Goal: Task Accomplishment & Management: Manage account settings

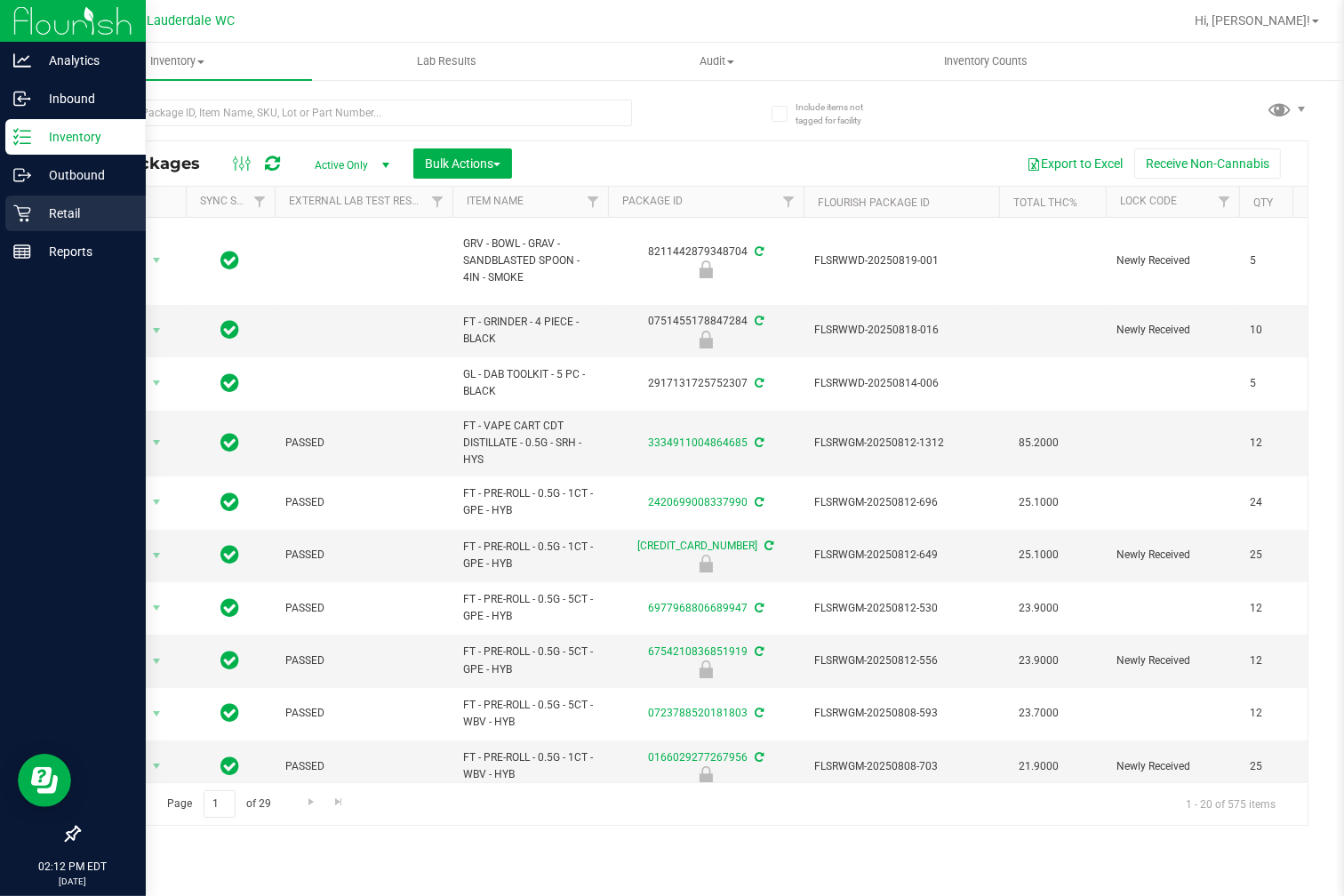
click at [37, 212] on p "Retail" at bounding box center [83, 213] width 106 height 21
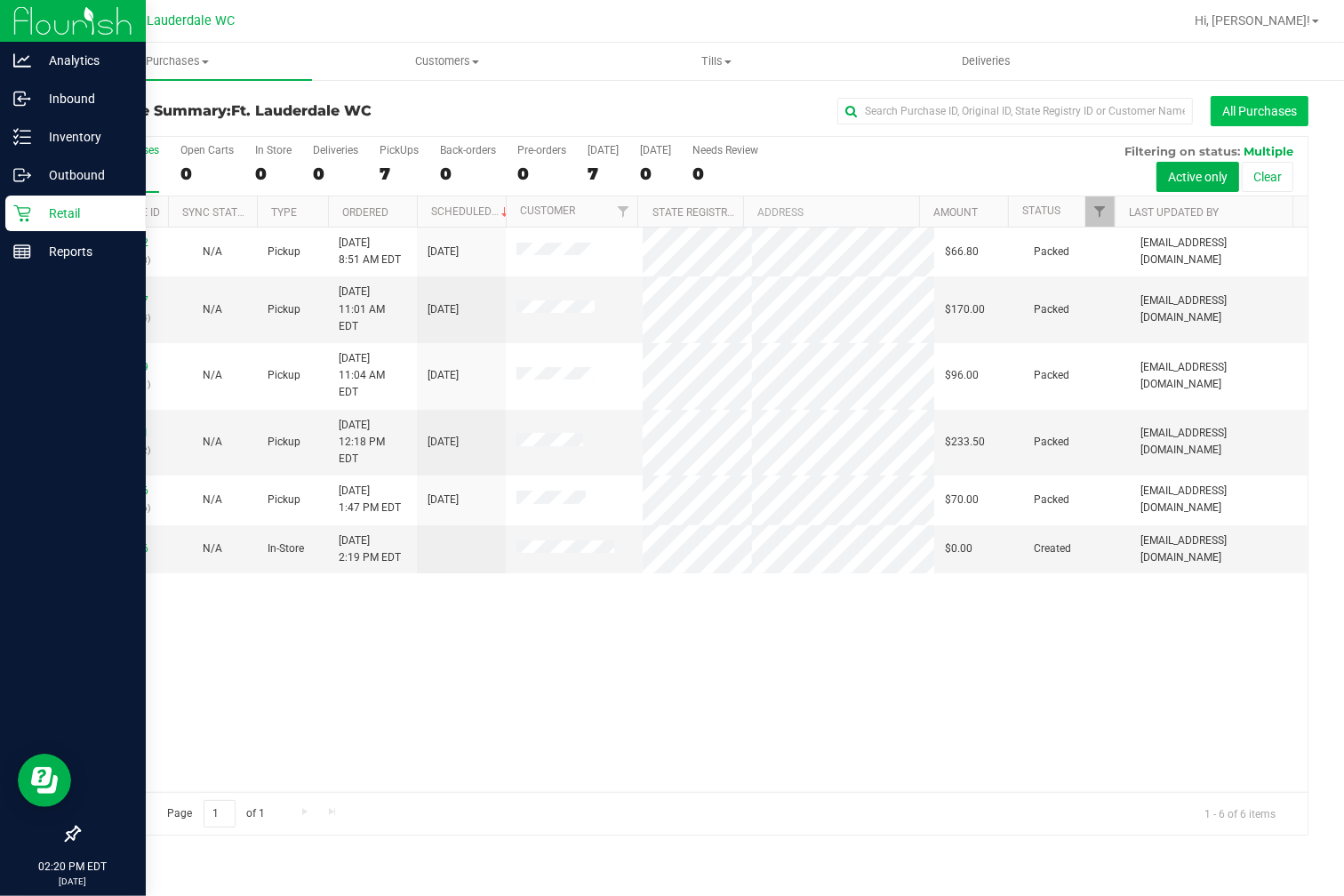
click at [1234, 120] on button "All Purchases" at bounding box center [1260, 111] width 98 height 31
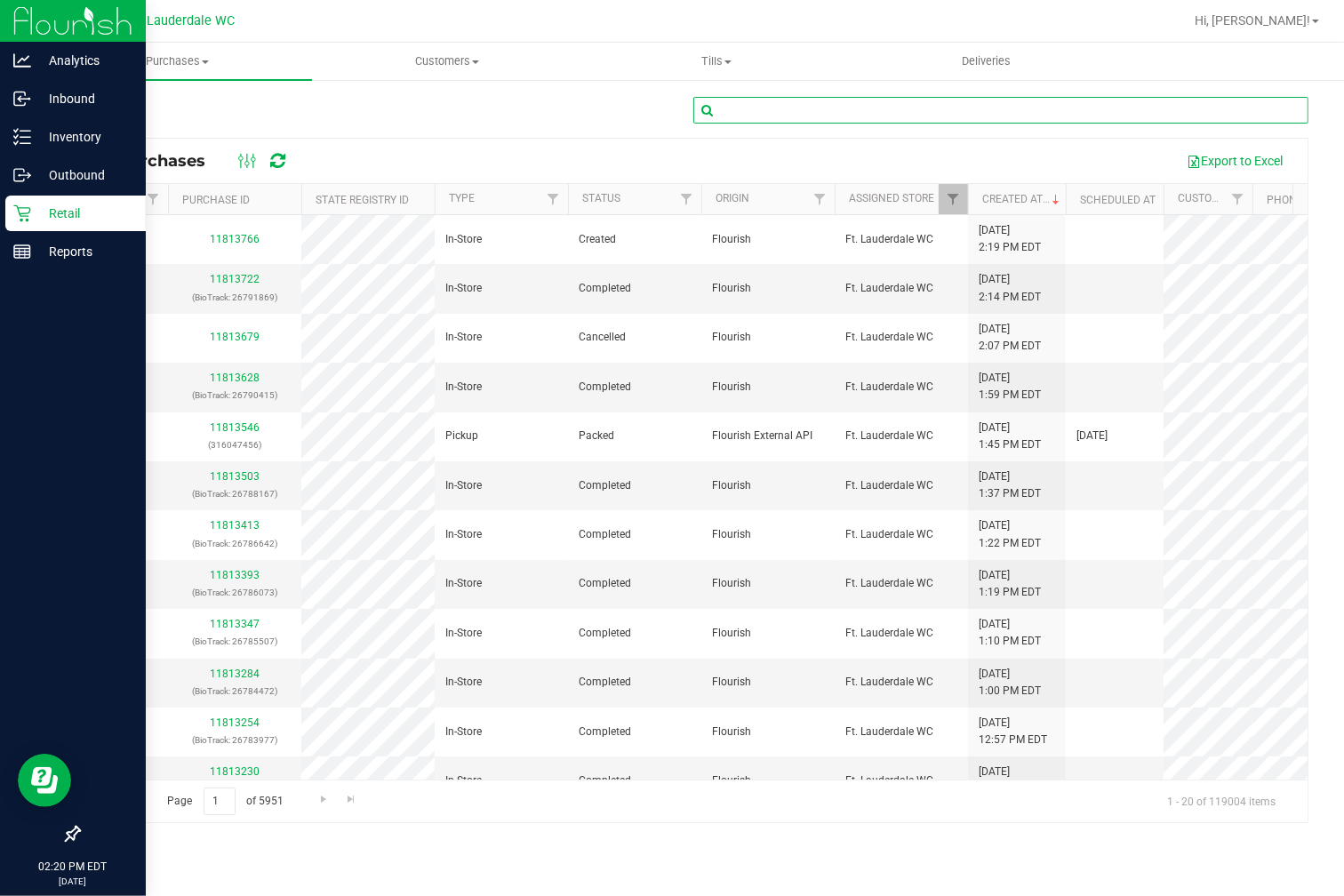
click at [795, 116] on input "text" at bounding box center [1001, 110] width 615 height 27
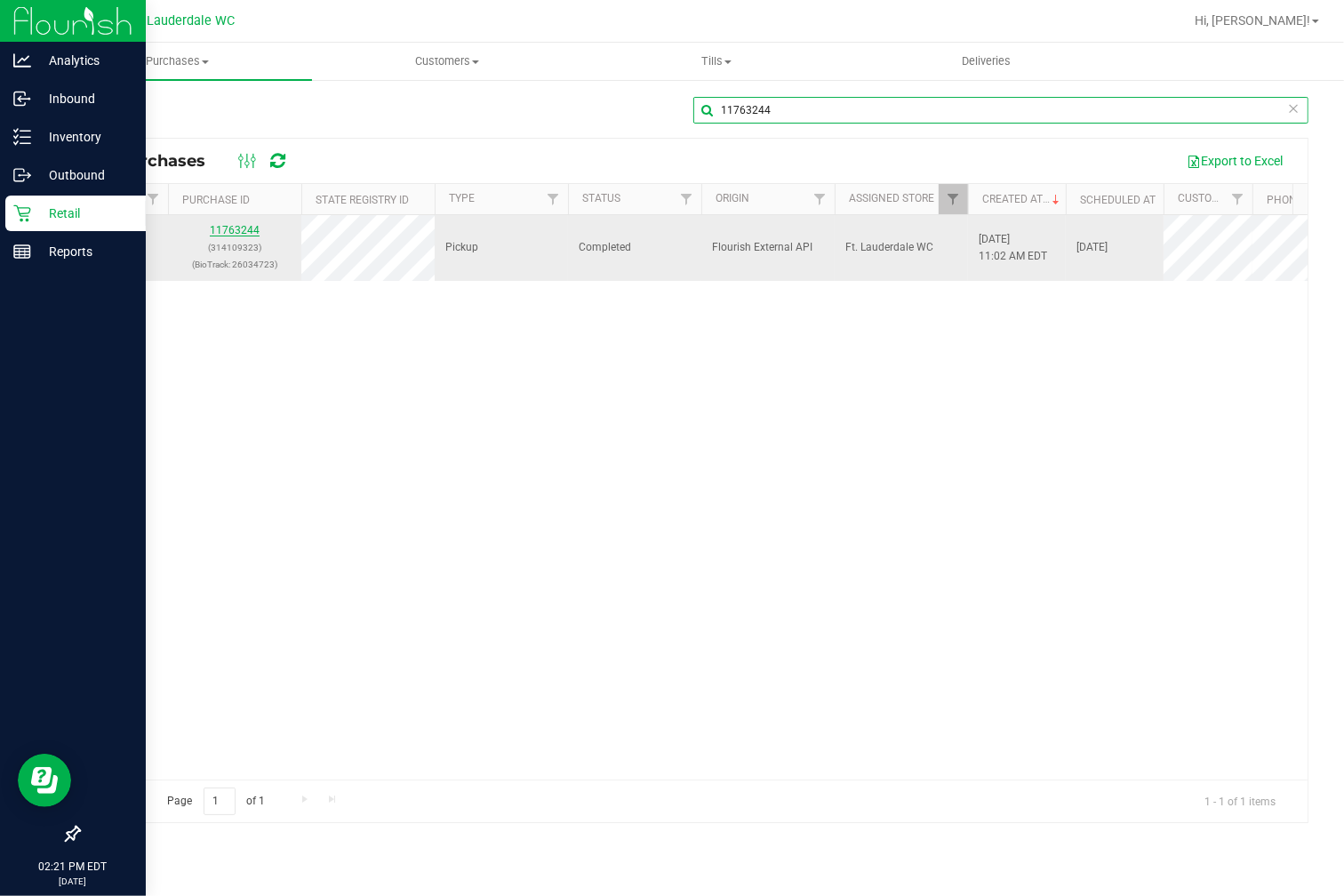
type input "11763244"
click at [232, 231] on link "11763244" at bounding box center [235, 230] width 50 height 12
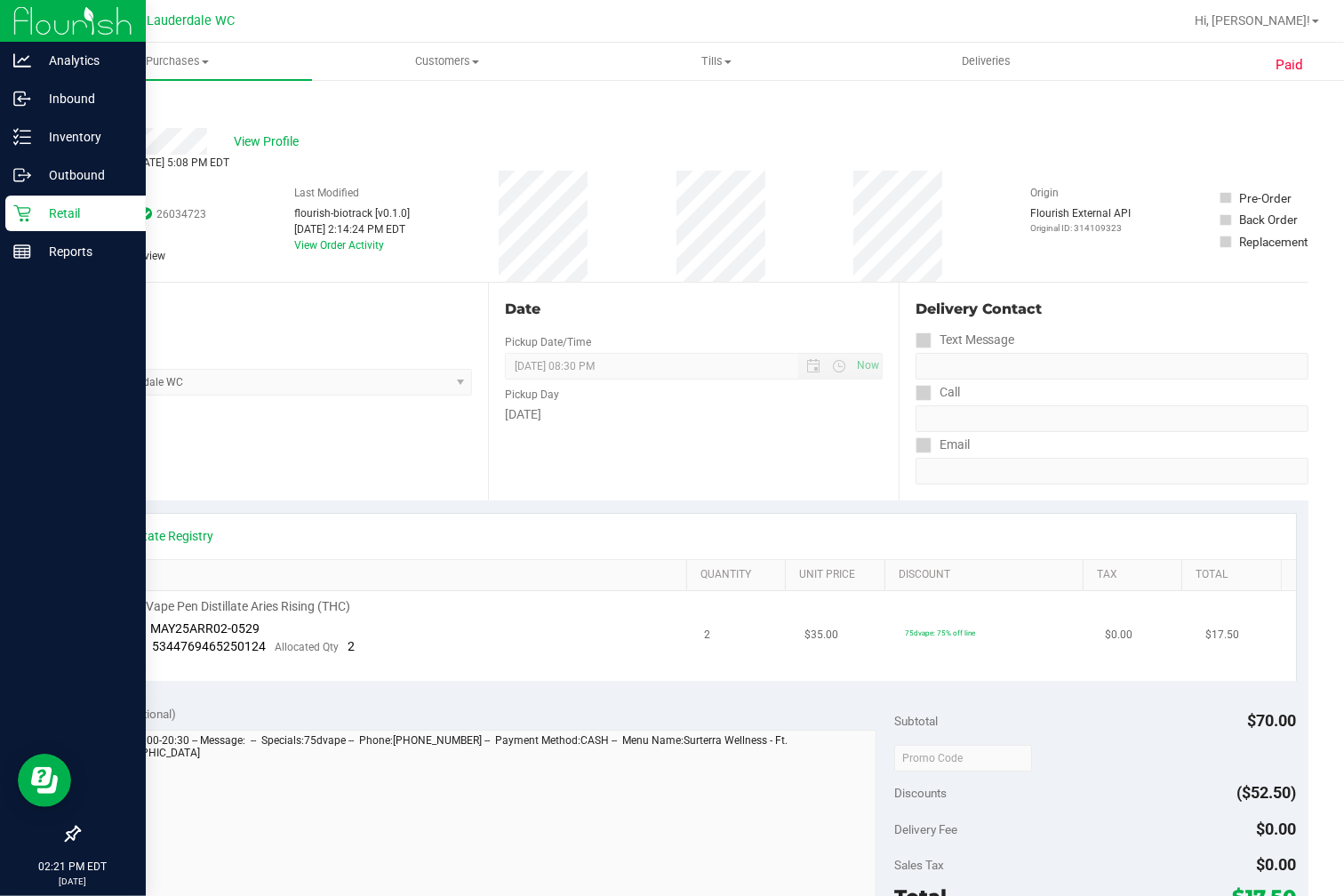
click at [224, 633] on span "MAY25ARR02-0529" at bounding box center [206, 628] width 109 height 14
drag, startPoint x: 218, startPoint y: 641, endPoint x: 179, endPoint y: 638, distance: 39.1
click at [217, 640] on span "5344769465250124" at bounding box center [209, 646] width 114 height 14
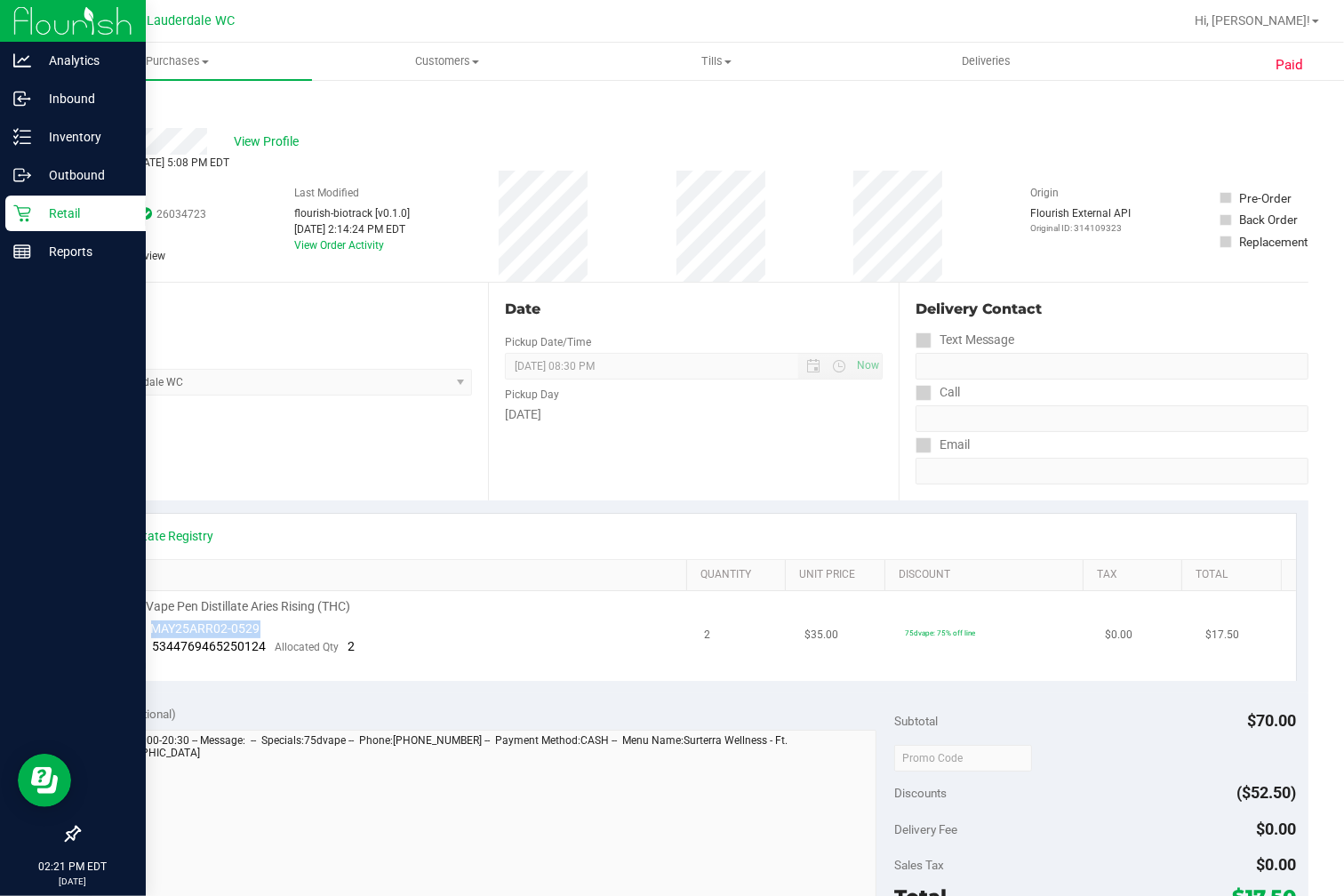
drag, startPoint x: 164, startPoint y: 625, endPoint x: 280, endPoint y: 620, distance: 116.1
click at [280, 620] on td "FT 0.3g Vape Pen Distillate Aries Rising (THC) Batch ID MAY25ARR02-0529 Package…" at bounding box center [392, 636] width 602 height 90
click at [283, 125] on div "Back" at bounding box center [694, 111] width 1231 height 32
click at [278, 153] on div "View Profile" at bounding box center [694, 141] width 1231 height 27
click at [278, 147] on span "View Profile" at bounding box center [270, 141] width 71 height 18
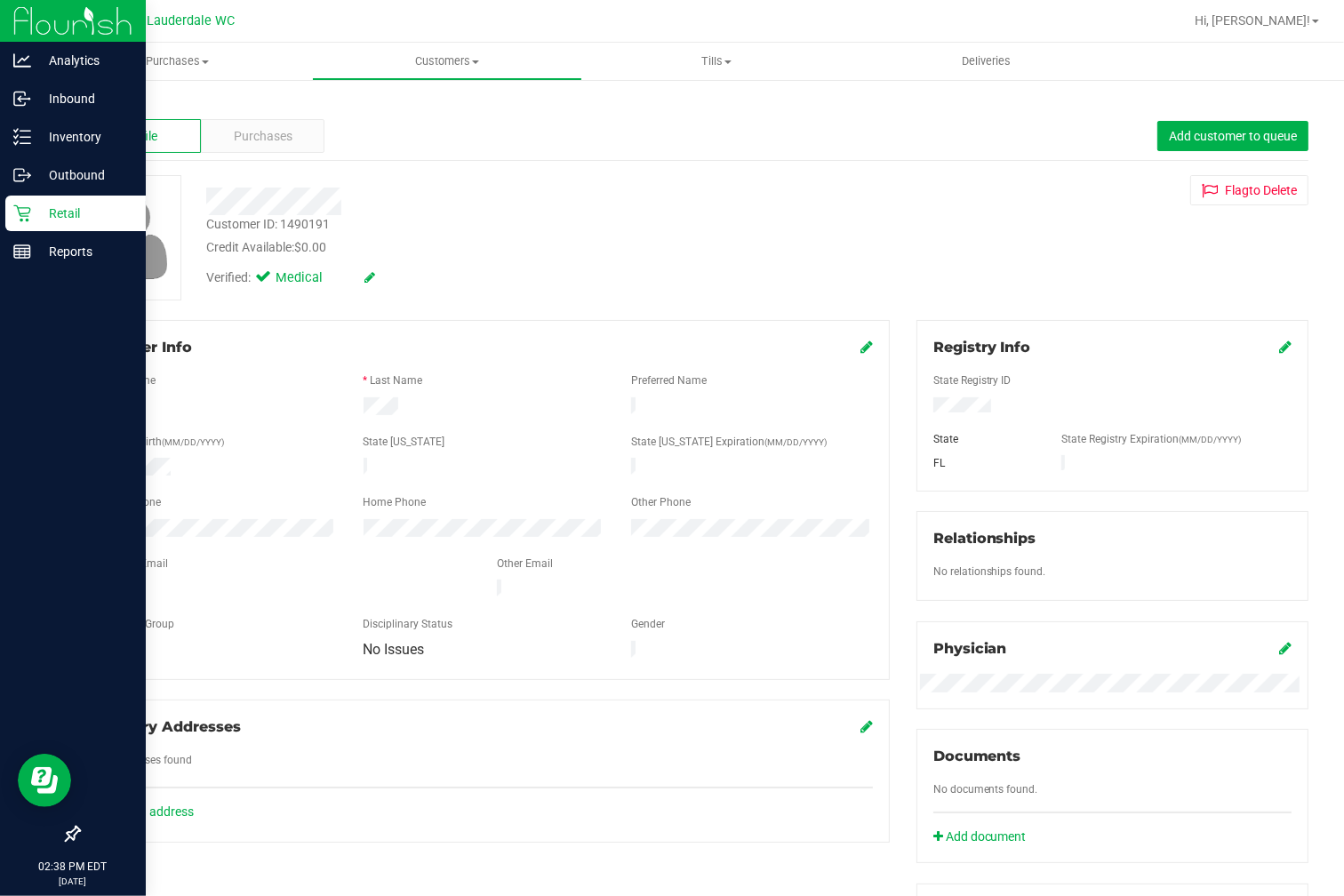
click at [29, 208] on icon at bounding box center [22, 214] width 17 height 17
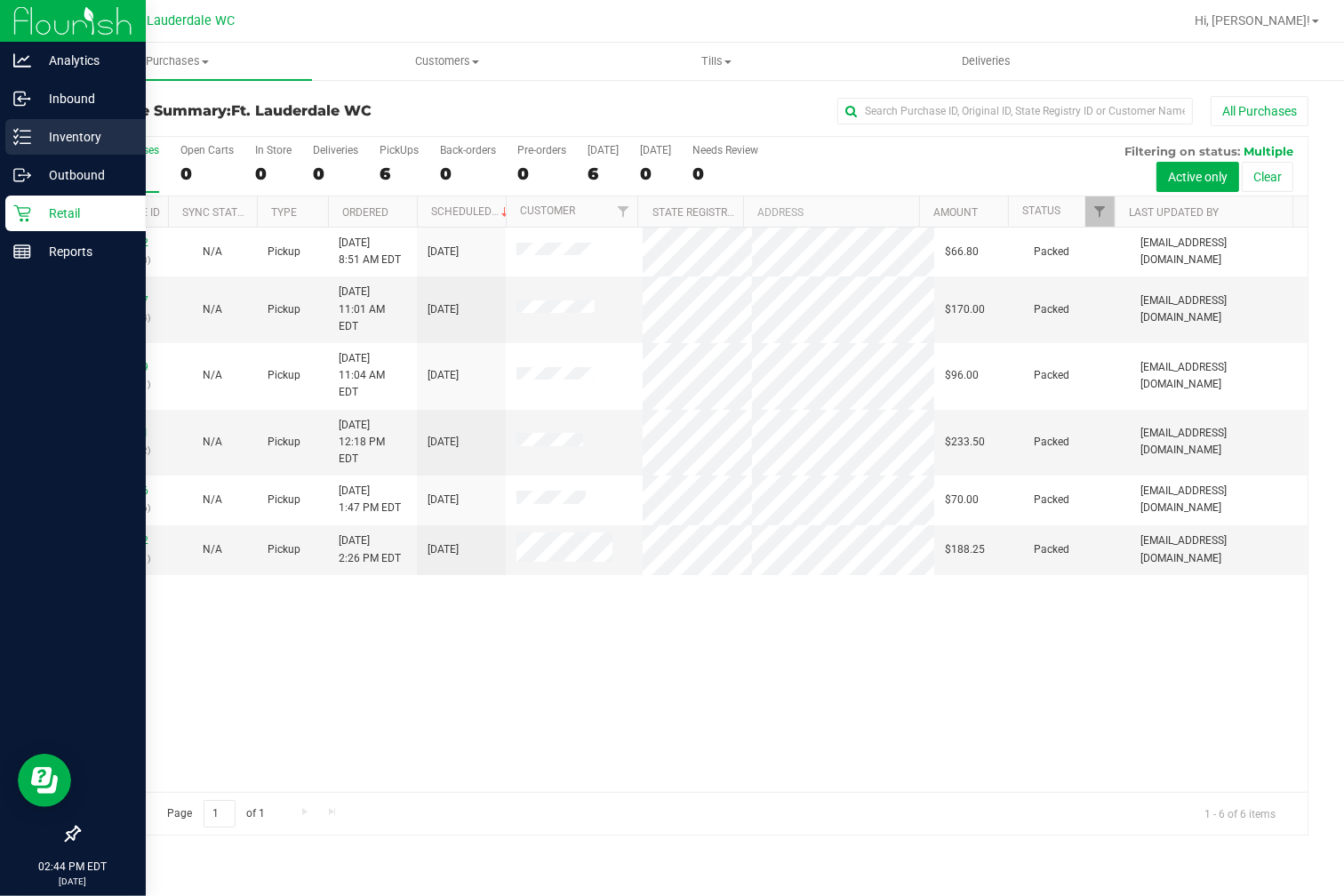
click at [67, 155] on link "Inventory" at bounding box center [73, 138] width 146 height 38
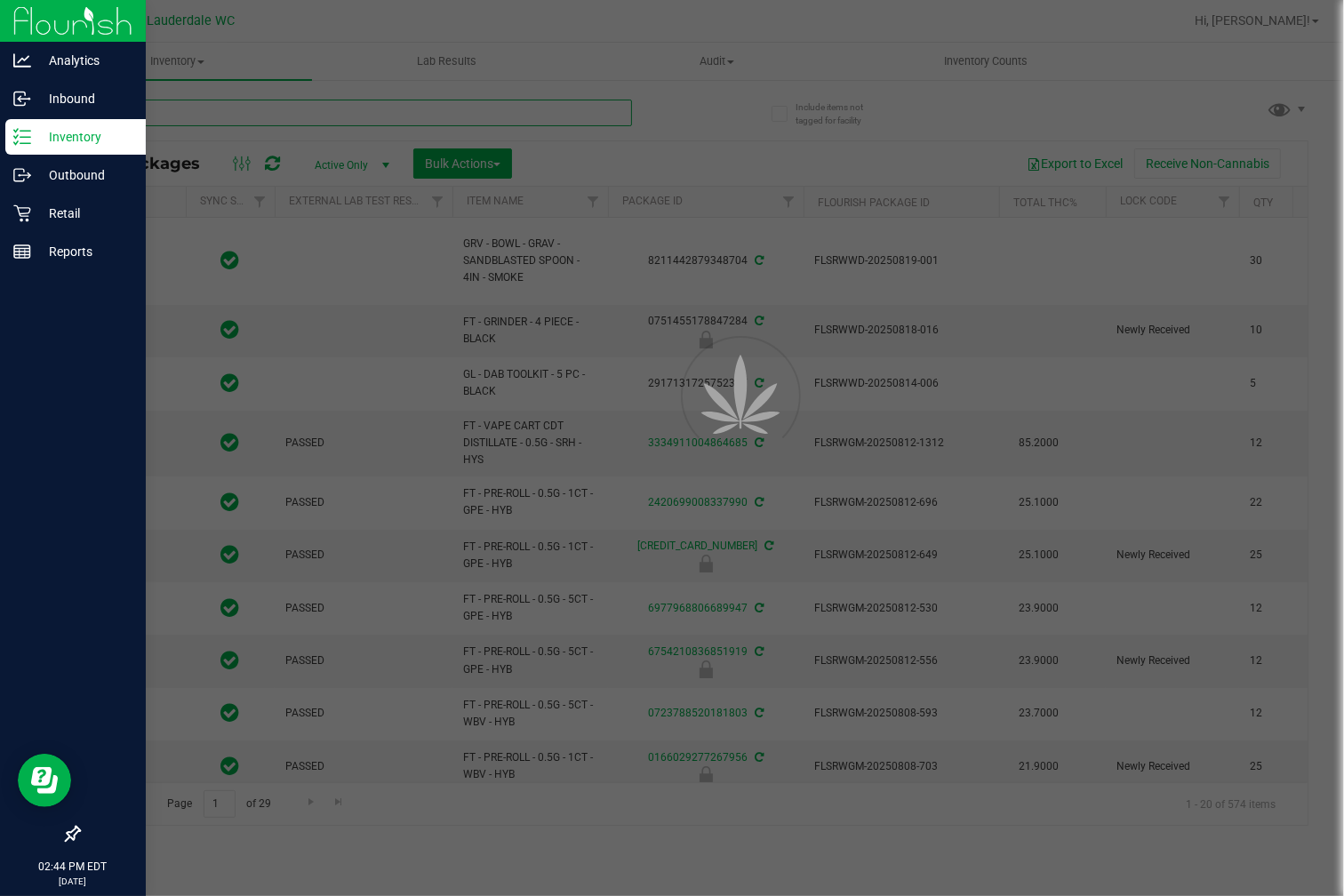
click at [215, 118] on input "text" at bounding box center [355, 113] width 554 height 27
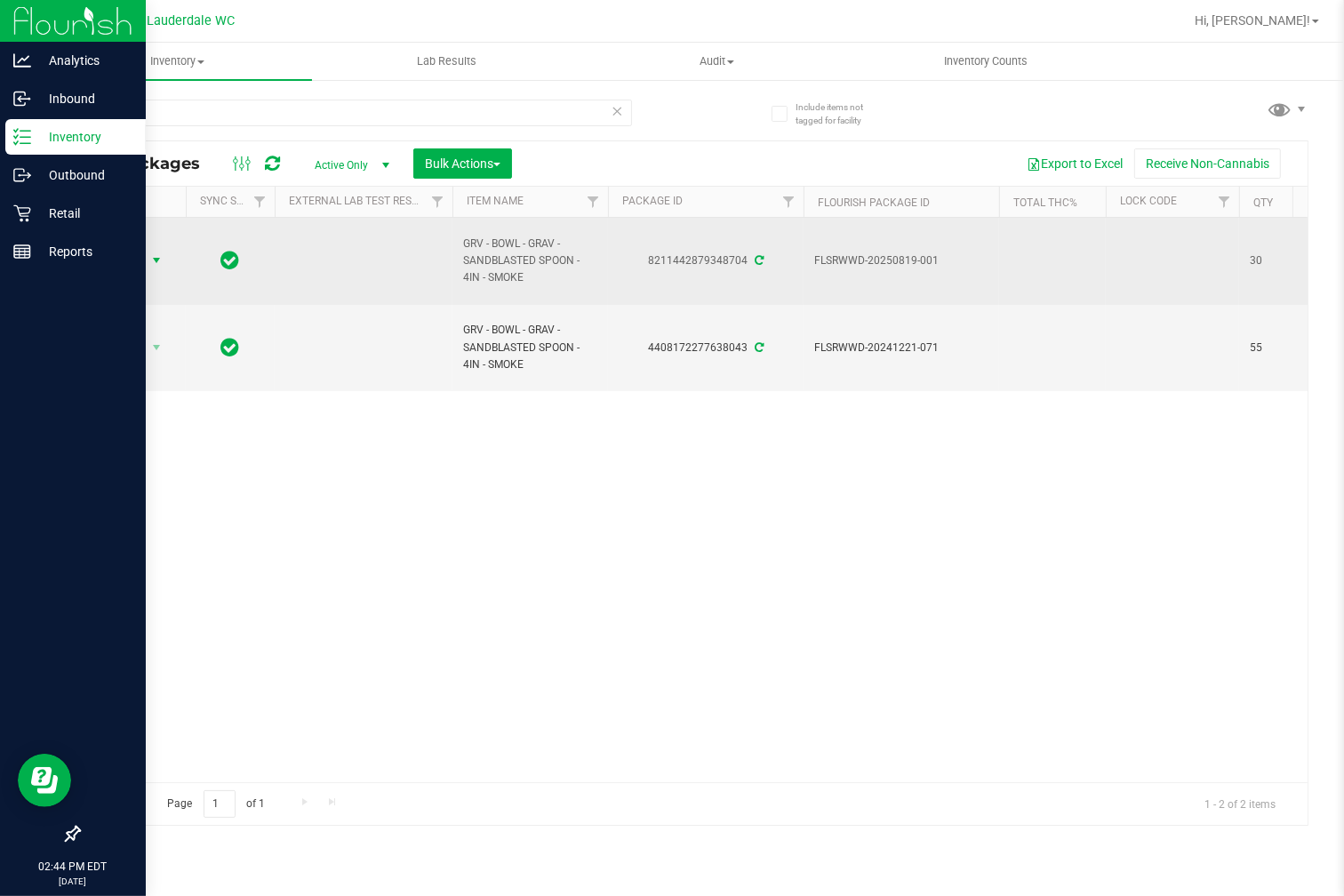
click at [144, 251] on span "Action" at bounding box center [121, 261] width 48 height 25
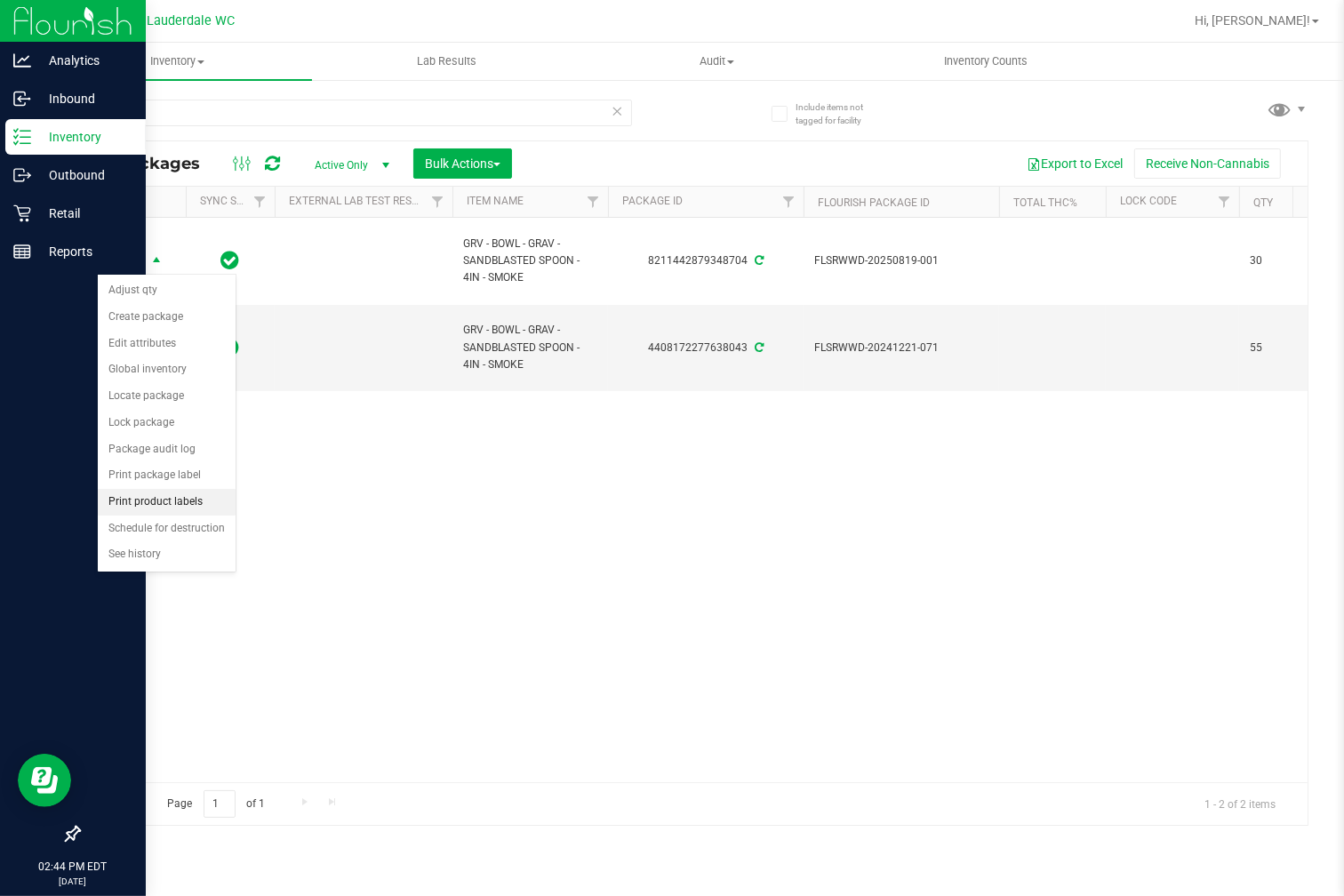
click at [162, 510] on li "Print product labels" at bounding box center [167, 503] width 138 height 27
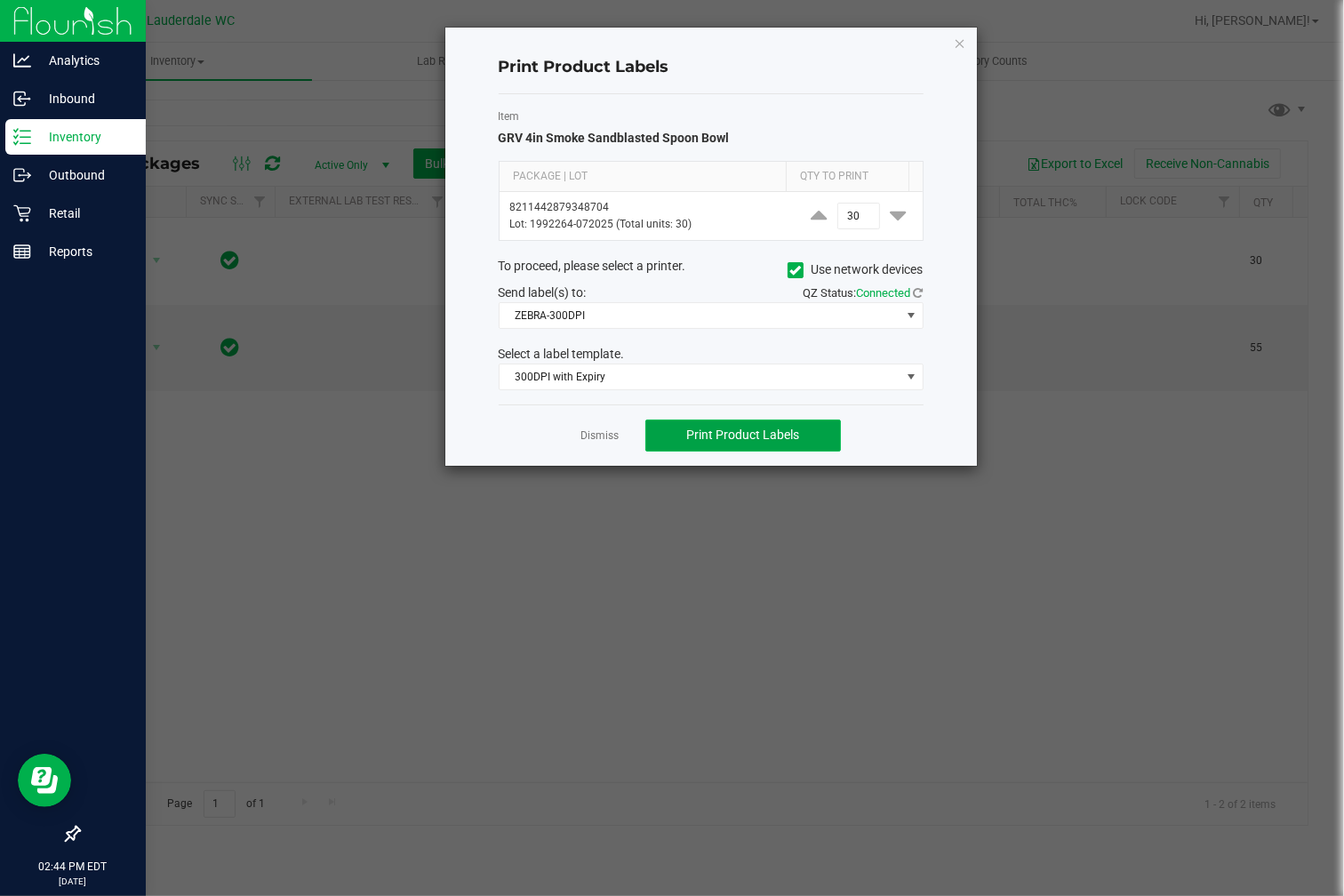
click at [682, 436] on button "Print Product Labels" at bounding box center [743, 435] width 196 height 32
click at [597, 440] on link "Dismiss" at bounding box center [600, 436] width 38 height 15
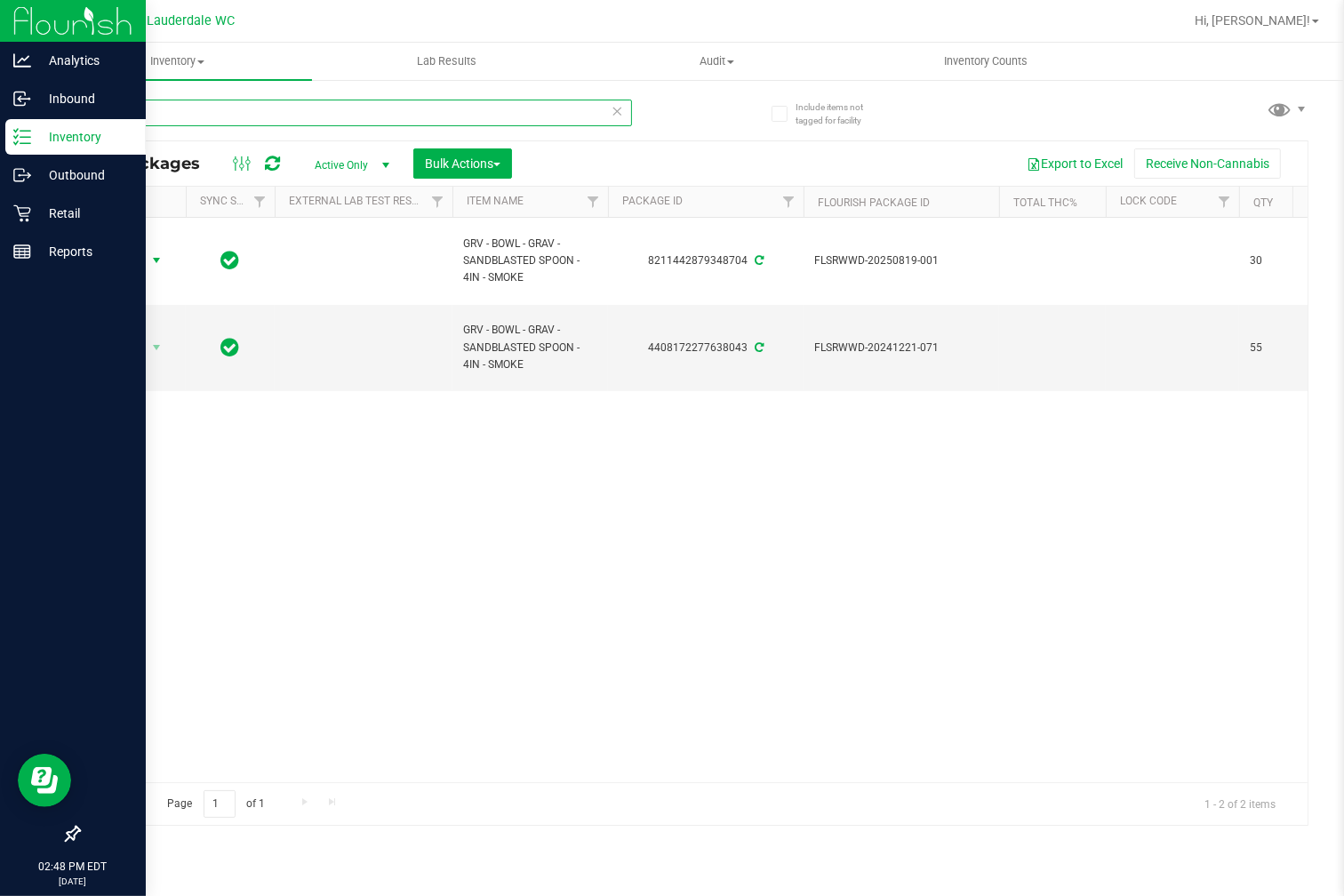
click at [334, 118] on input "smoke" at bounding box center [355, 113] width 554 height 27
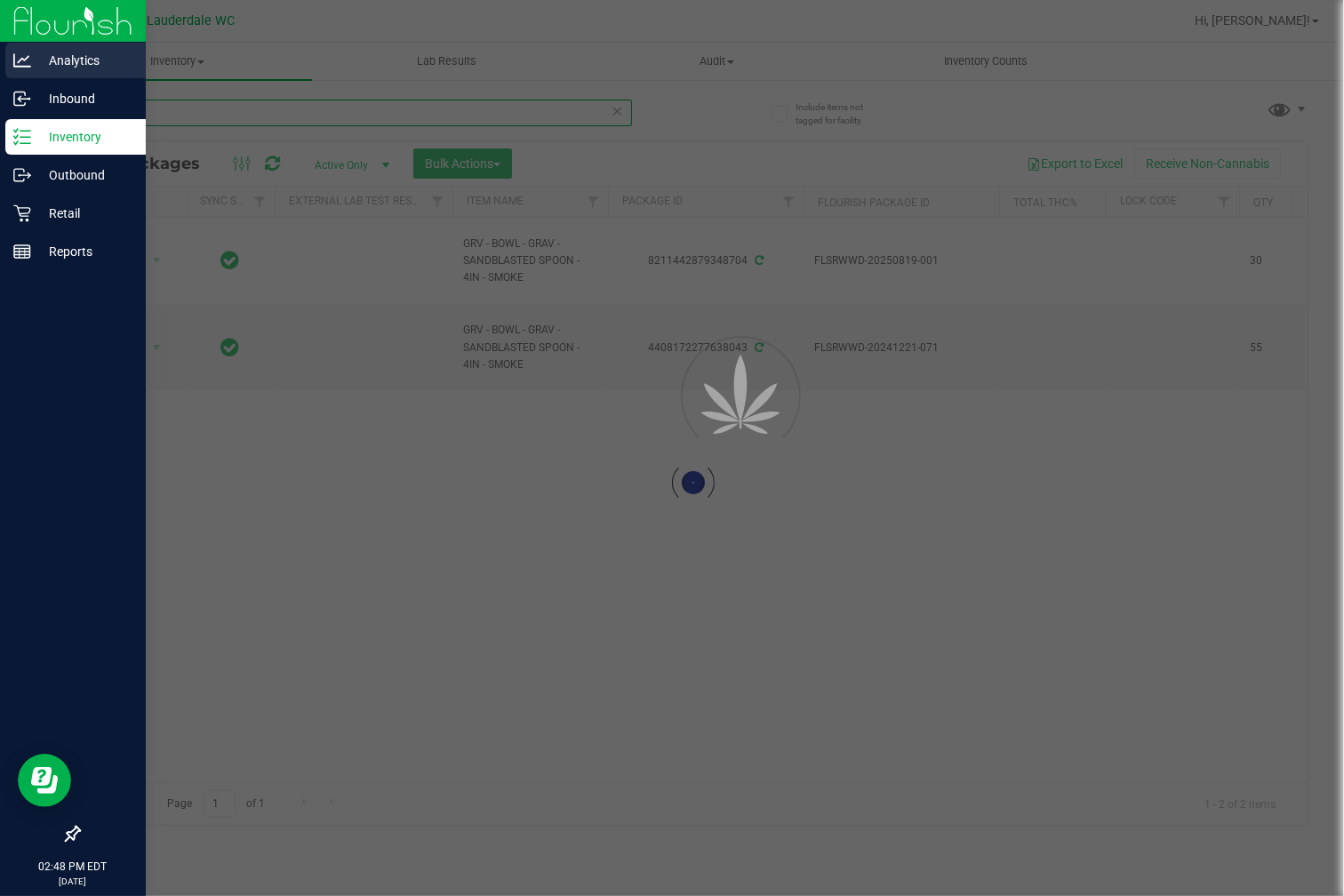
type input "grinder"
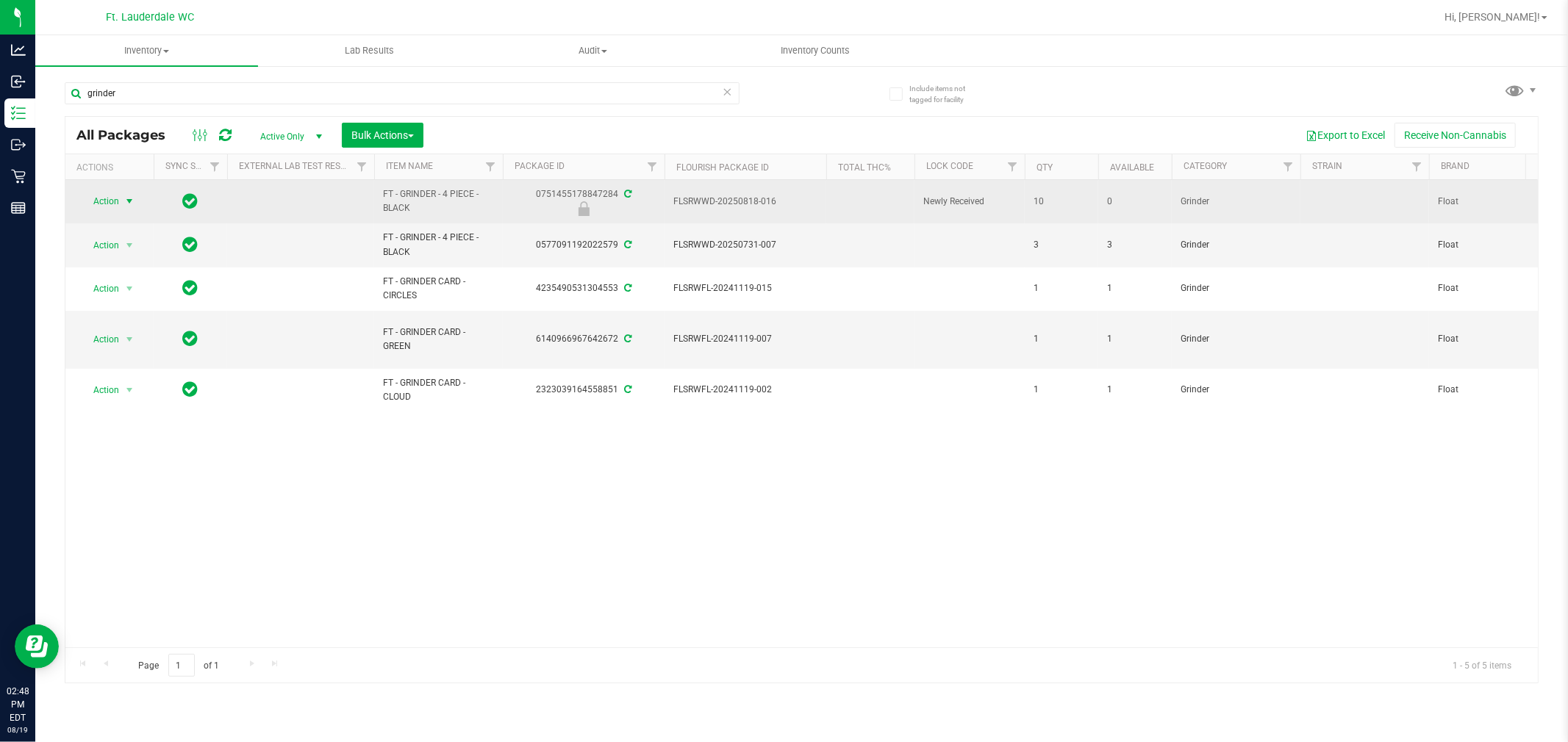
click at [126, 205] on span "select" at bounding box center [129, 201] width 12 height 12
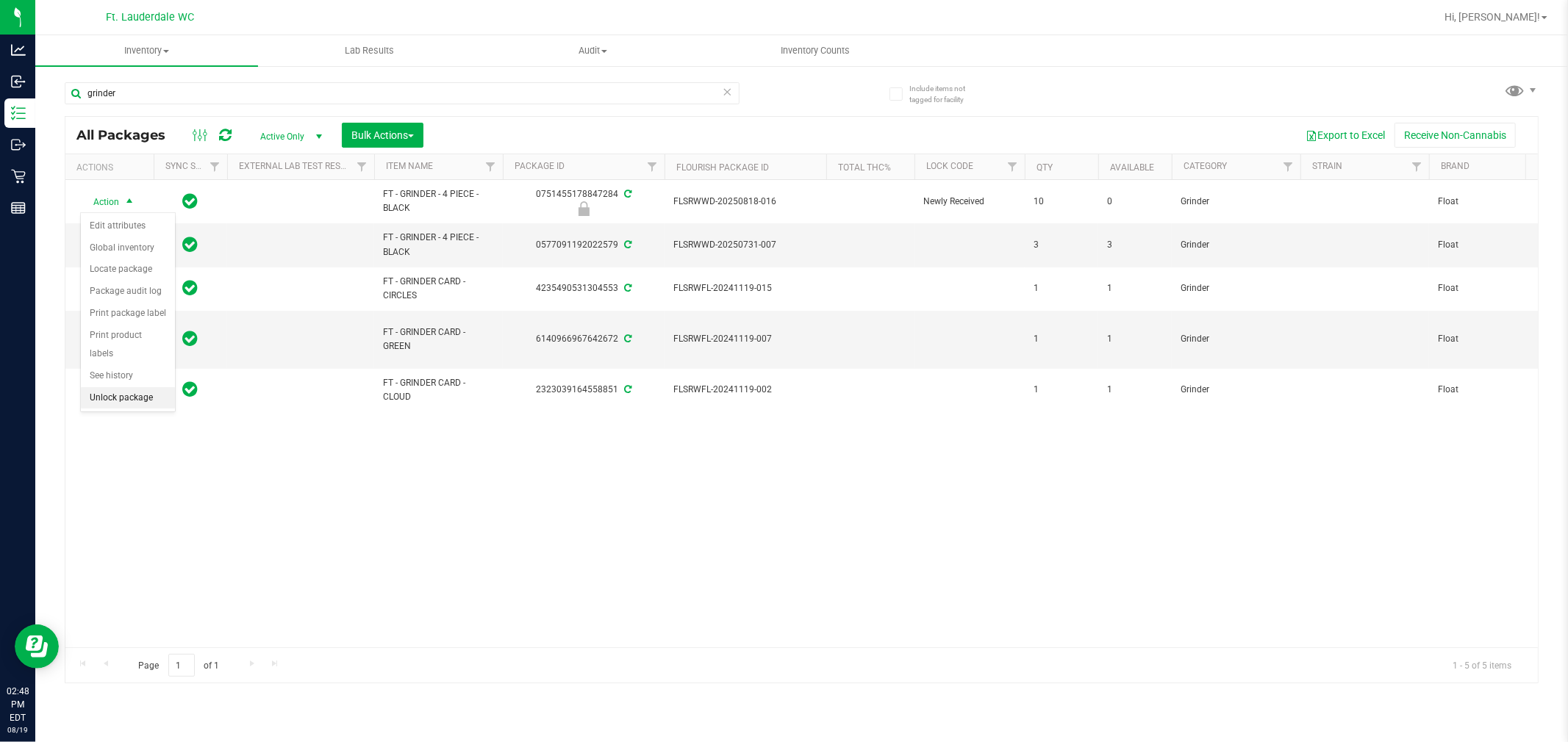
click at [119, 398] on li "Unlock package" at bounding box center [128, 398] width 94 height 22
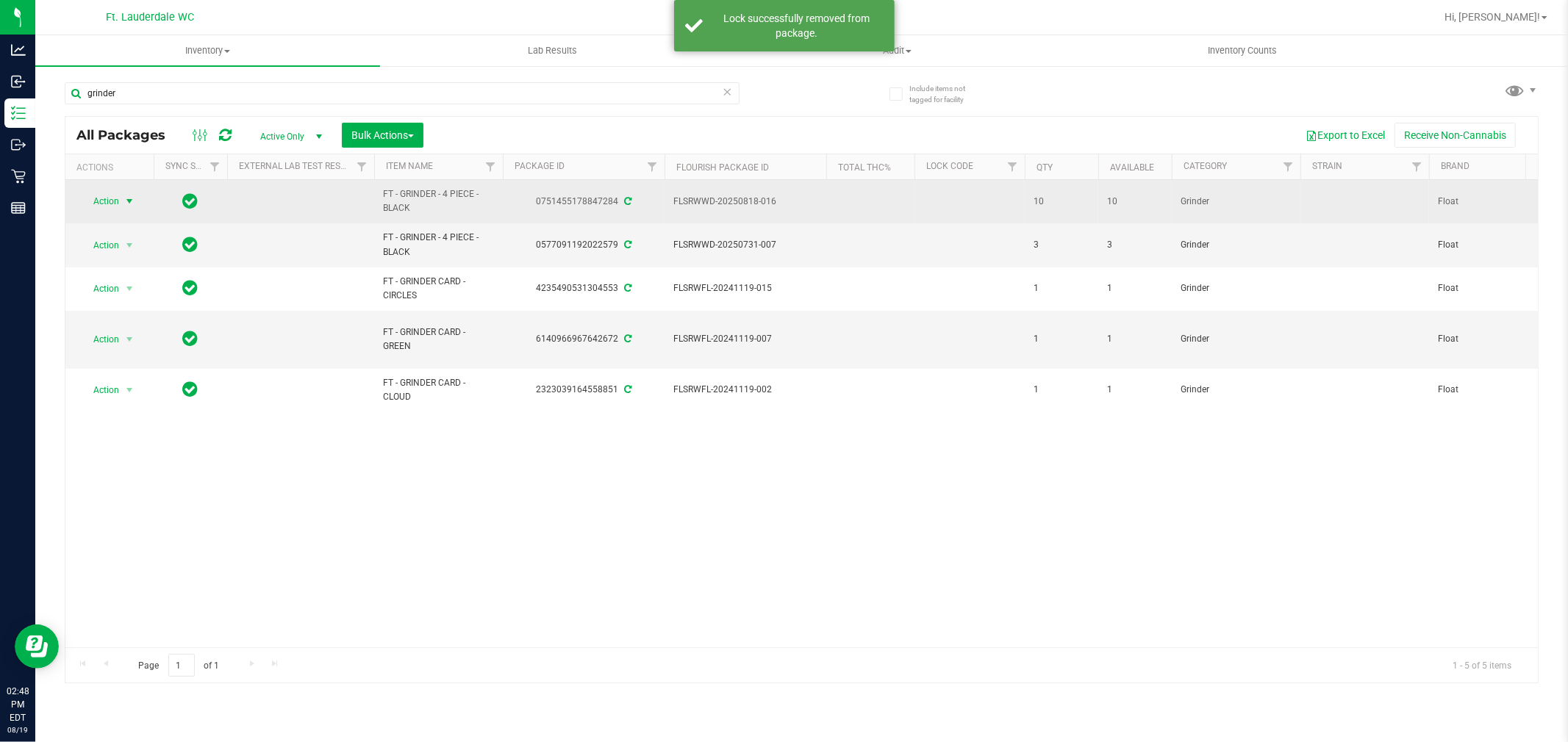
click at [108, 206] on span "Action" at bounding box center [100, 201] width 40 height 21
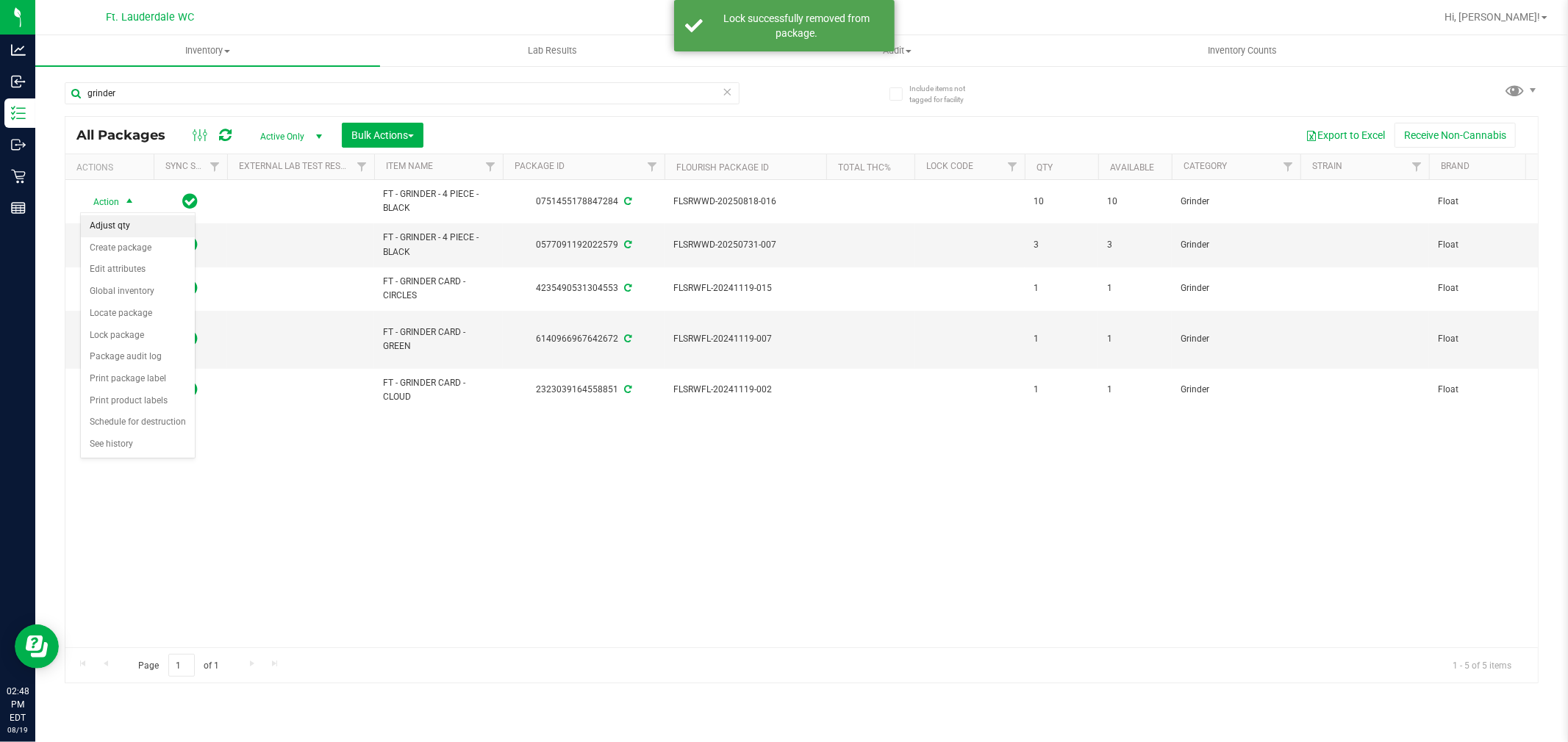
click at [128, 223] on li "Adjust qty" at bounding box center [138, 227] width 114 height 22
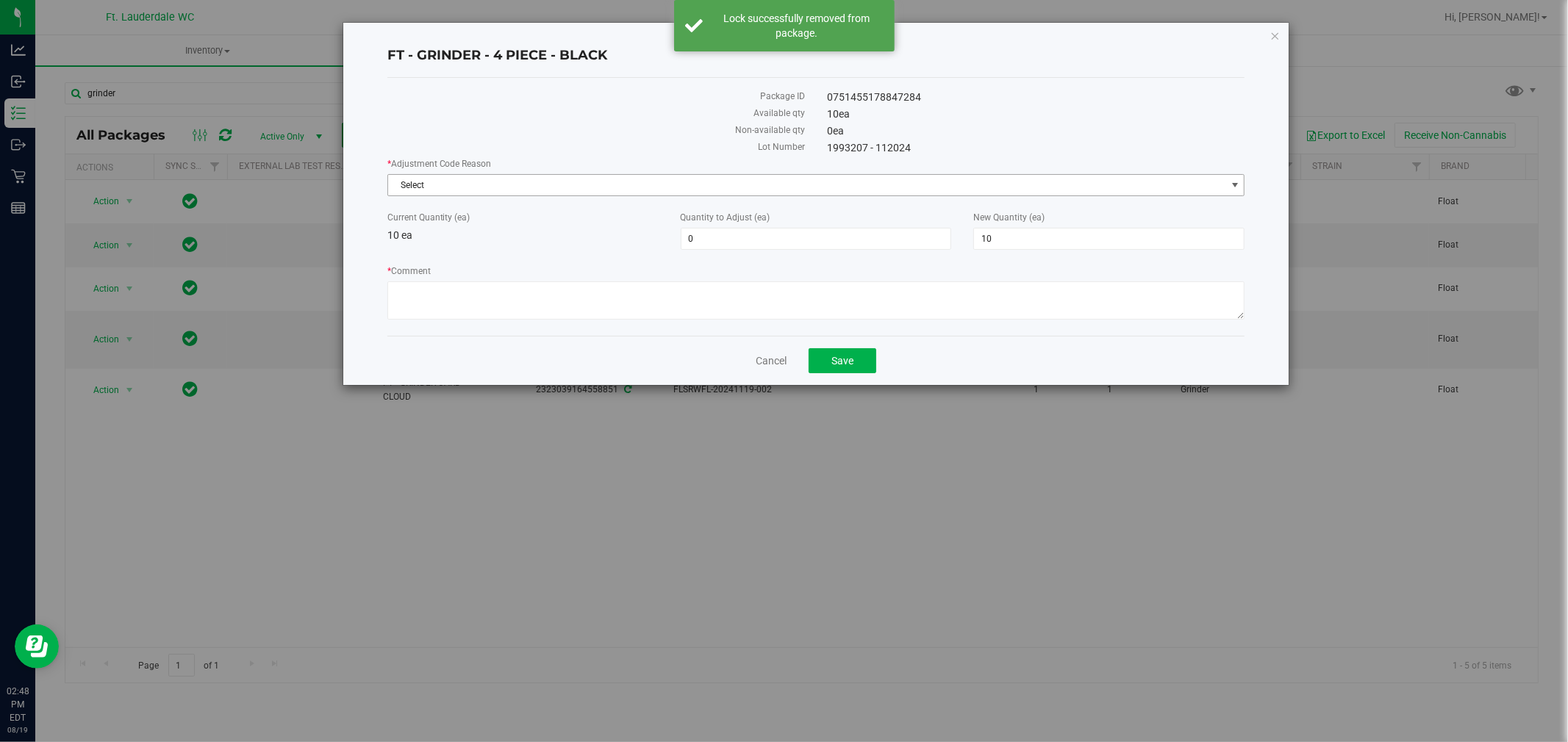
click at [750, 186] on span "Select" at bounding box center [807, 186] width 838 height 21
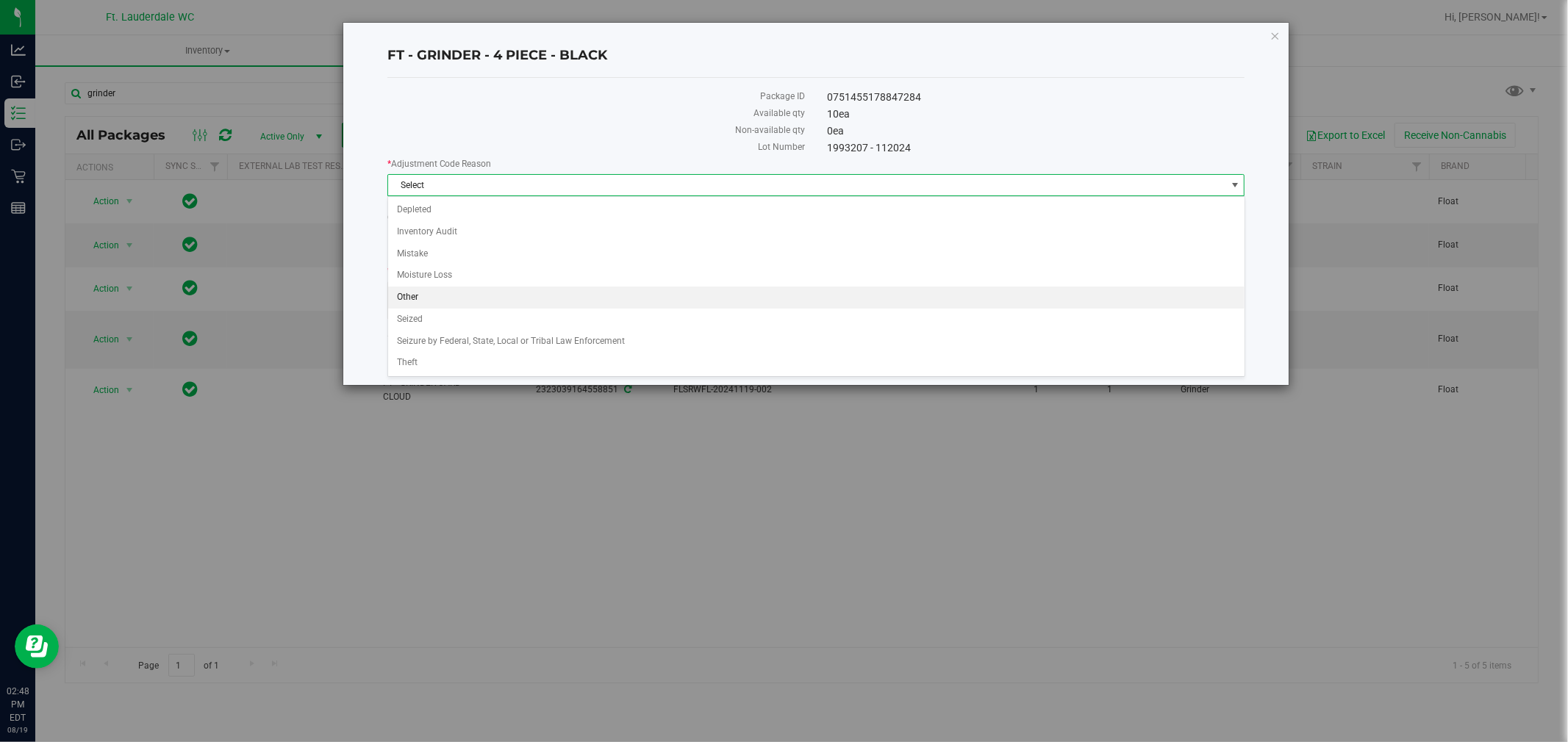
click at [679, 300] on li "Other" at bounding box center [816, 297] width 857 height 22
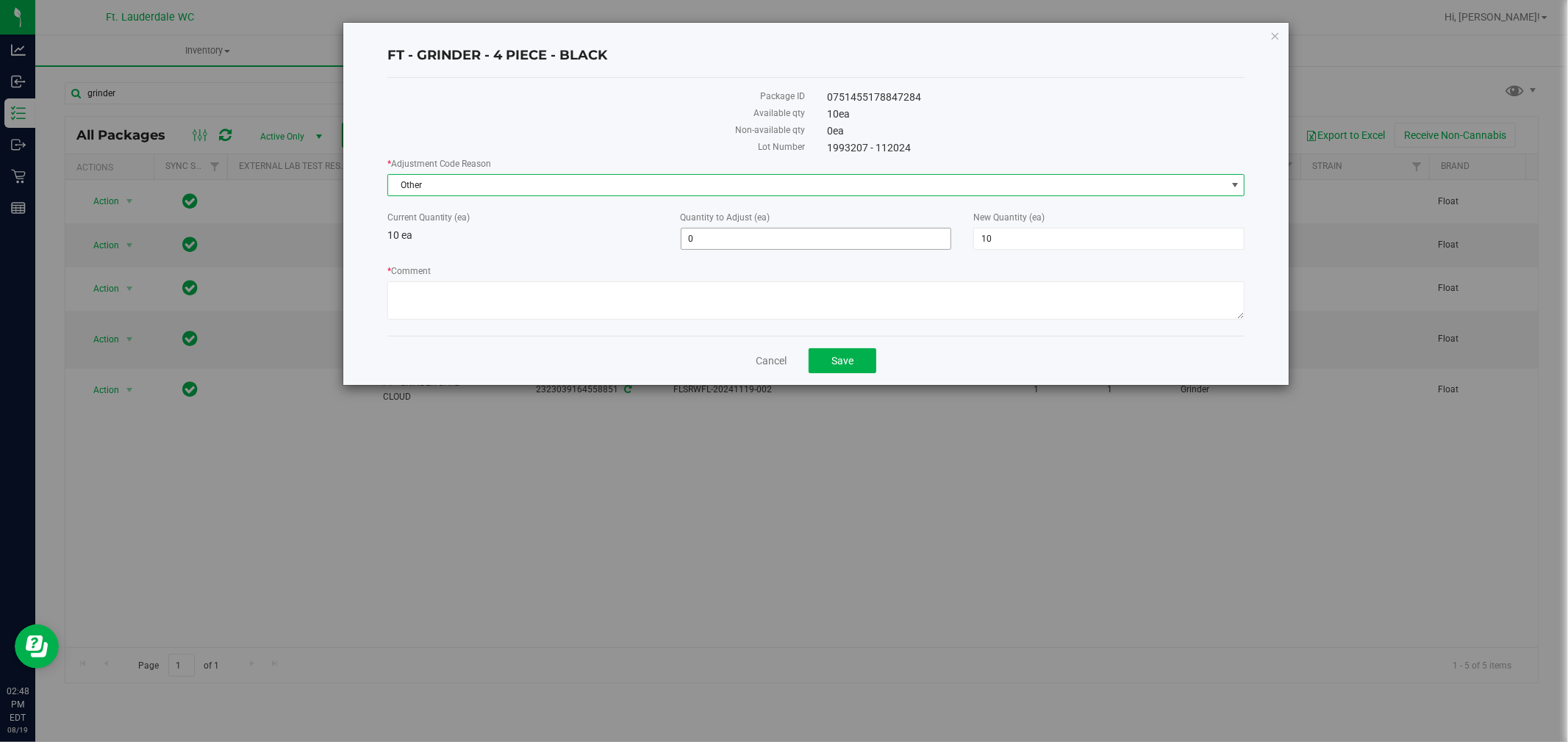
click at [738, 240] on span "0 0" at bounding box center [816, 239] width 271 height 22
click at [738, 240] on input "0" at bounding box center [816, 239] width 270 height 21
type input "-10"
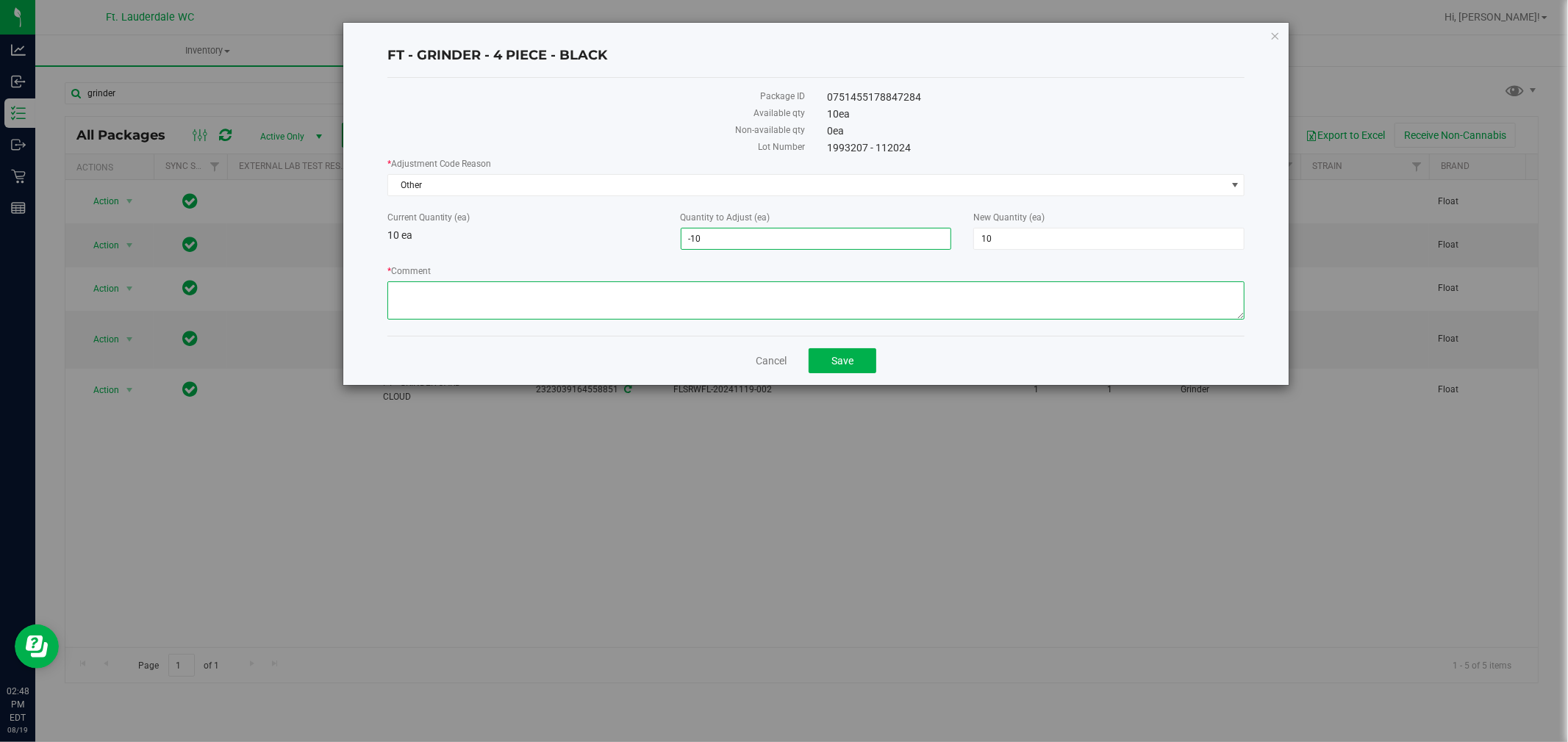
type input "-10"
type input "0"
click at [723, 296] on textarea "* Comment" at bounding box center [816, 300] width 858 height 38
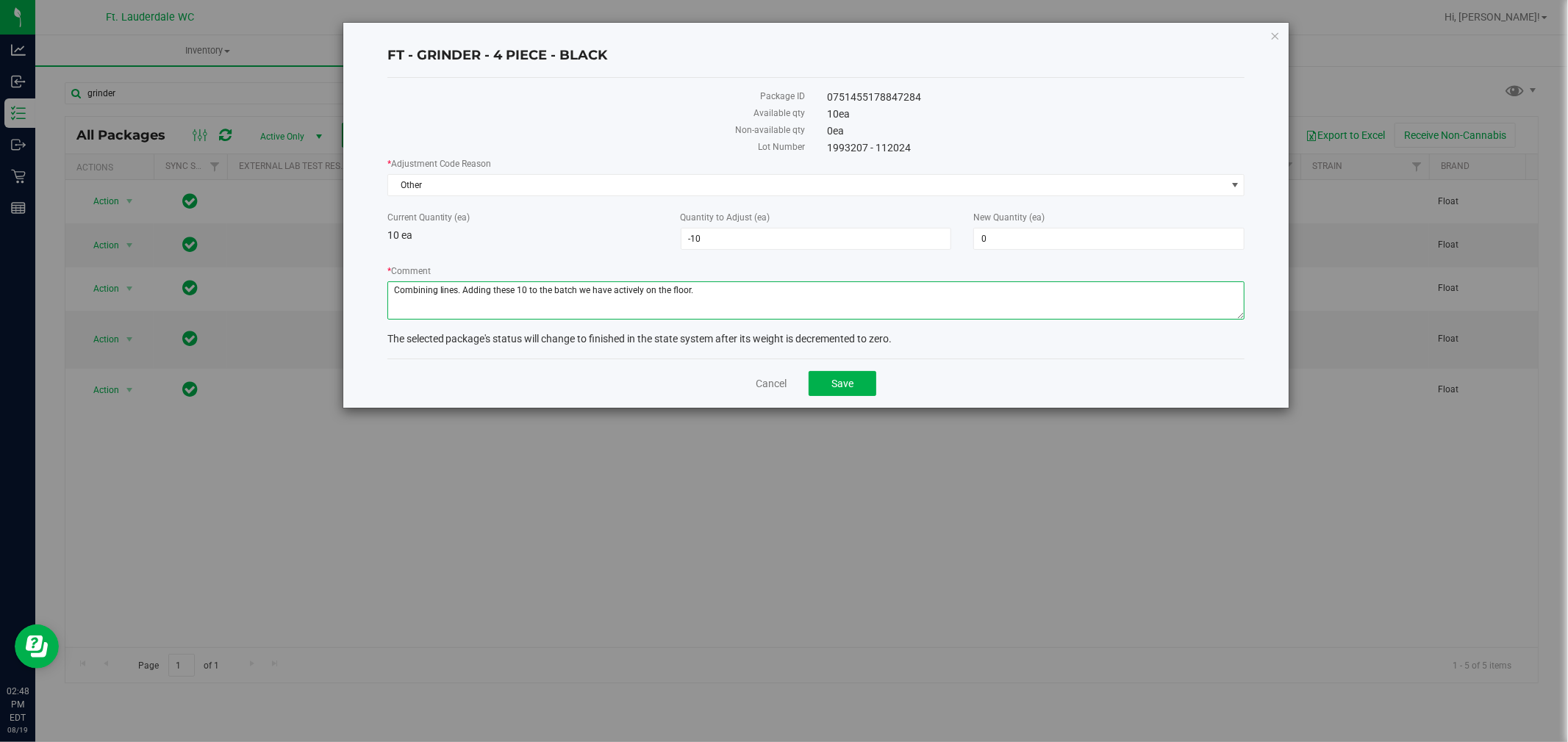
click at [715, 288] on textarea "* Comment" at bounding box center [816, 300] width 858 height 38
type textarea "Combining lines. Adding these 10 to the batch we have actively on the floor."
click at [833, 393] on button "Save" at bounding box center [842, 384] width 67 height 25
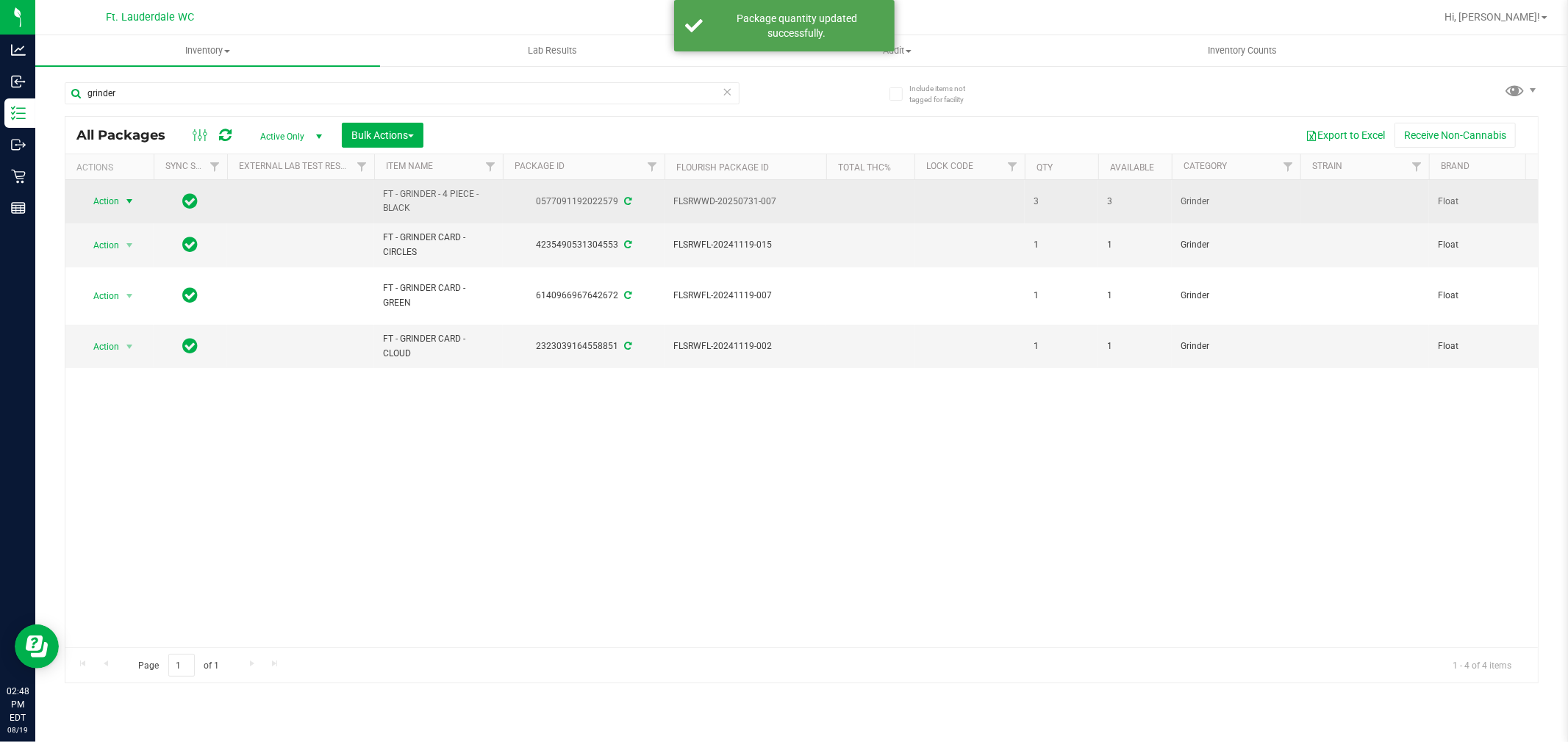
click at [129, 204] on span "select" at bounding box center [129, 201] width 12 height 12
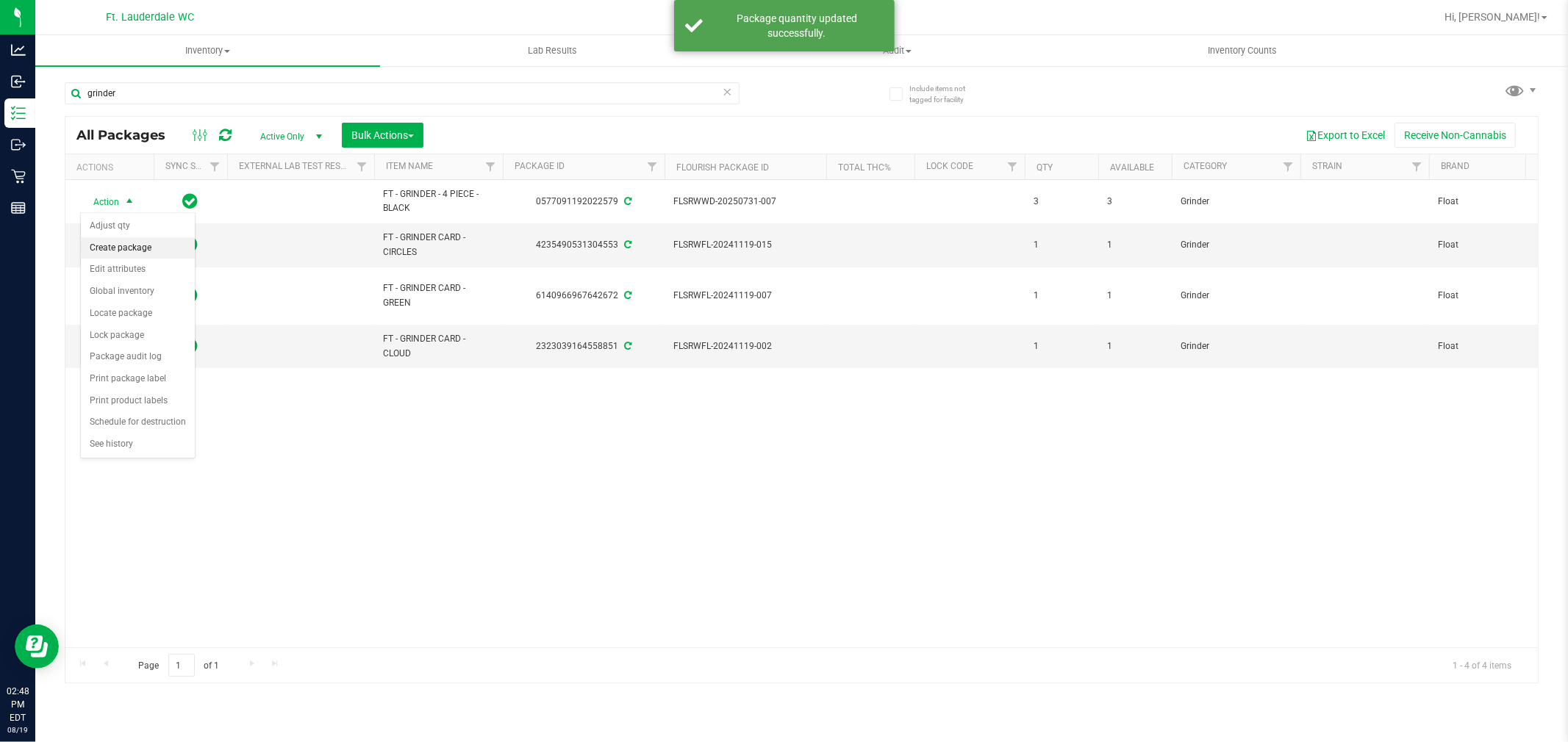
click at [128, 237] on li "Create package" at bounding box center [138, 248] width 114 height 22
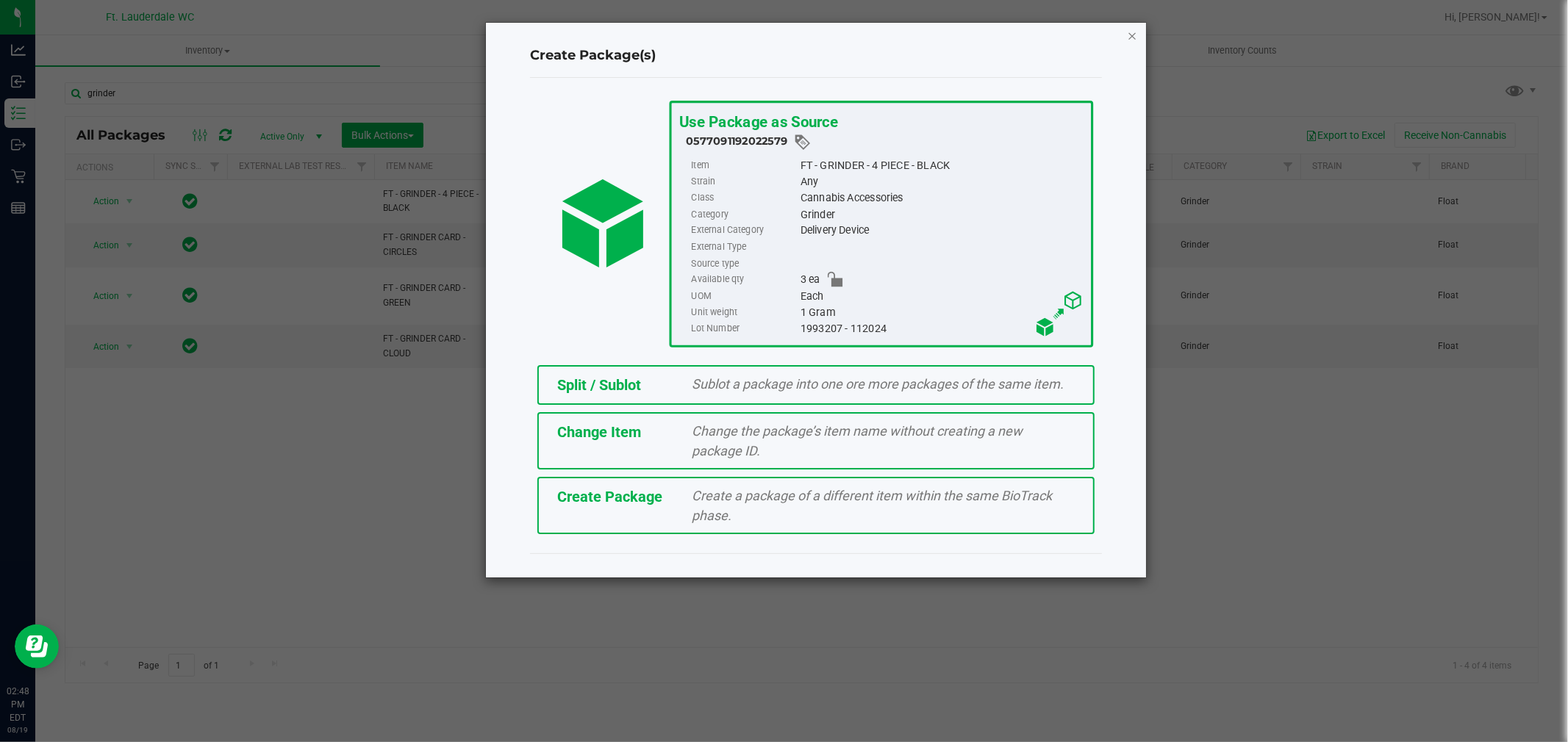
click at [1110, 33] on icon "button" at bounding box center [1132, 35] width 10 height 17
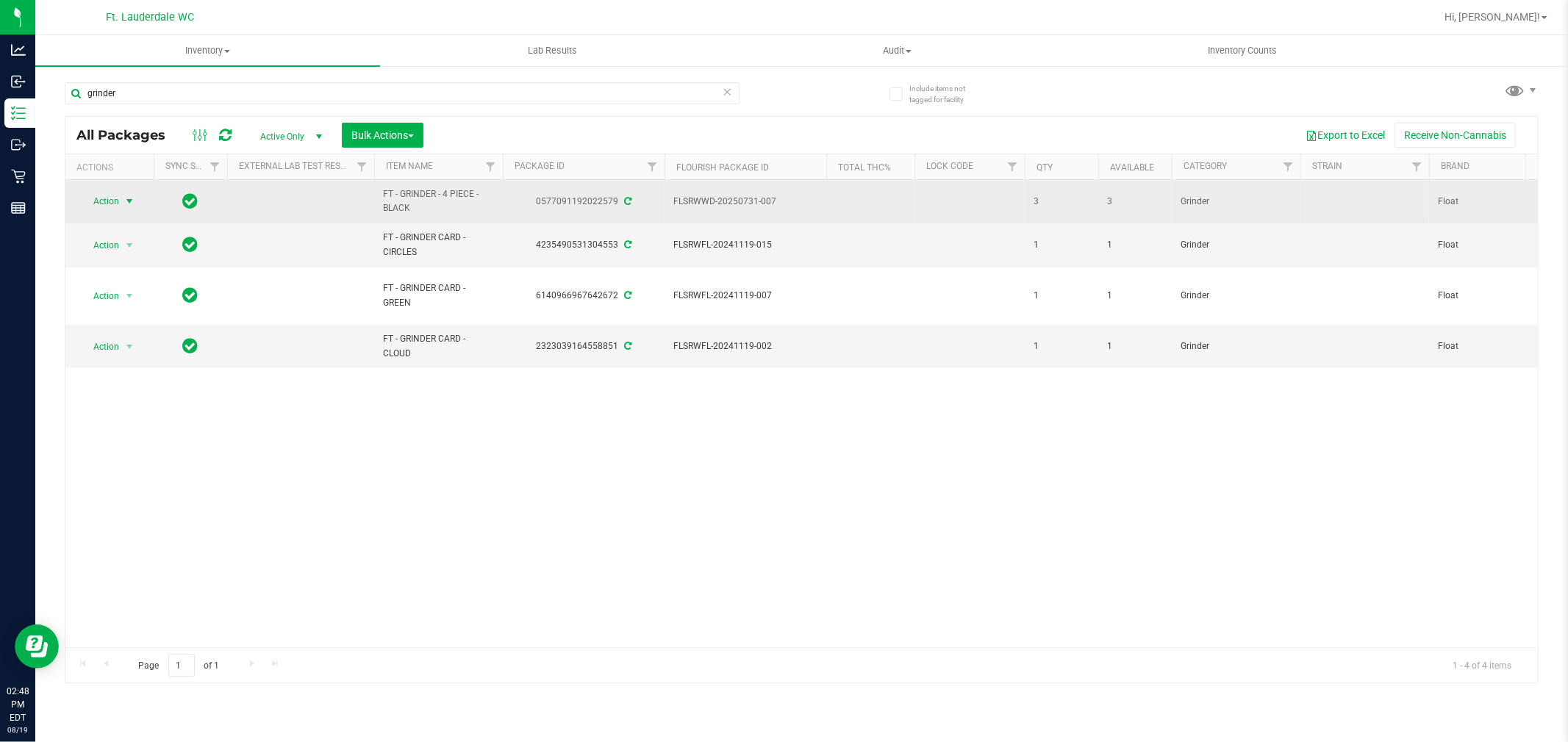
click at [107, 202] on span "Action" at bounding box center [100, 201] width 40 height 21
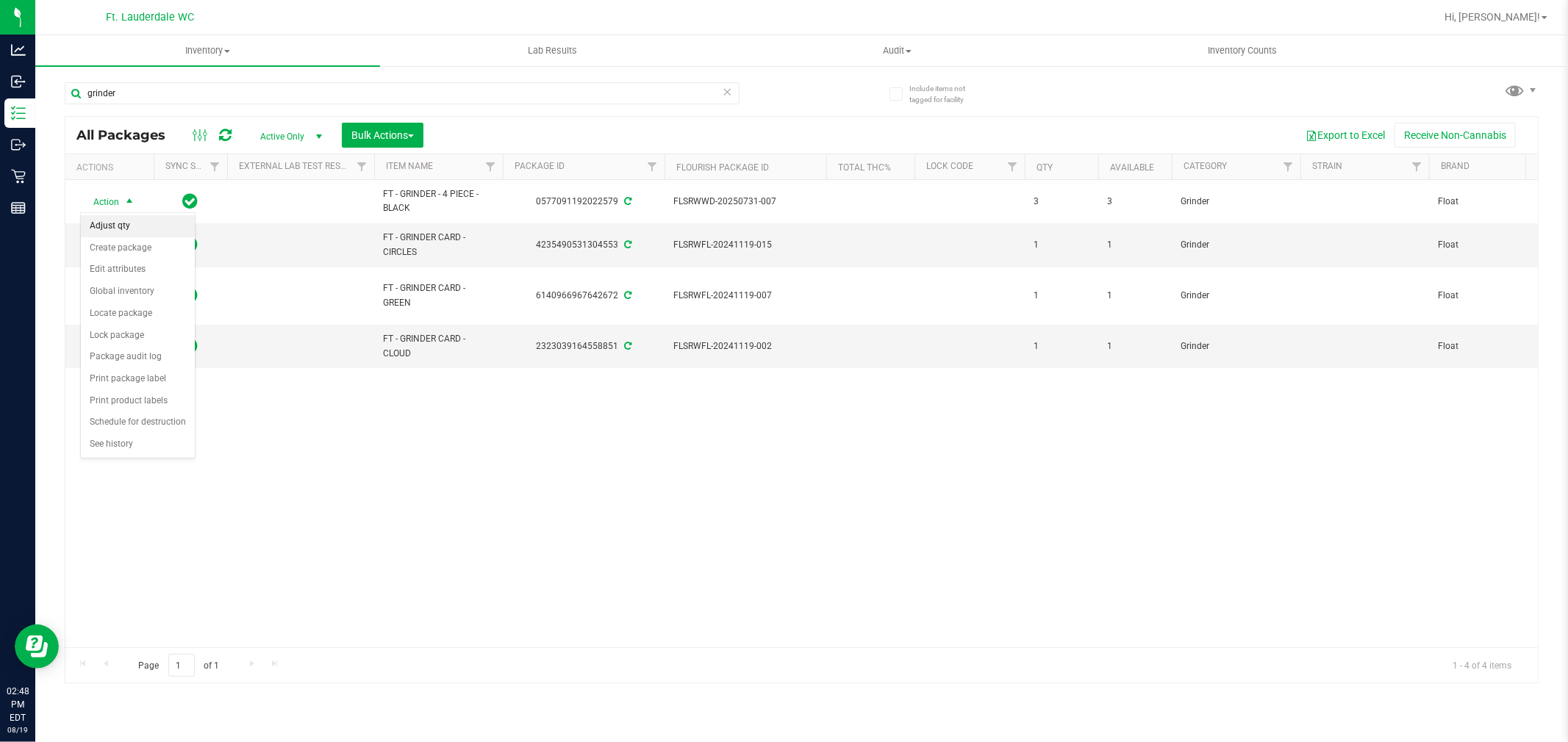
click at [114, 234] on li "Adjust qty" at bounding box center [138, 227] width 114 height 22
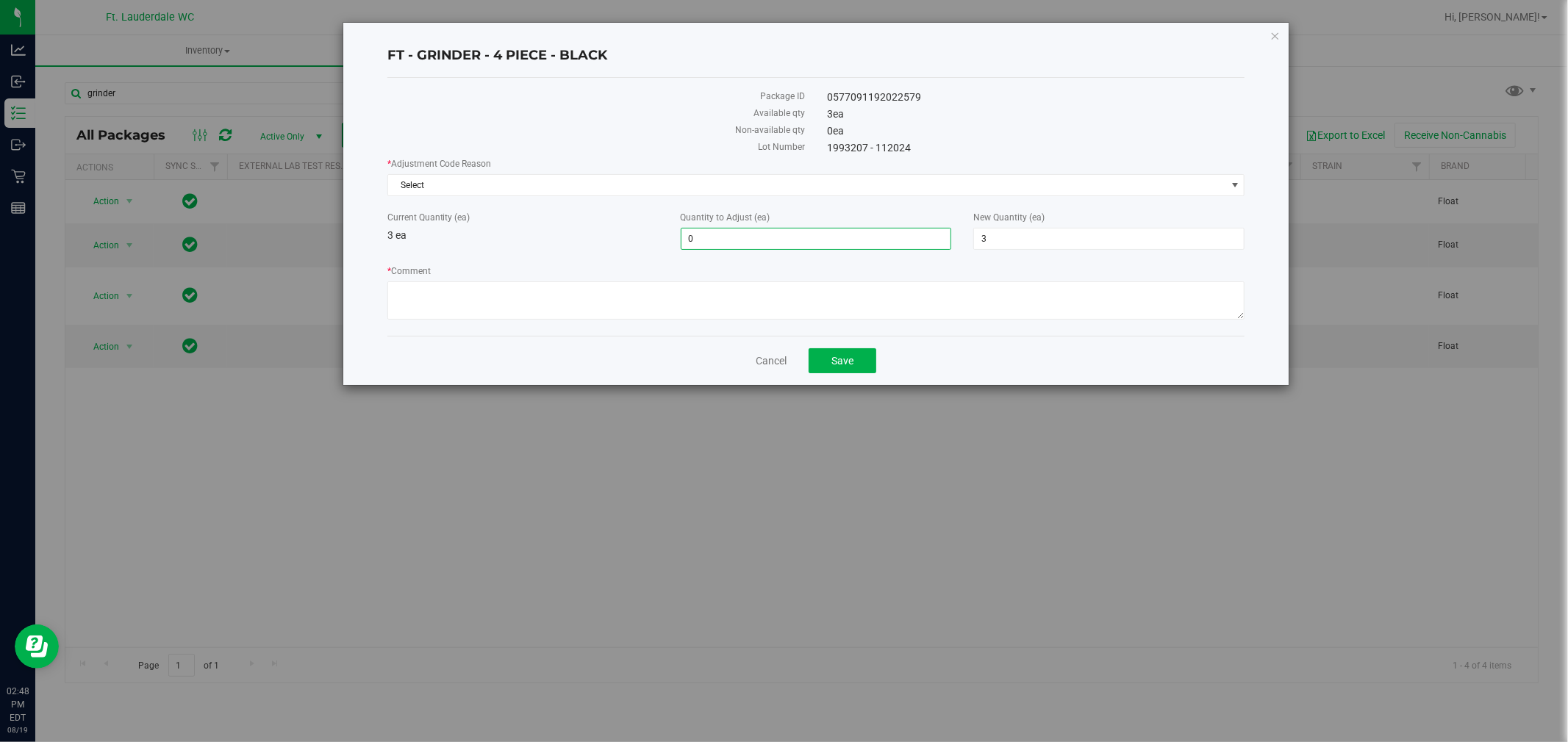
click at [875, 240] on span "0 0" at bounding box center [816, 239] width 271 height 22
click at [875, 240] on input "0" at bounding box center [816, 239] width 270 height 21
type input "10"
type input "13"
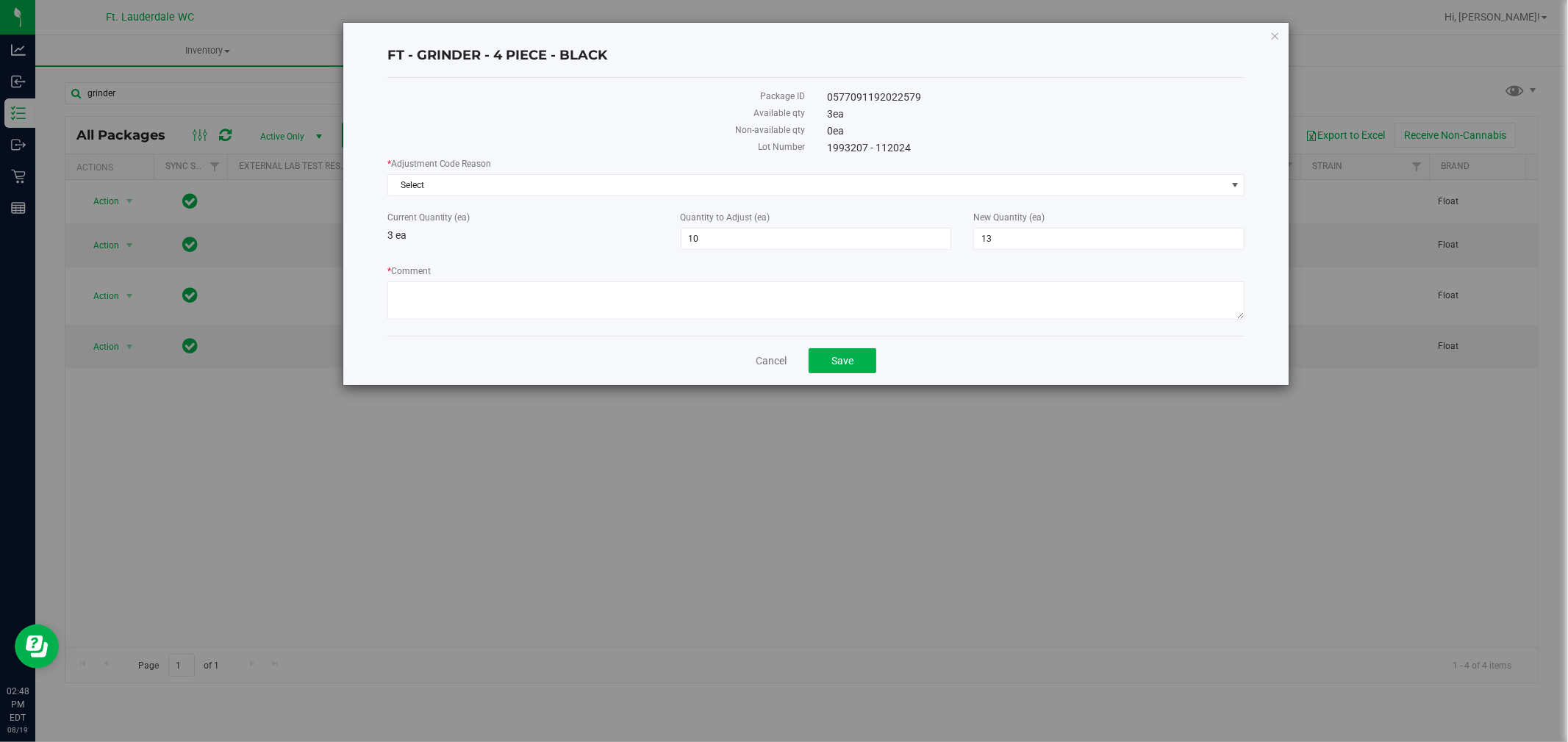
click at [914, 202] on div "* Adjustment Code Reason Select Select Depleted Inventory Audit Mistake Moistur…" at bounding box center [816, 240] width 858 height 166
click at [876, 185] on span "Select" at bounding box center [807, 186] width 838 height 21
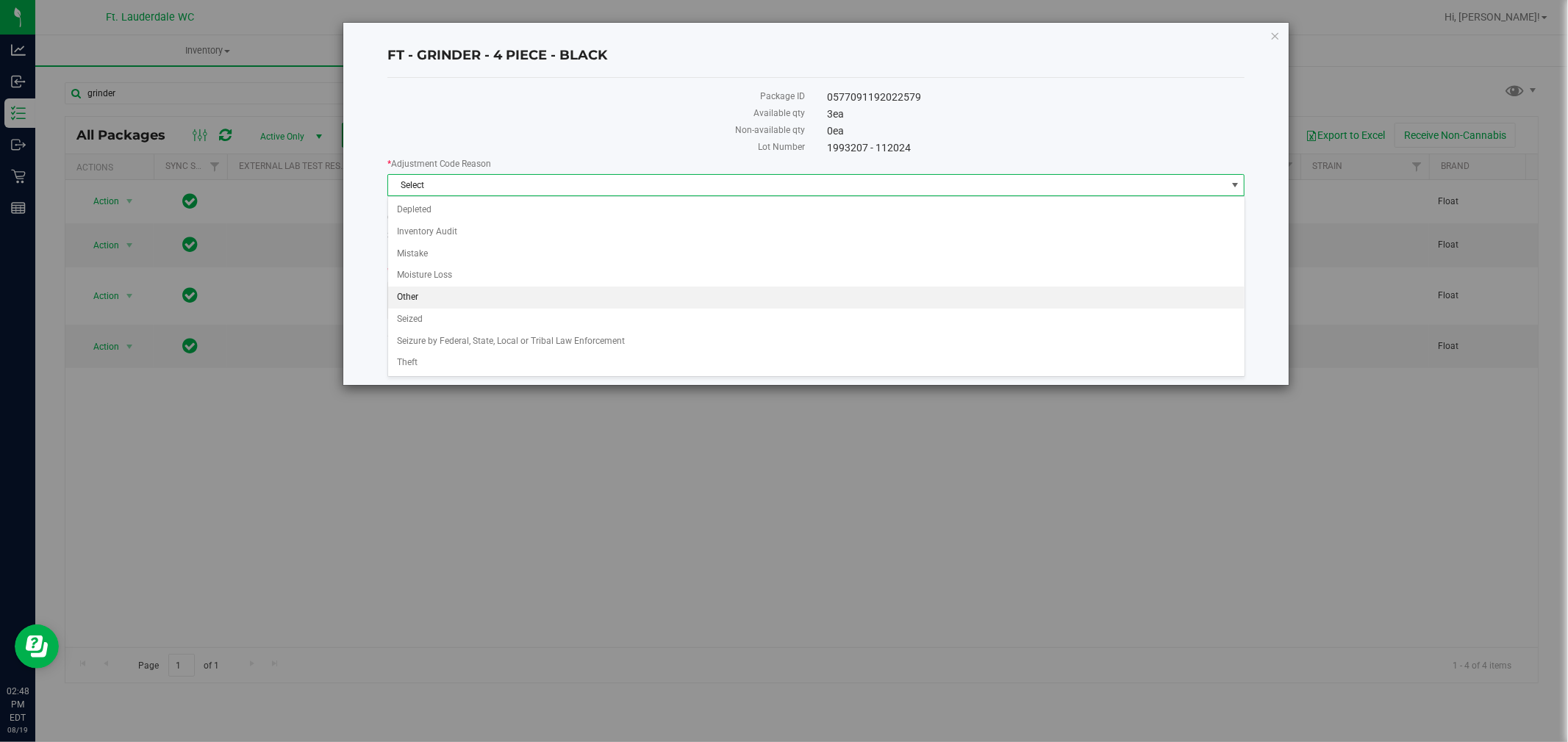
click at [646, 305] on li "Other" at bounding box center [816, 297] width 857 height 22
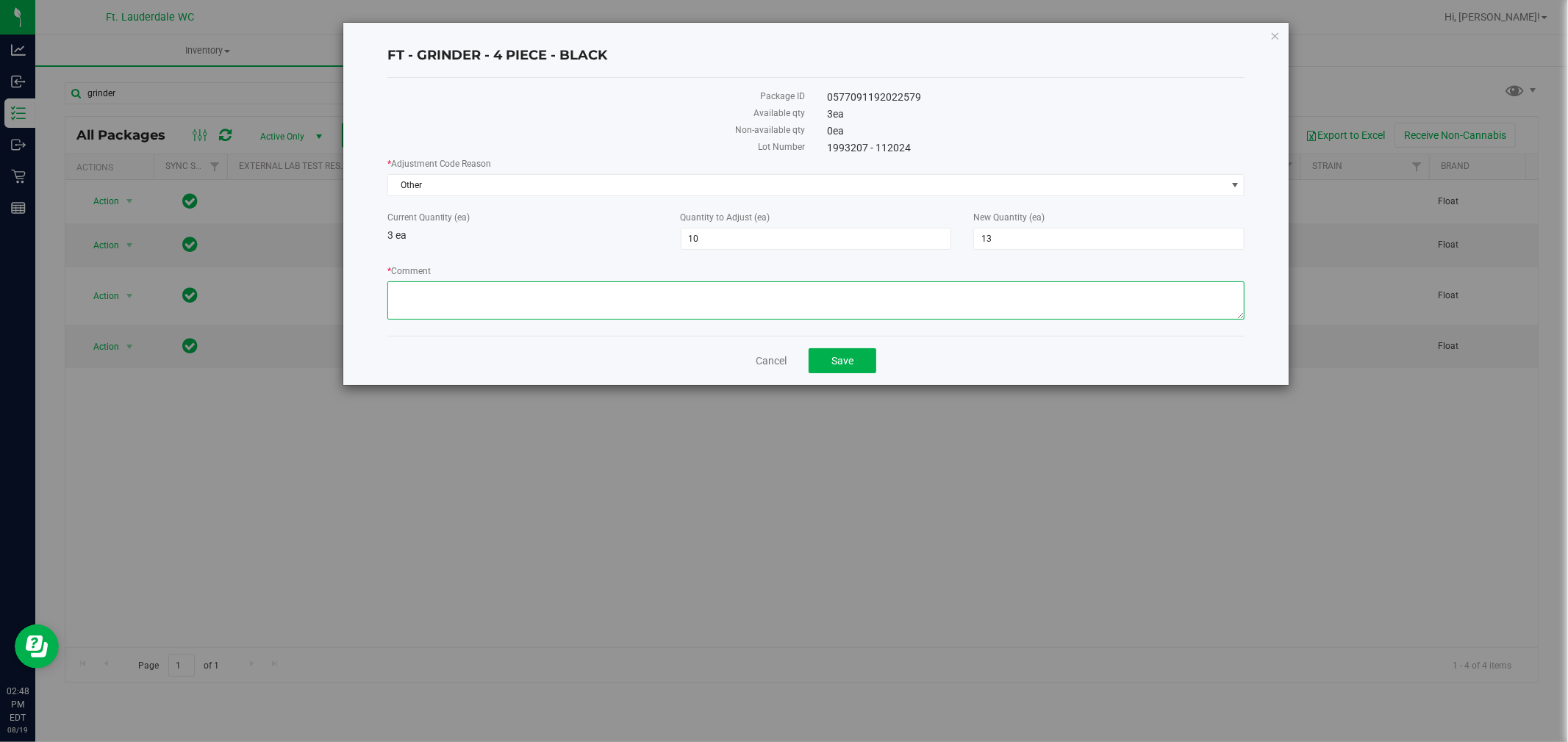
click at [645, 304] on textarea "* Comment" at bounding box center [816, 300] width 858 height 38
paste textarea "Combining lines. Adding these 10 to the batch we have actively on the floor."
click at [504, 290] on textarea "* Comment" at bounding box center [816, 300] width 858 height 38
type textarea "Combining lines. Adding the 10 I just removed from the other batch to this batc…"
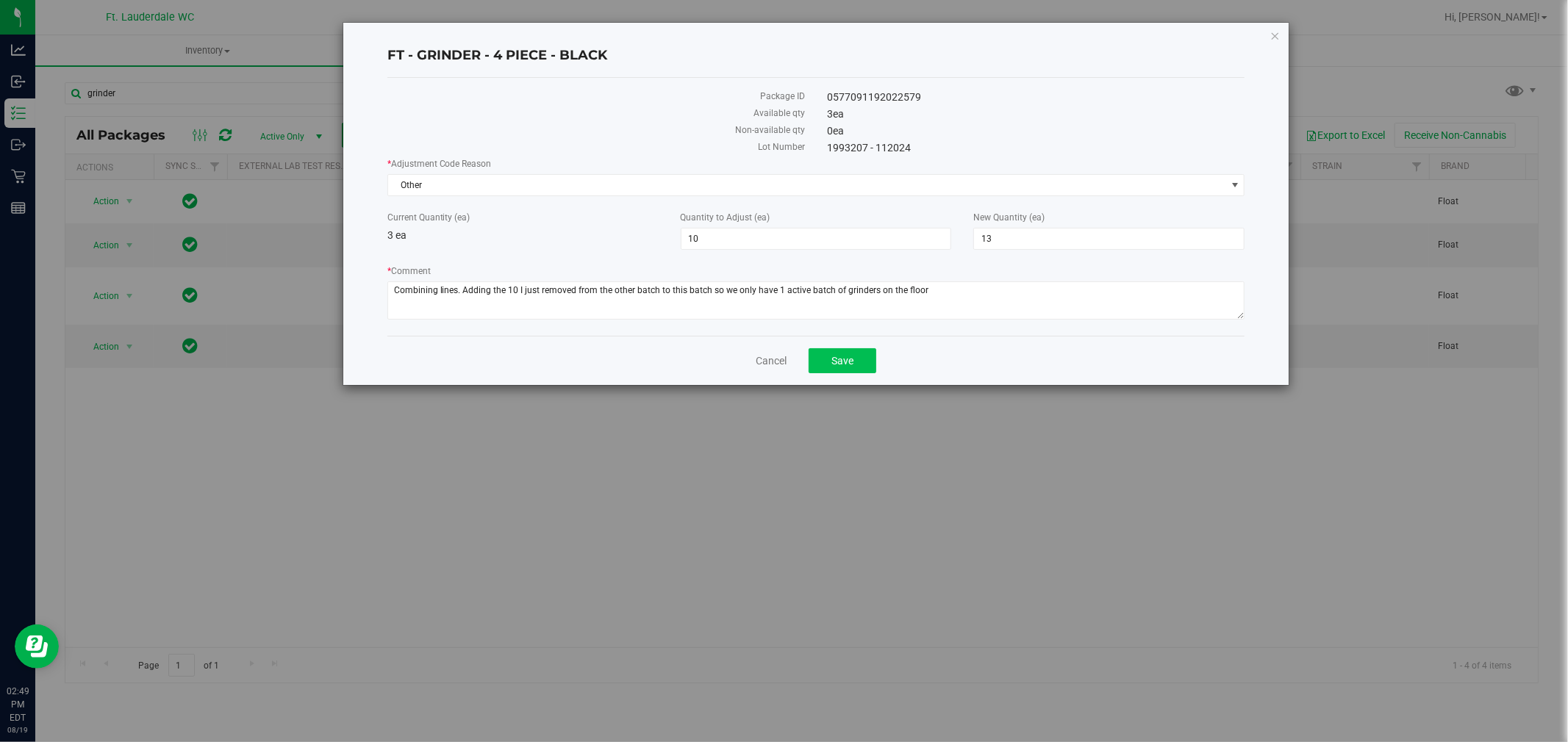
click at [834, 354] on button "Save" at bounding box center [842, 361] width 67 height 25
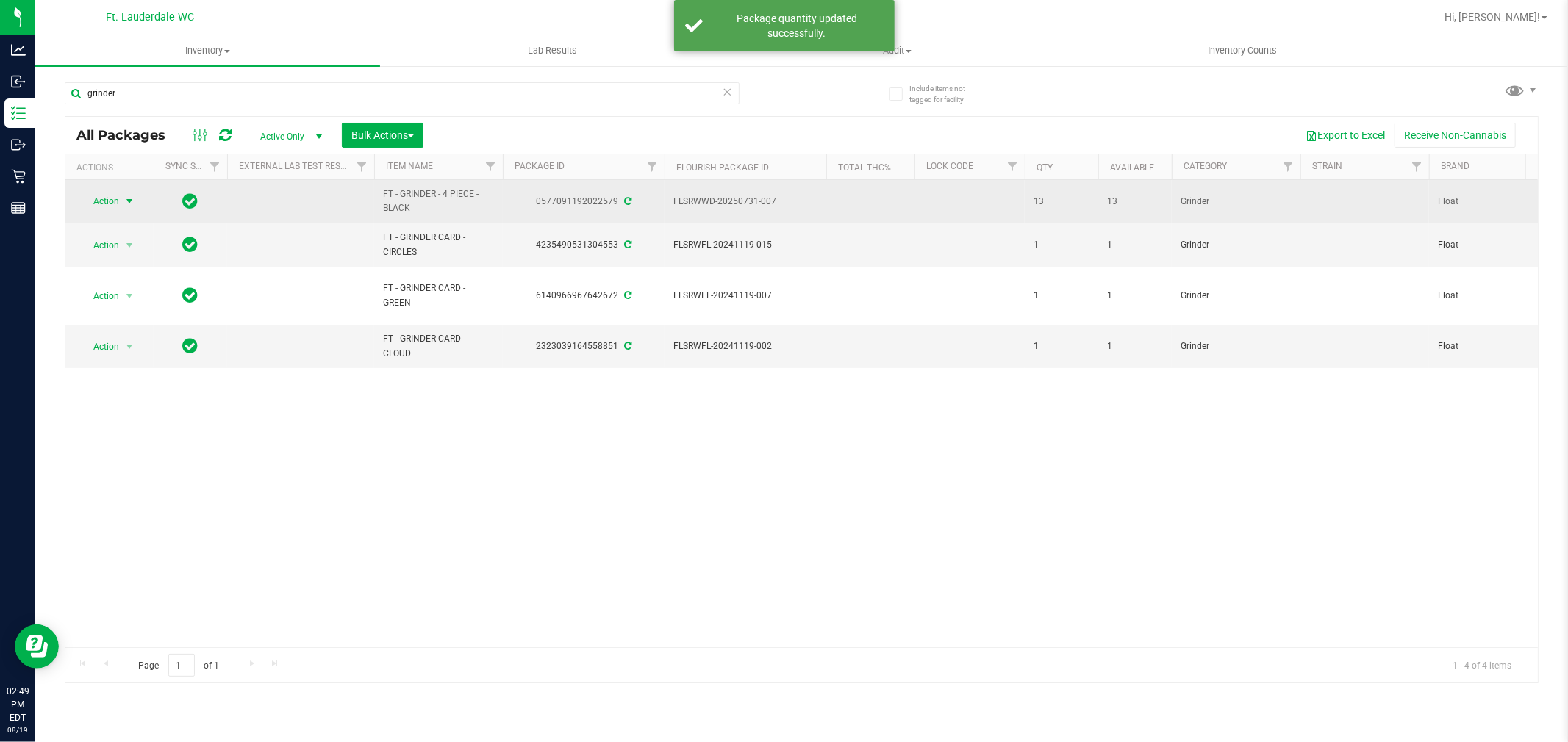
click at [135, 202] on span "select" at bounding box center [129, 201] width 12 height 12
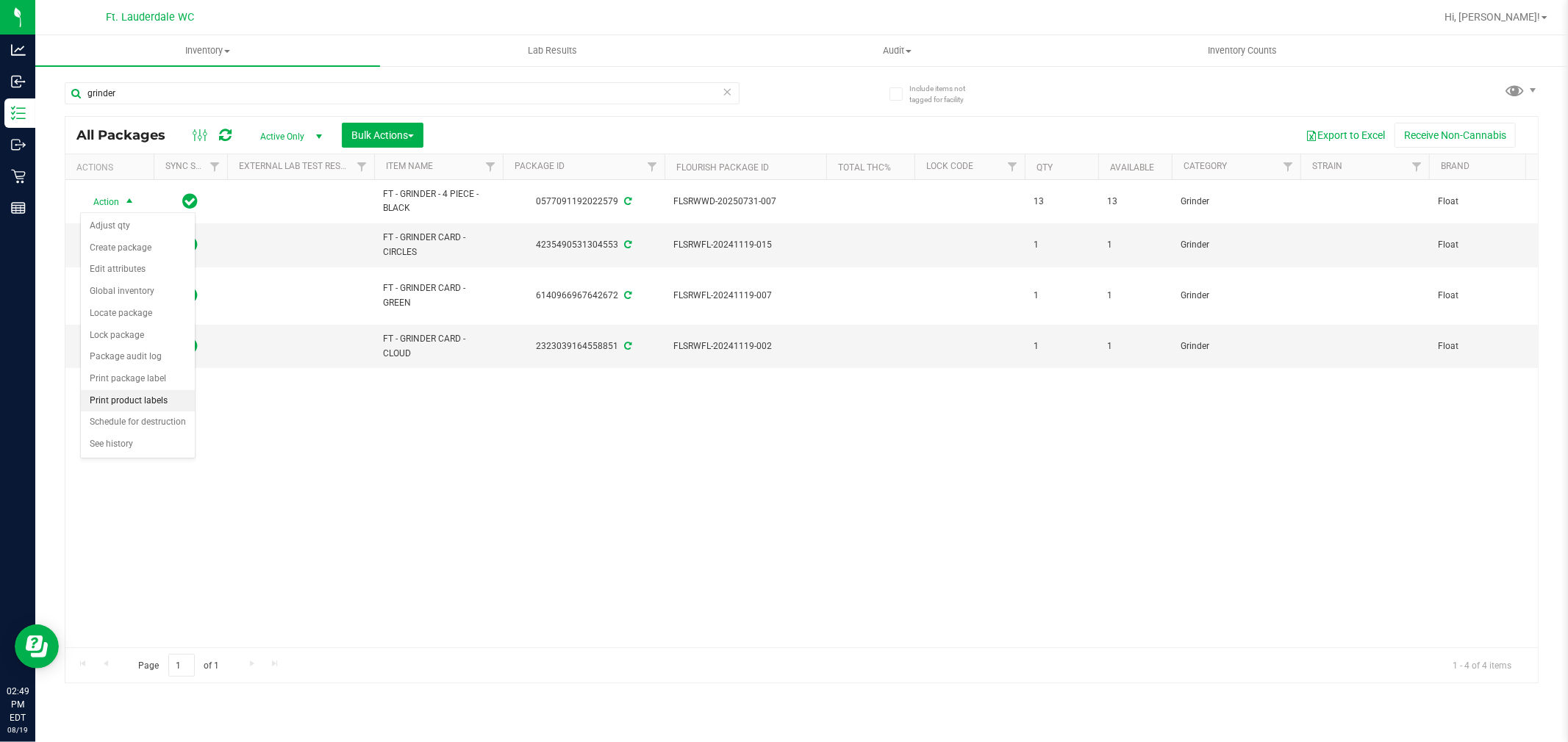
click at [144, 398] on li "Print product labels" at bounding box center [138, 401] width 114 height 22
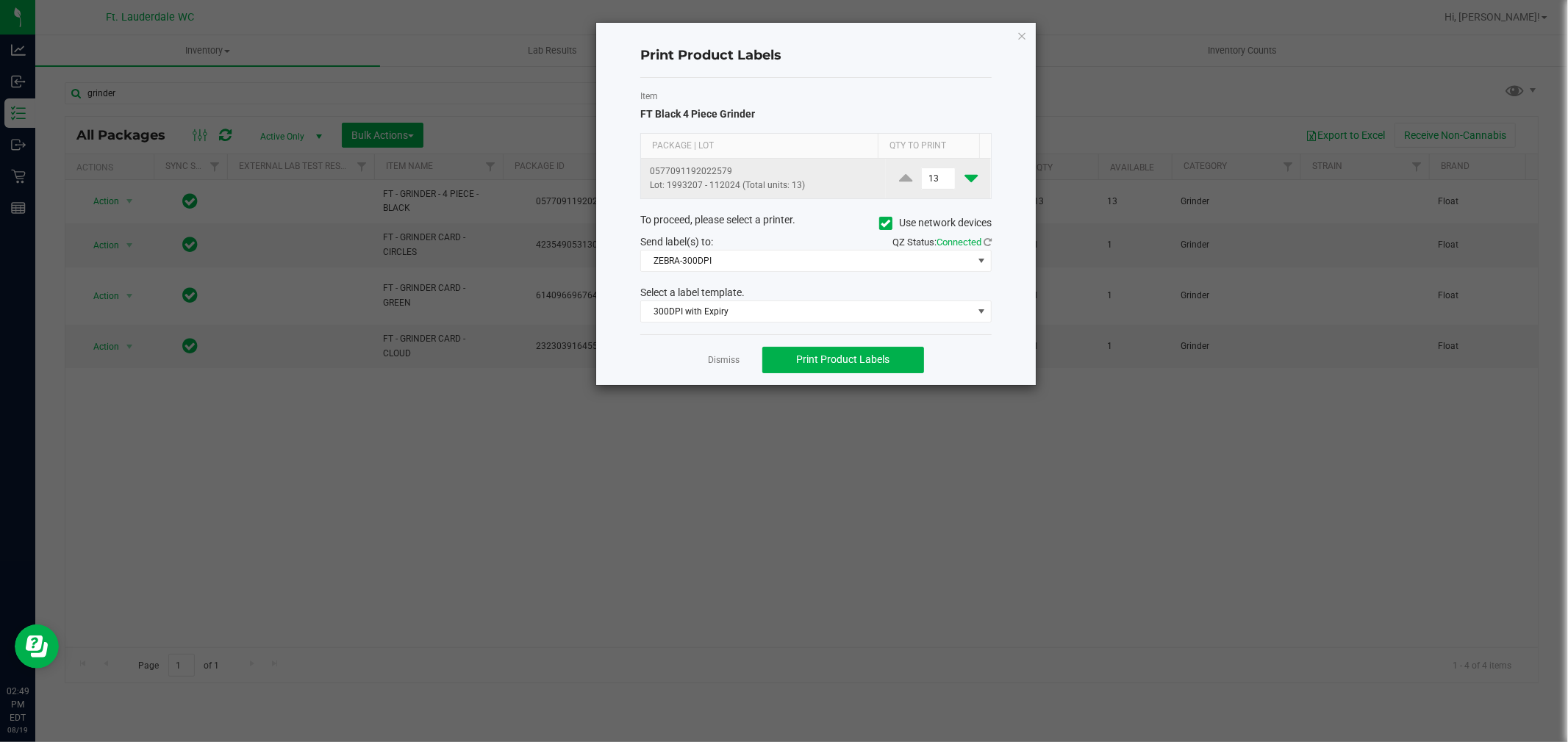
click at [964, 184] on icon at bounding box center [971, 178] width 13 height 18
click at [964, 181] on icon at bounding box center [971, 178] width 13 height 18
click at [964, 184] on icon at bounding box center [971, 178] width 13 height 18
type input "10"
click at [835, 364] on span "Print Product Labels" at bounding box center [843, 359] width 94 height 12
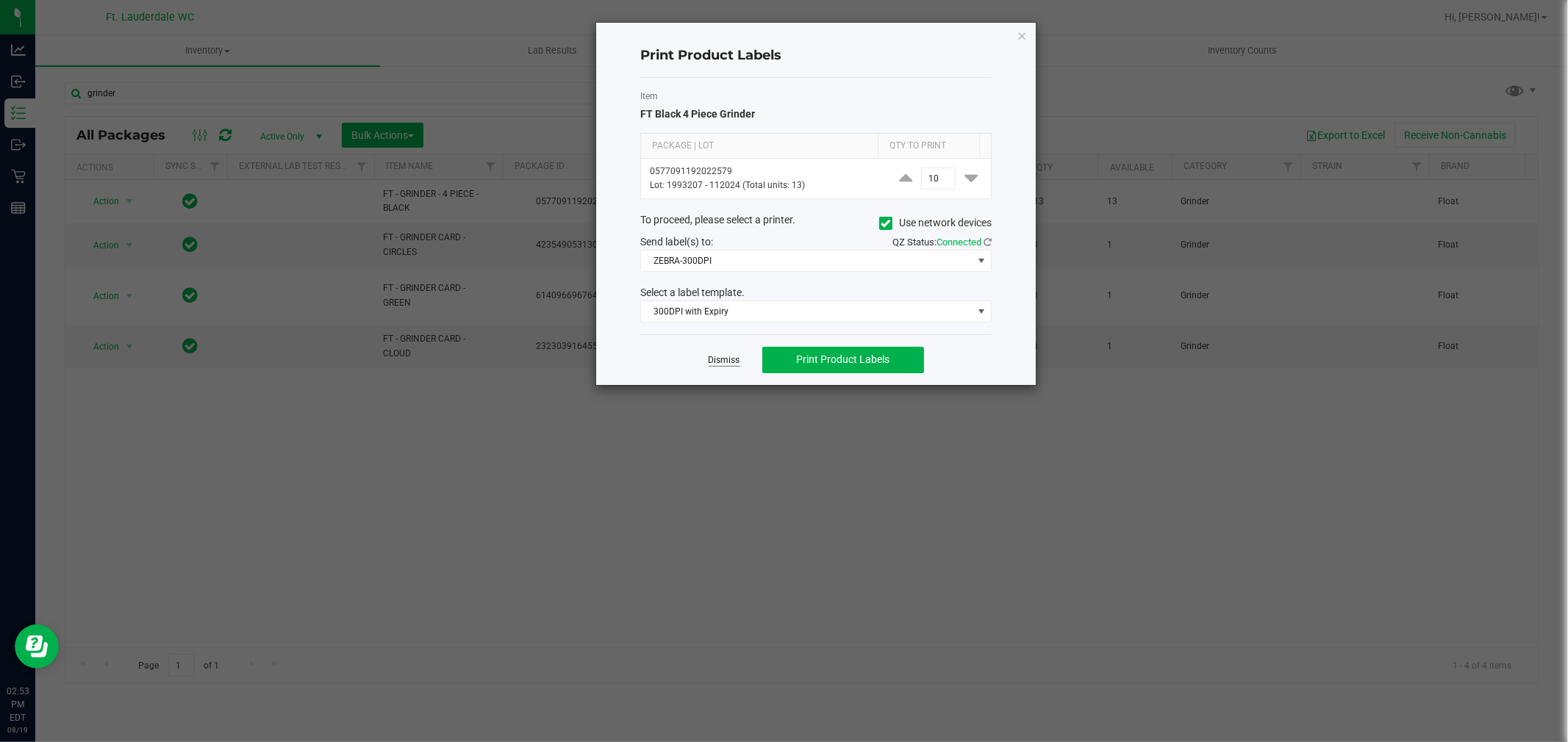
click at [714, 361] on link "Dismiss" at bounding box center [724, 361] width 32 height 13
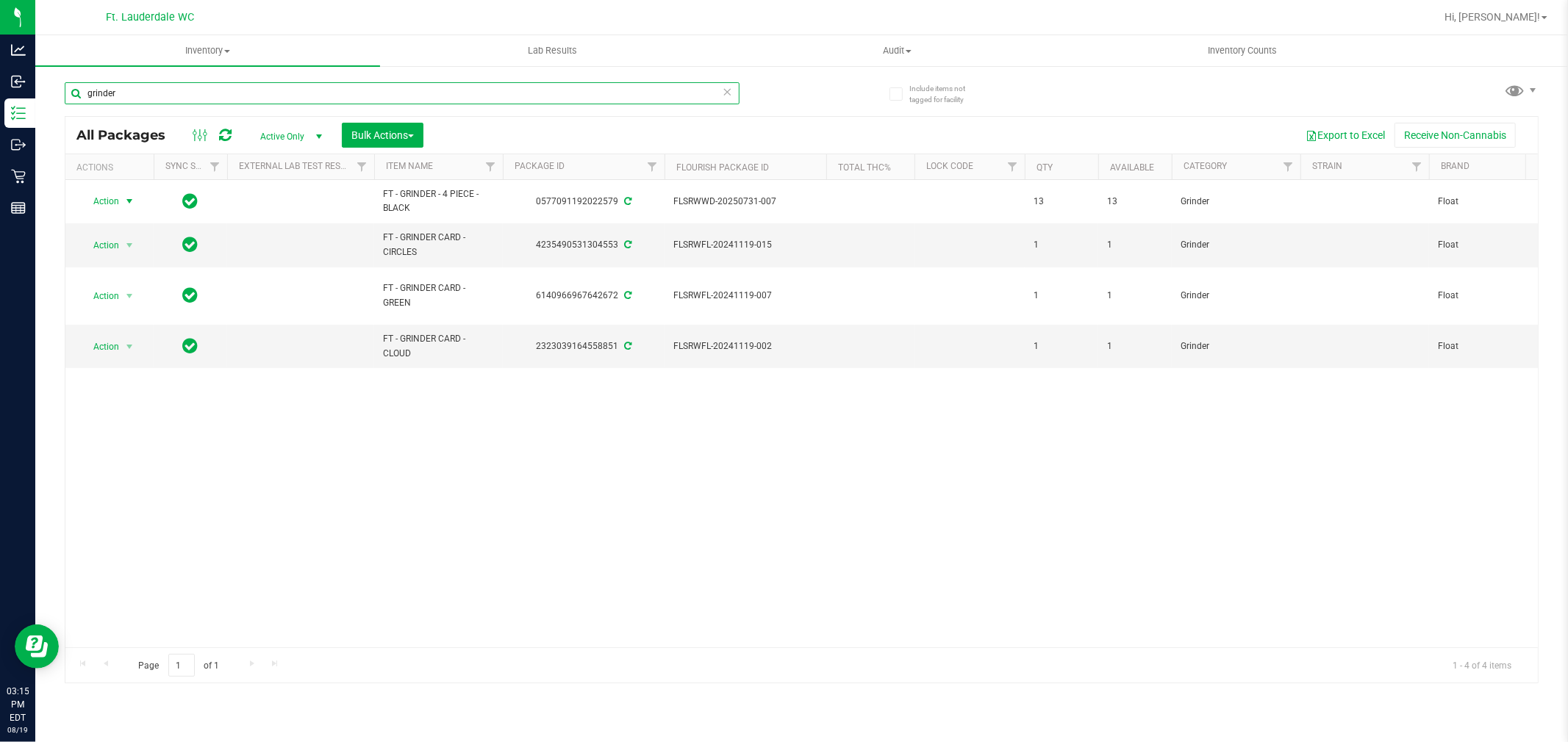
click at [315, 100] on input "grinder" at bounding box center [402, 94] width 675 height 22
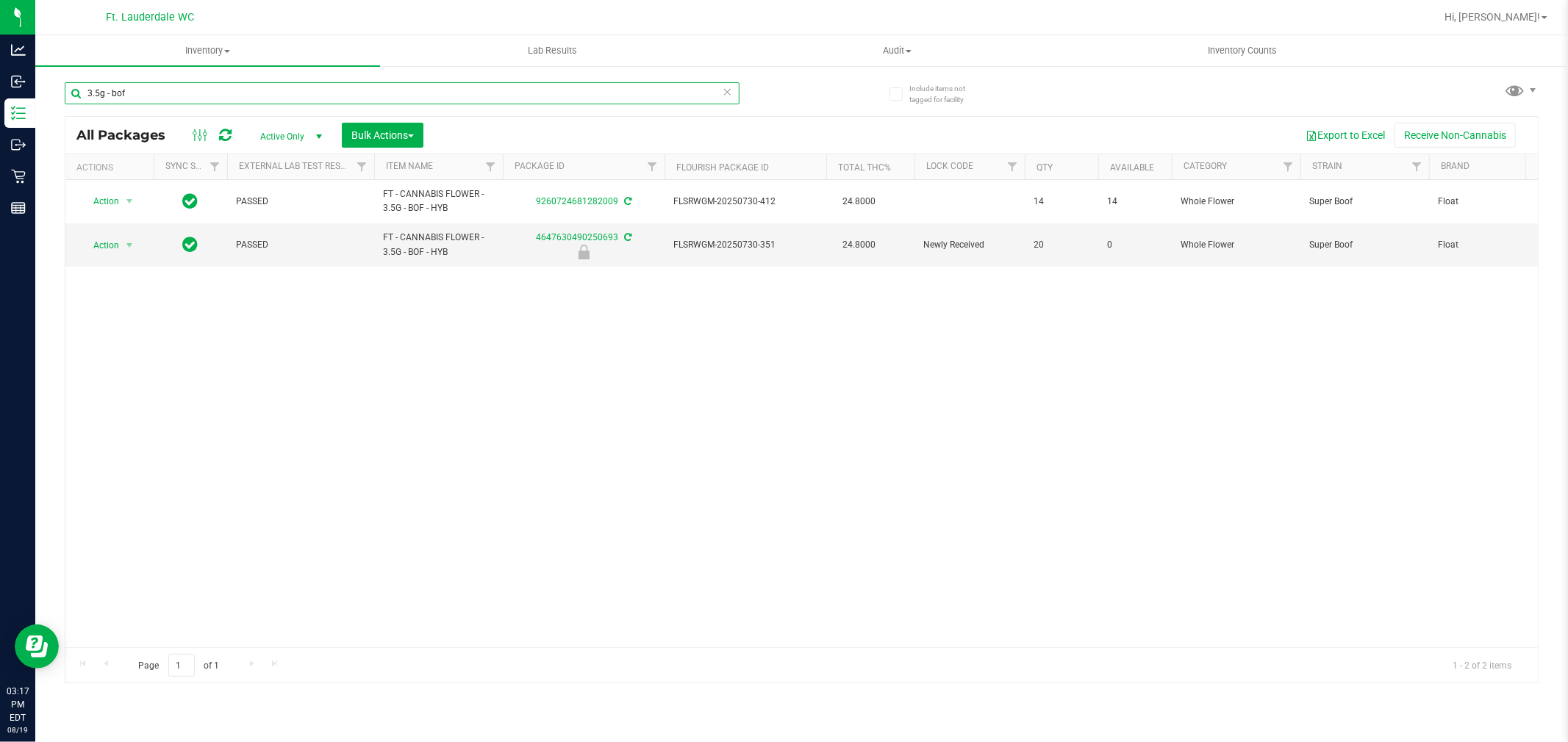
click at [196, 91] on input "3.5g - bof" at bounding box center [402, 94] width 675 height 22
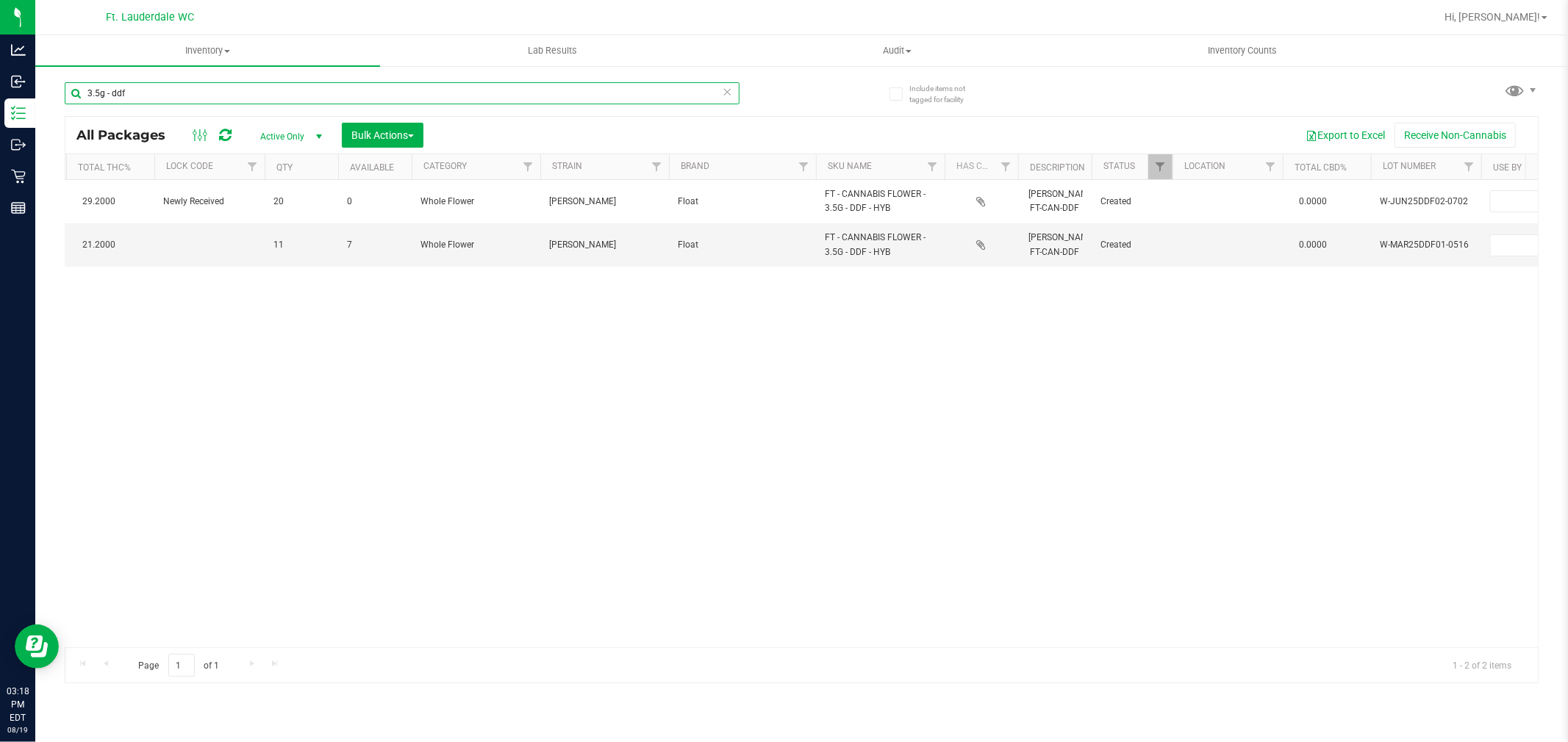
scroll to position [0, 950]
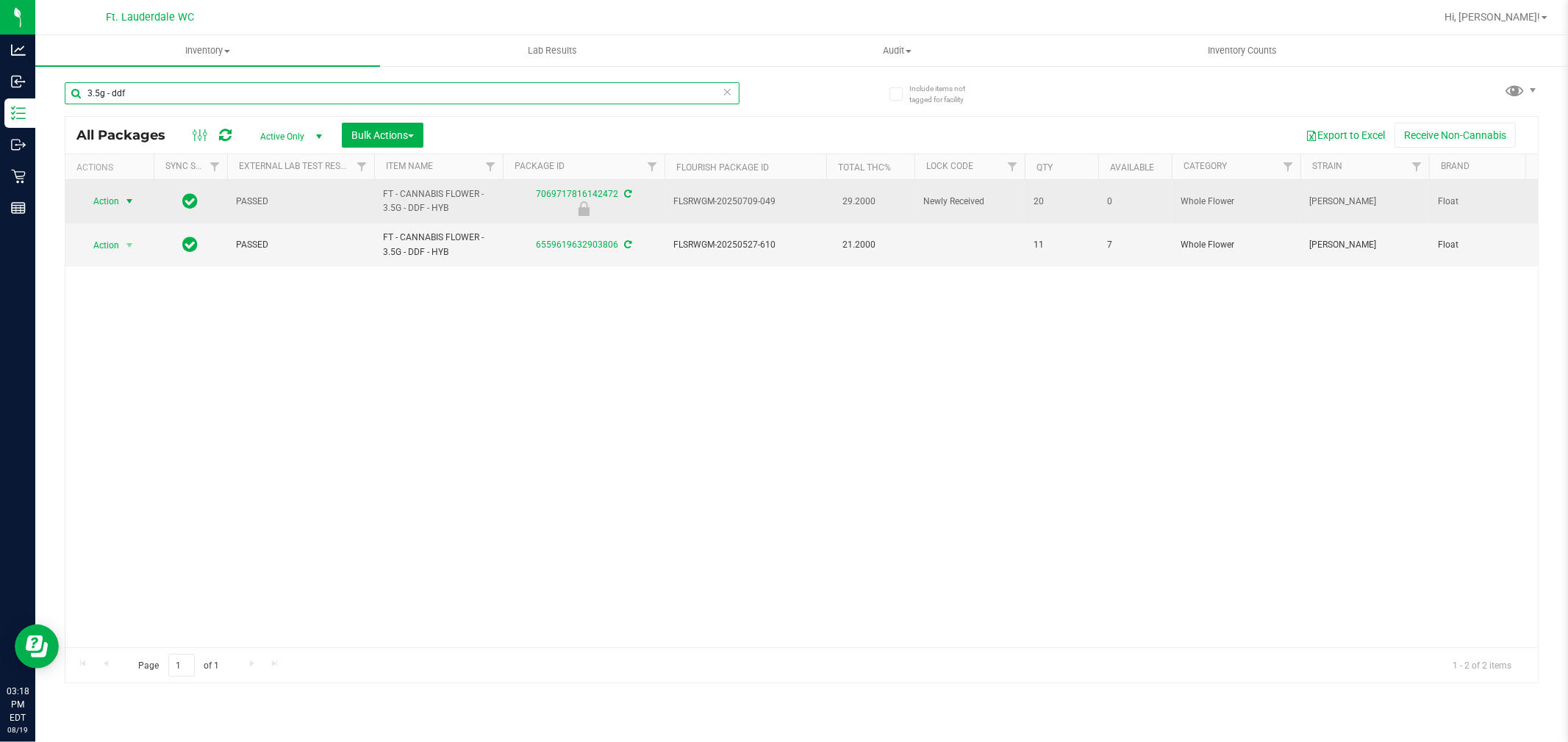
type input "3.5g - ddf"
click at [121, 205] on span "select" at bounding box center [129, 201] width 18 height 21
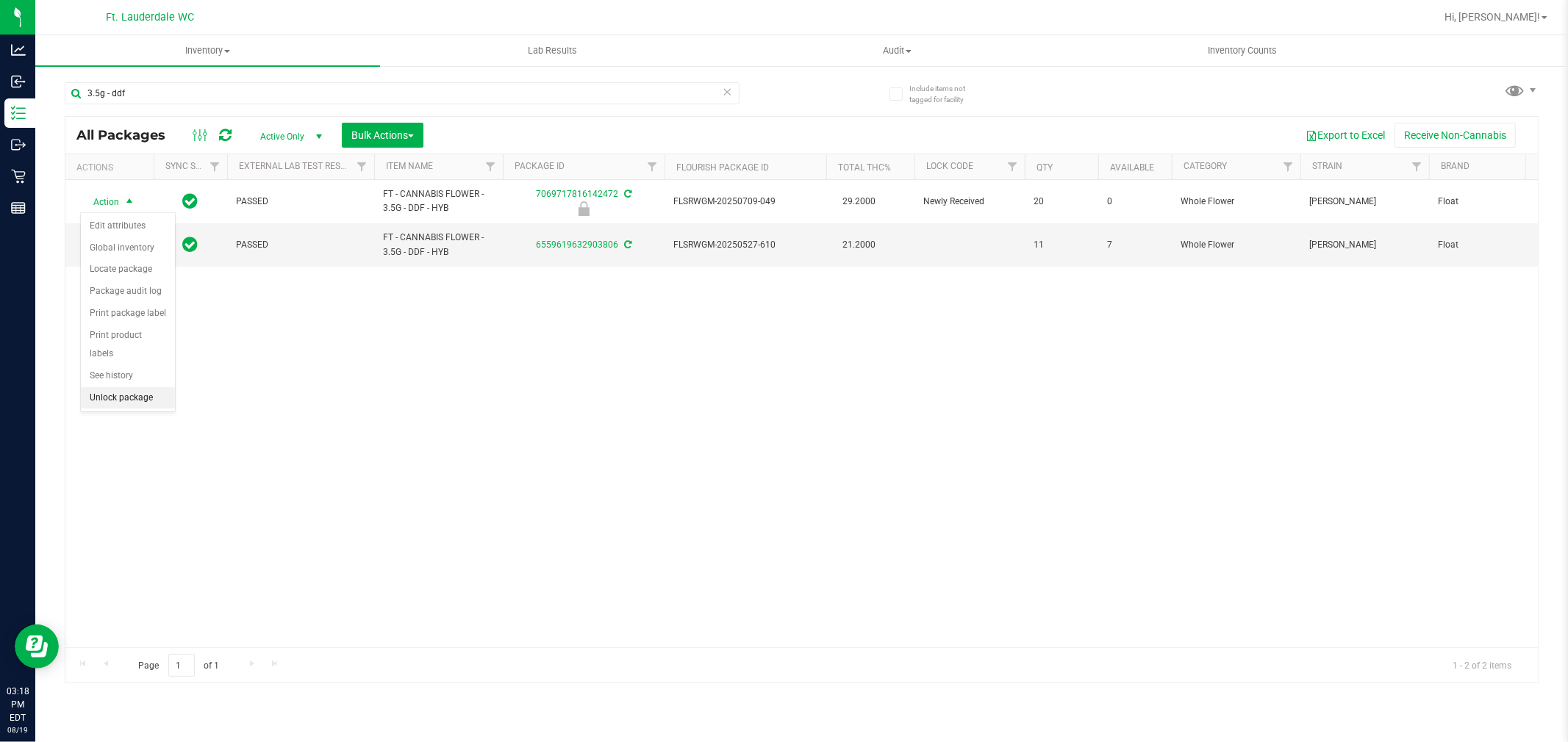
click at [144, 407] on li "Unlock package" at bounding box center [128, 398] width 94 height 22
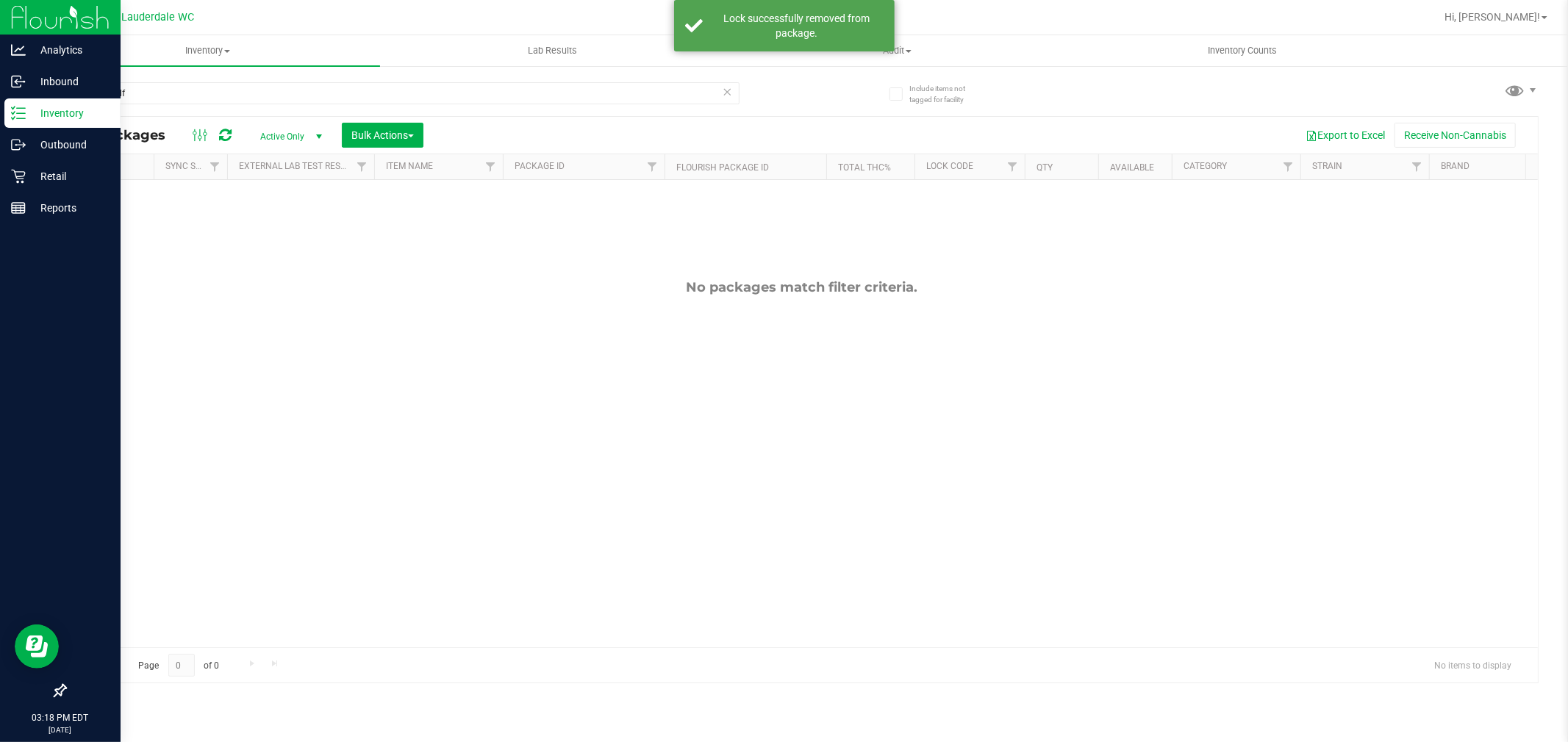
click at [30, 111] on p "Inventory" at bounding box center [69, 113] width 88 height 17
click at [40, 176] on p "Retail" at bounding box center [69, 176] width 88 height 17
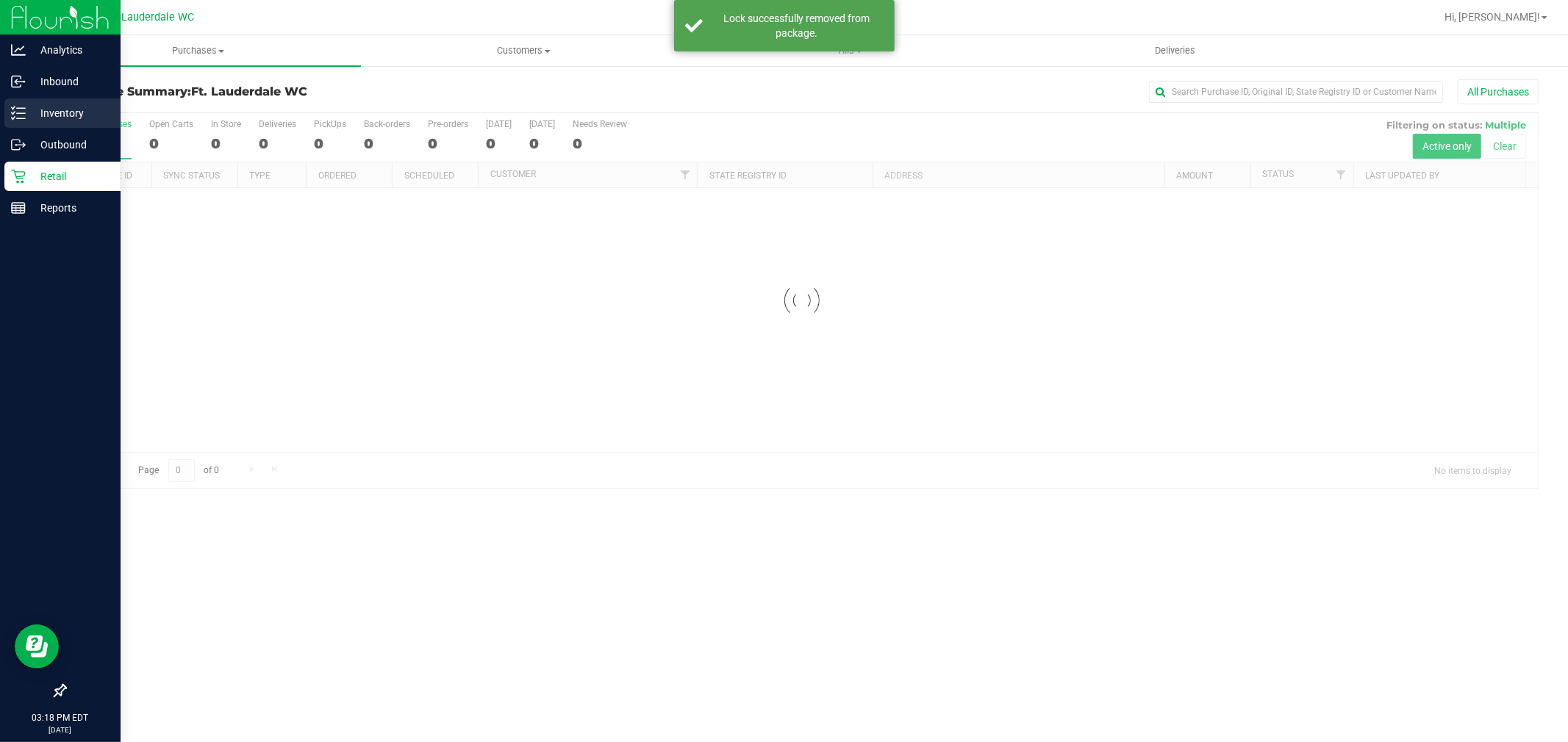
click at [52, 121] on p "Inventory" at bounding box center [69, 113] width 88 height 17
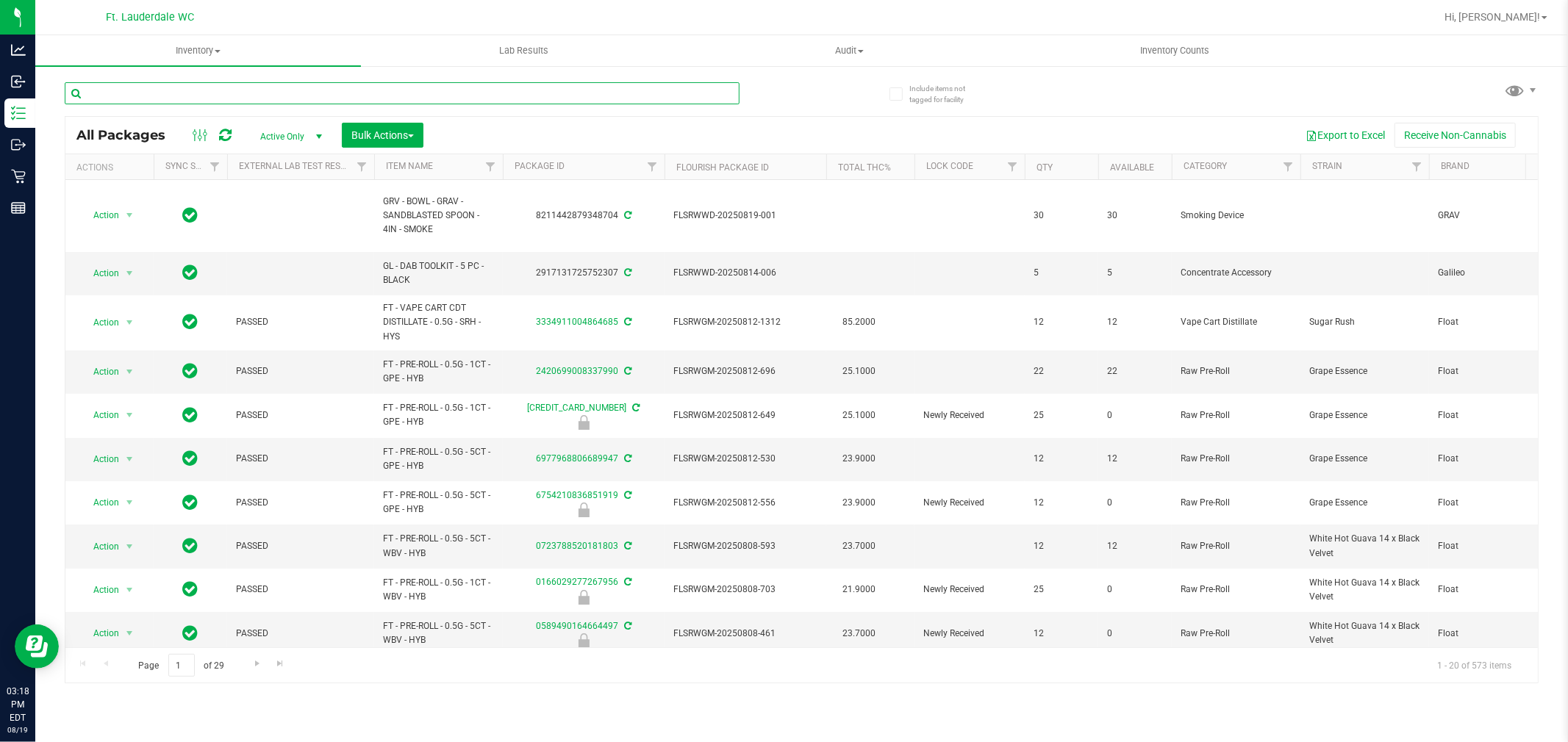
click at [167, 90] on input "text" at bounding box center [402, 94] width 675 height 22
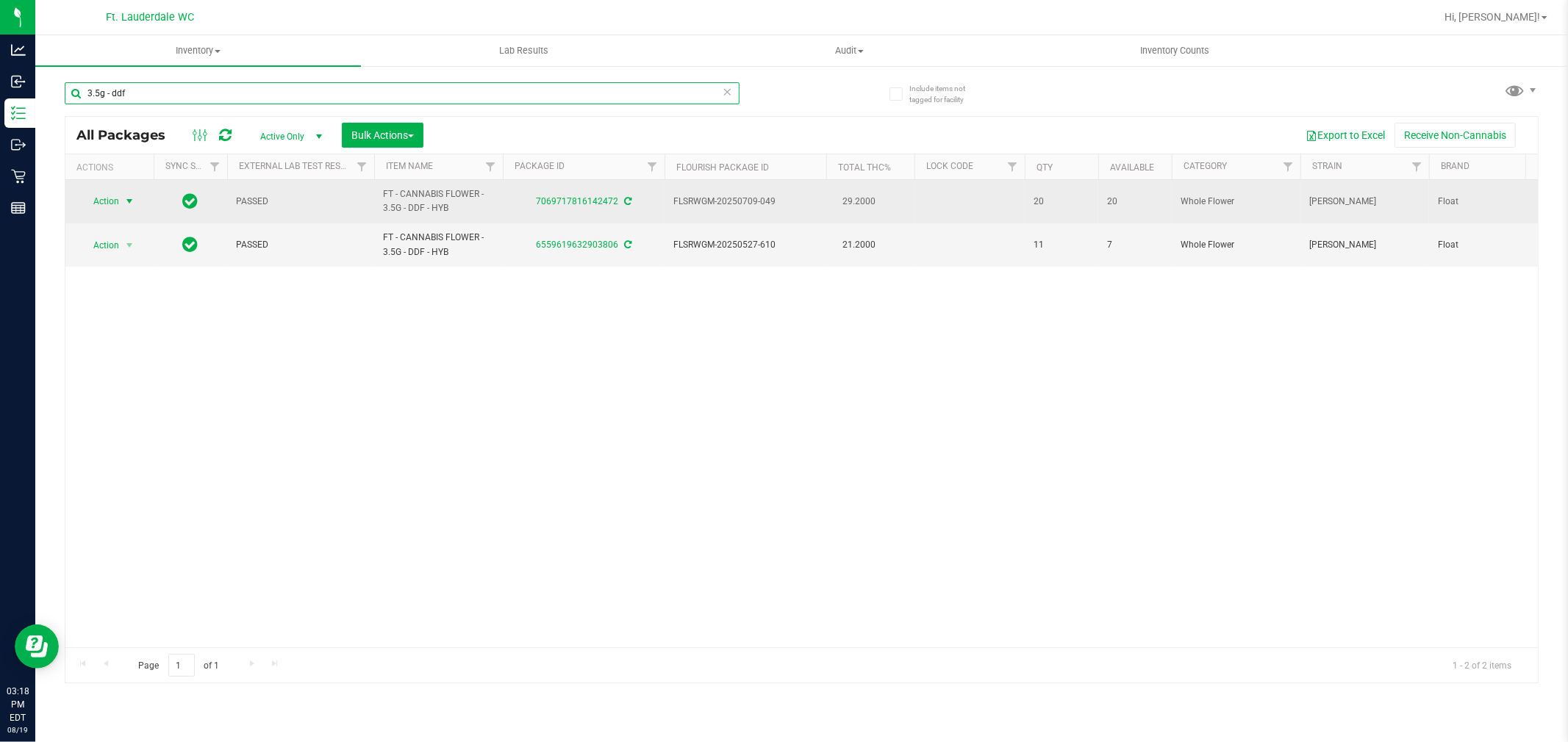
type input "3.5g - ddf"
click at [113, 206] on span "Action" at bounding box center [100, 201] width 40 height 21
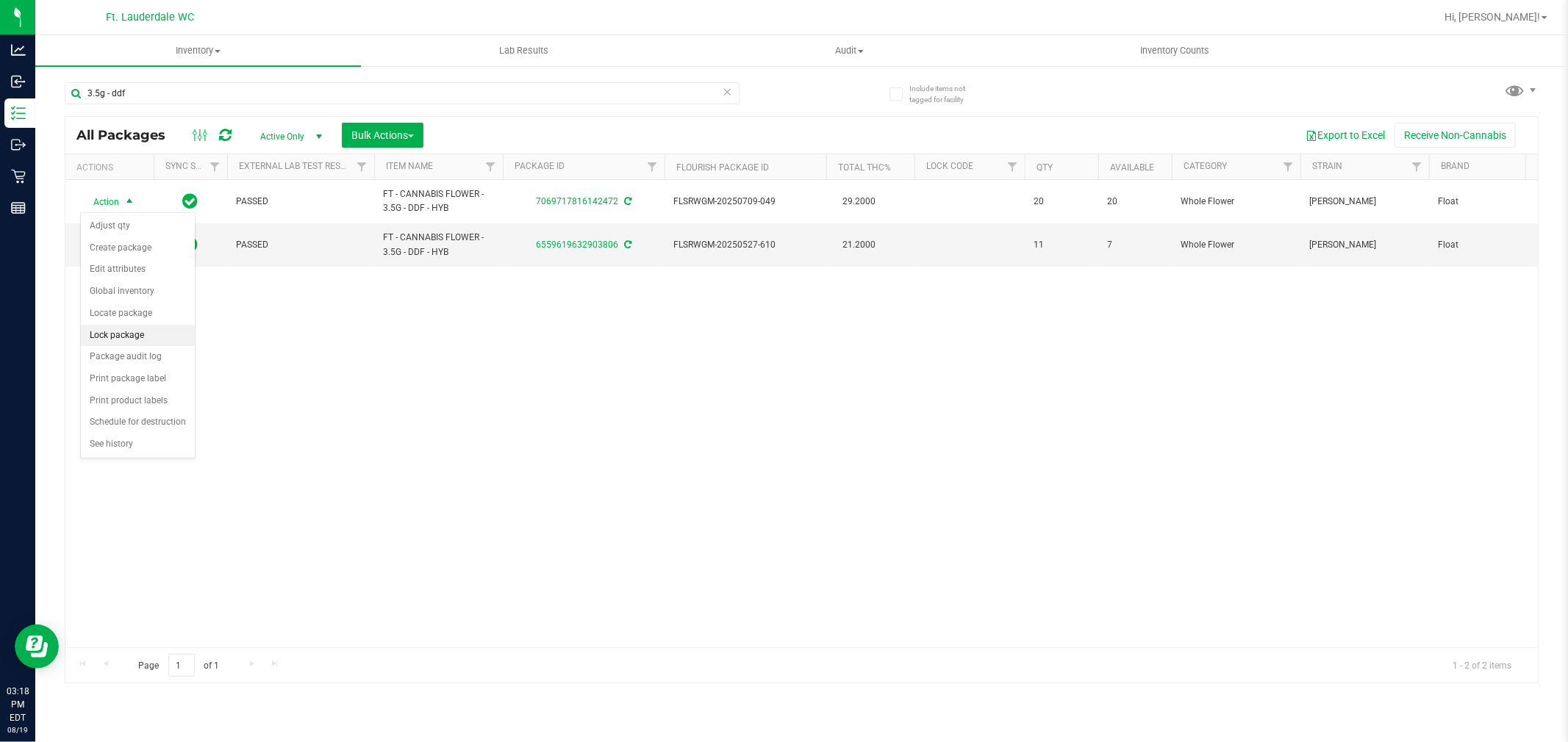
click at [133, 340] on li "Lock package" at bounding box center [138, 336] width 114 height 22
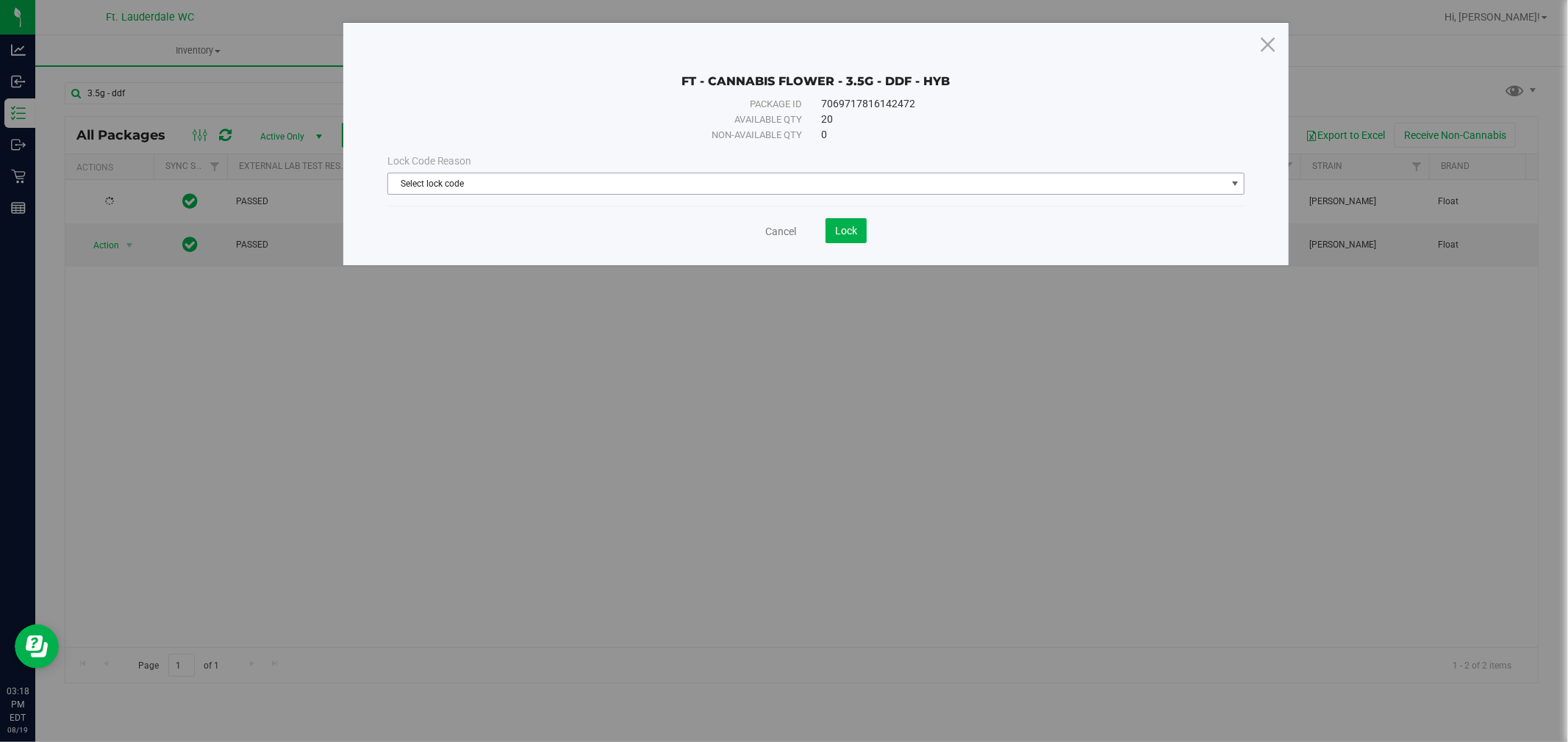
click at [420, 176] on span "Select lock code" at bounding box center [807, 184] width 838 height 21
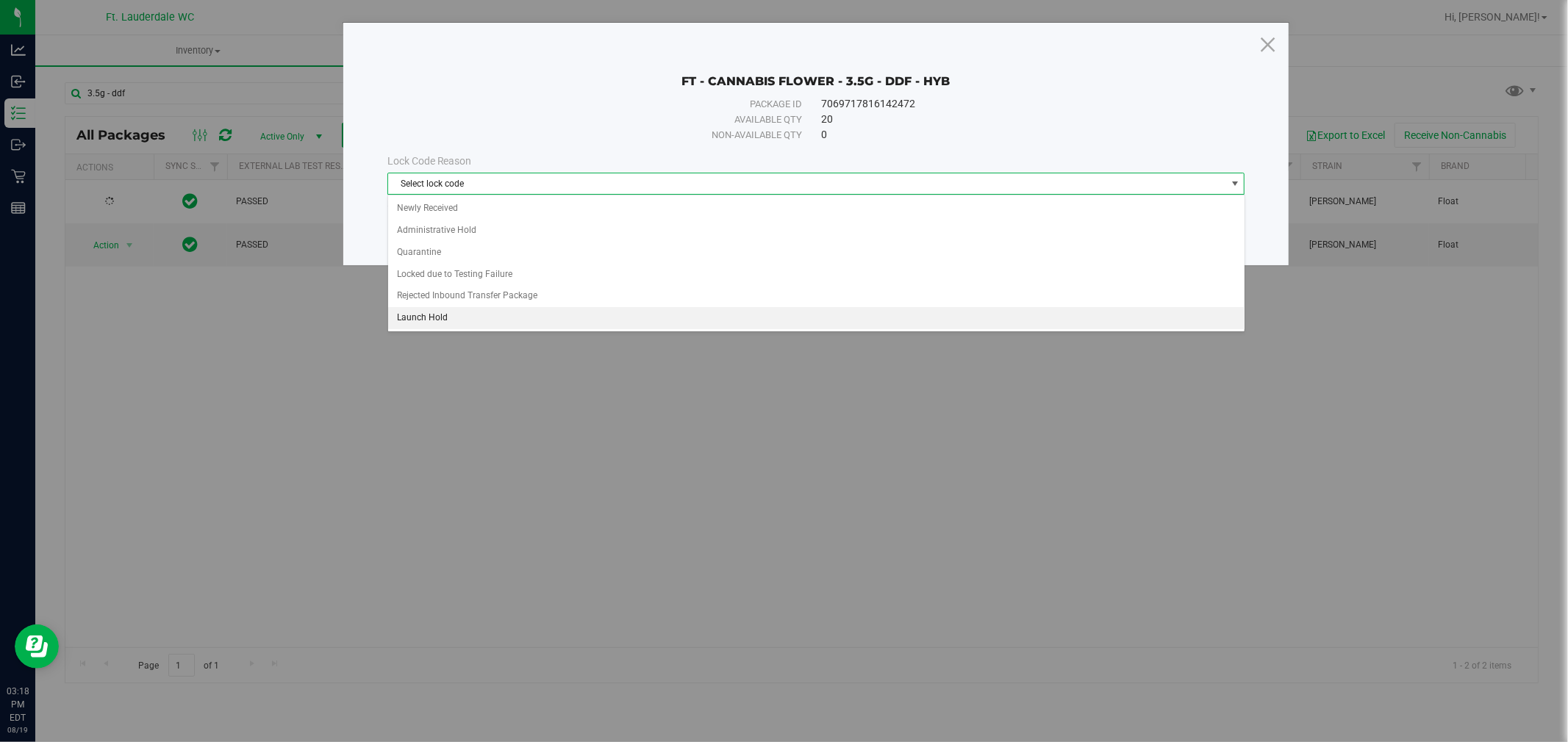
click at [464, 327] on li "Launch Hold" at bounding box center [816, 318] width 857 height 22
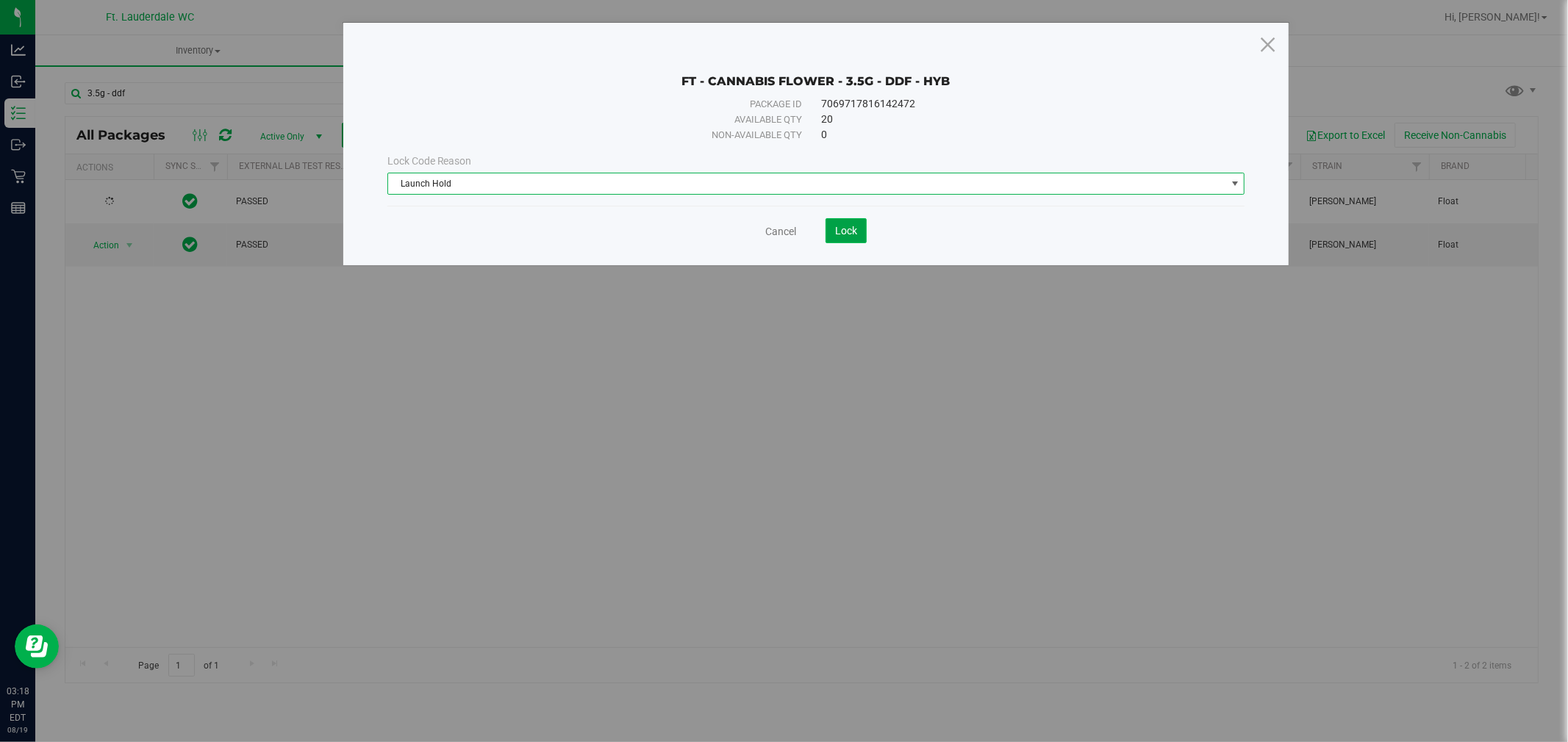
click at [860, 230] on button "Lock" at bounding box center [846, 231] width 41 height 25
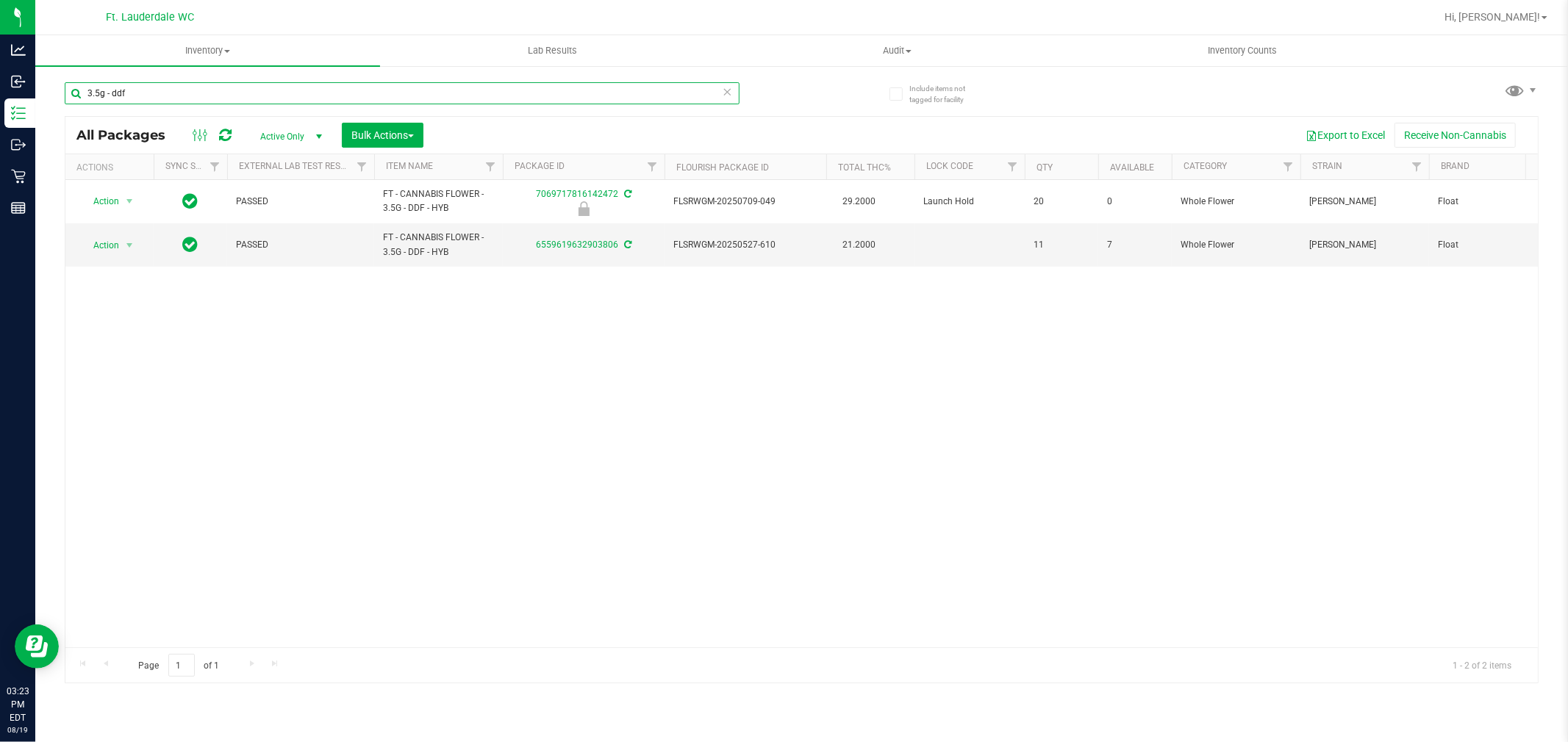
click at [140, 97] on input "3.5g - ddf" at bounding box center [402, 94] width 675 height 22
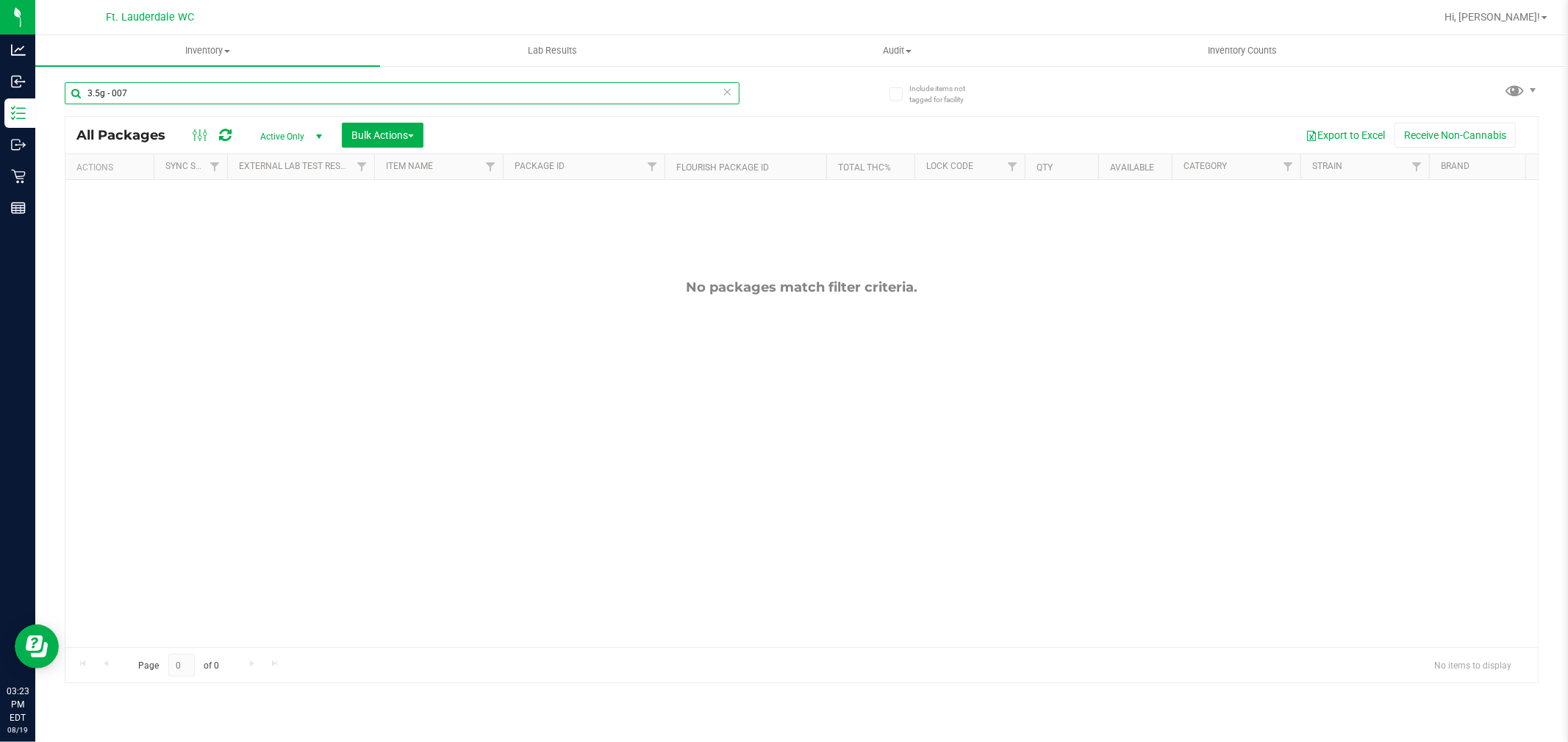
click at [140, 97] on input "3.5g - 007" at bounding box center [402, 94] width 675 height 22
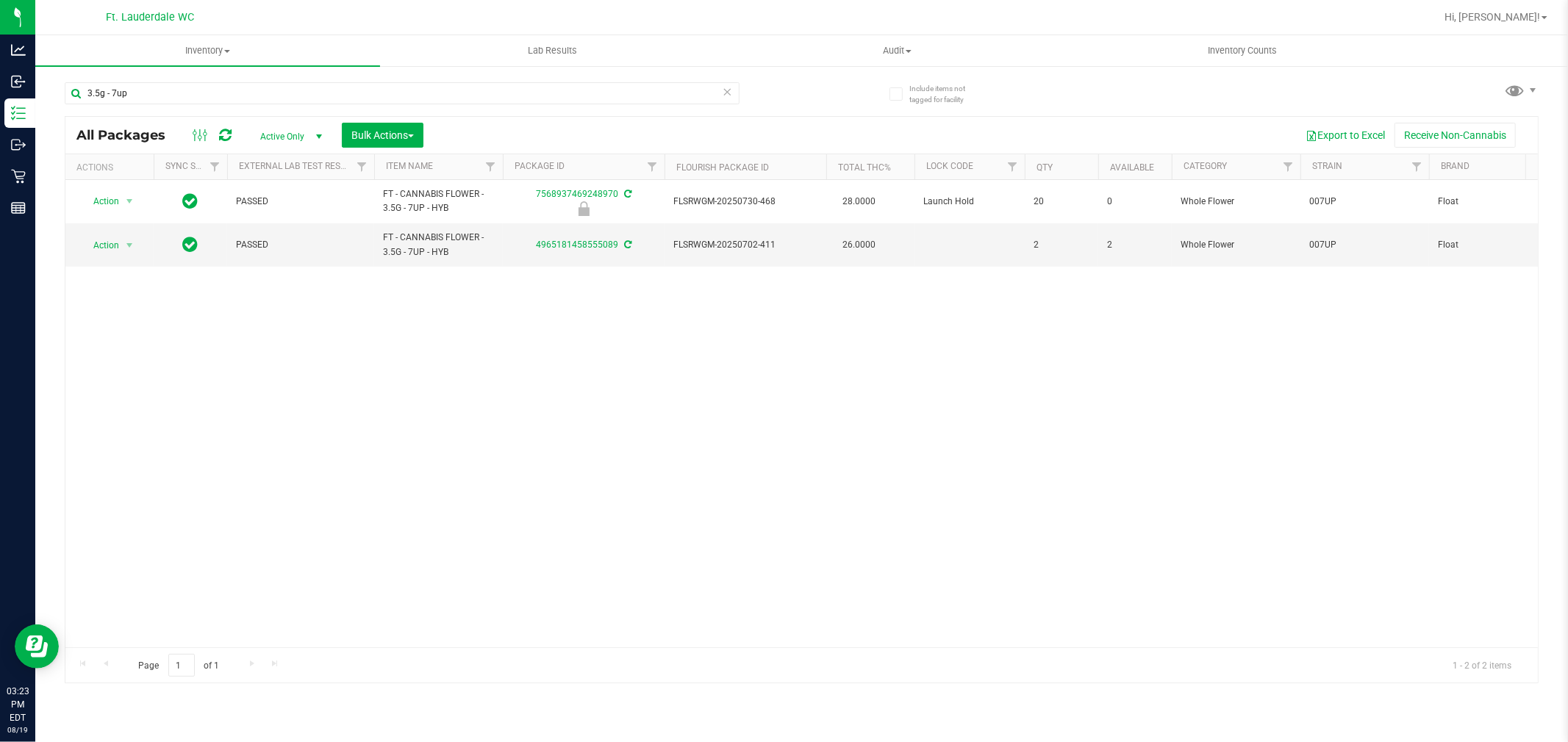
click at [351, 314] on div "Action Action Edit attributes Global inventory Locate package Package audit log…" at bounding box center [801, 413] width 1472 height 467
click at [452, 91] on input "3.5g - 7up" at bounding box center [402, 94] width 675 height 22
click at [196, 90] on input "3.5g - dsc" at bounding box center [402, 94] width 675 height 22
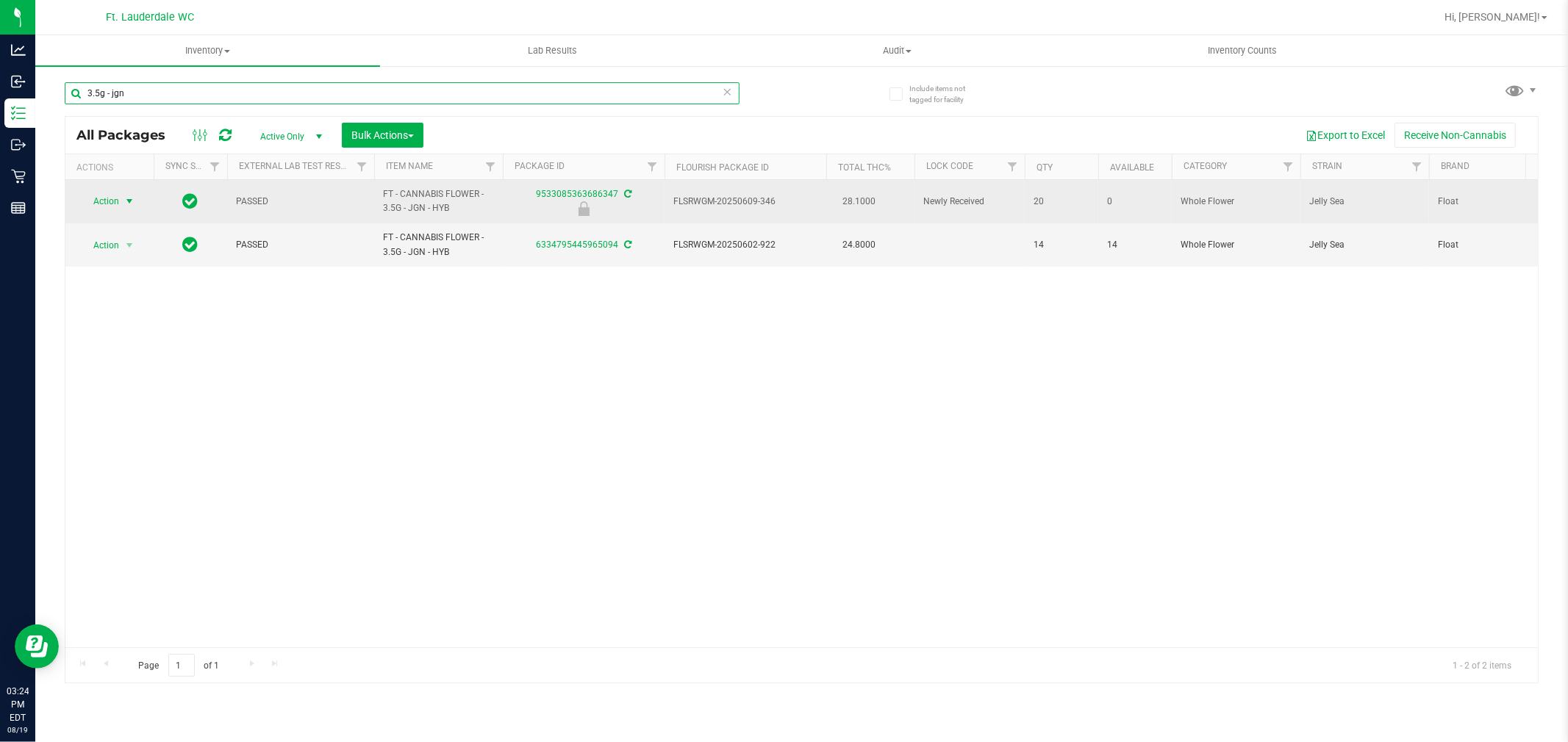
type input "3.5g - jgn"
click at [125, 198] on span "select" at bounding box center [129, 201] width 12 height 12
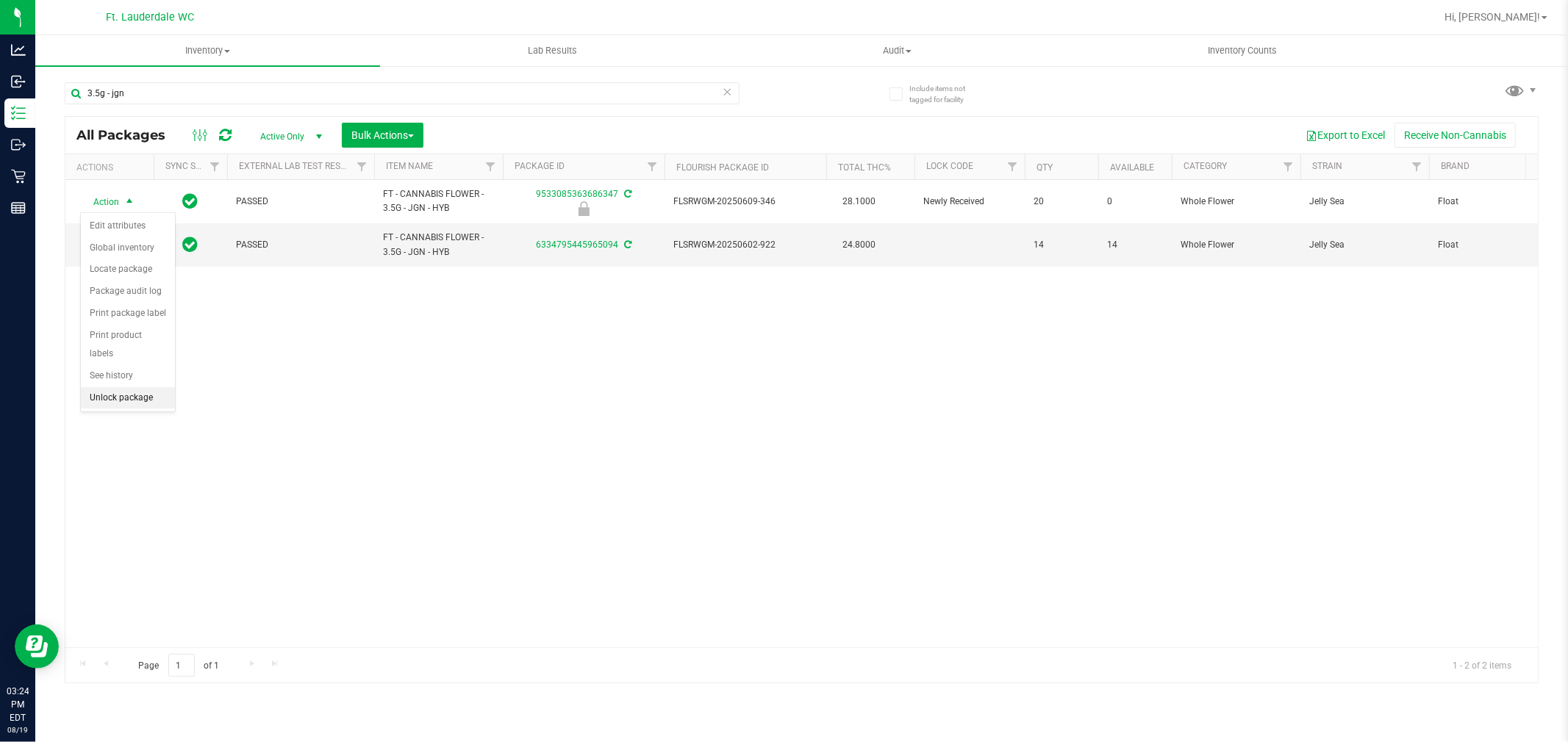
click at [150, 394] on li "Unlock package" at bounding box center [128, 398] width 94 height 22
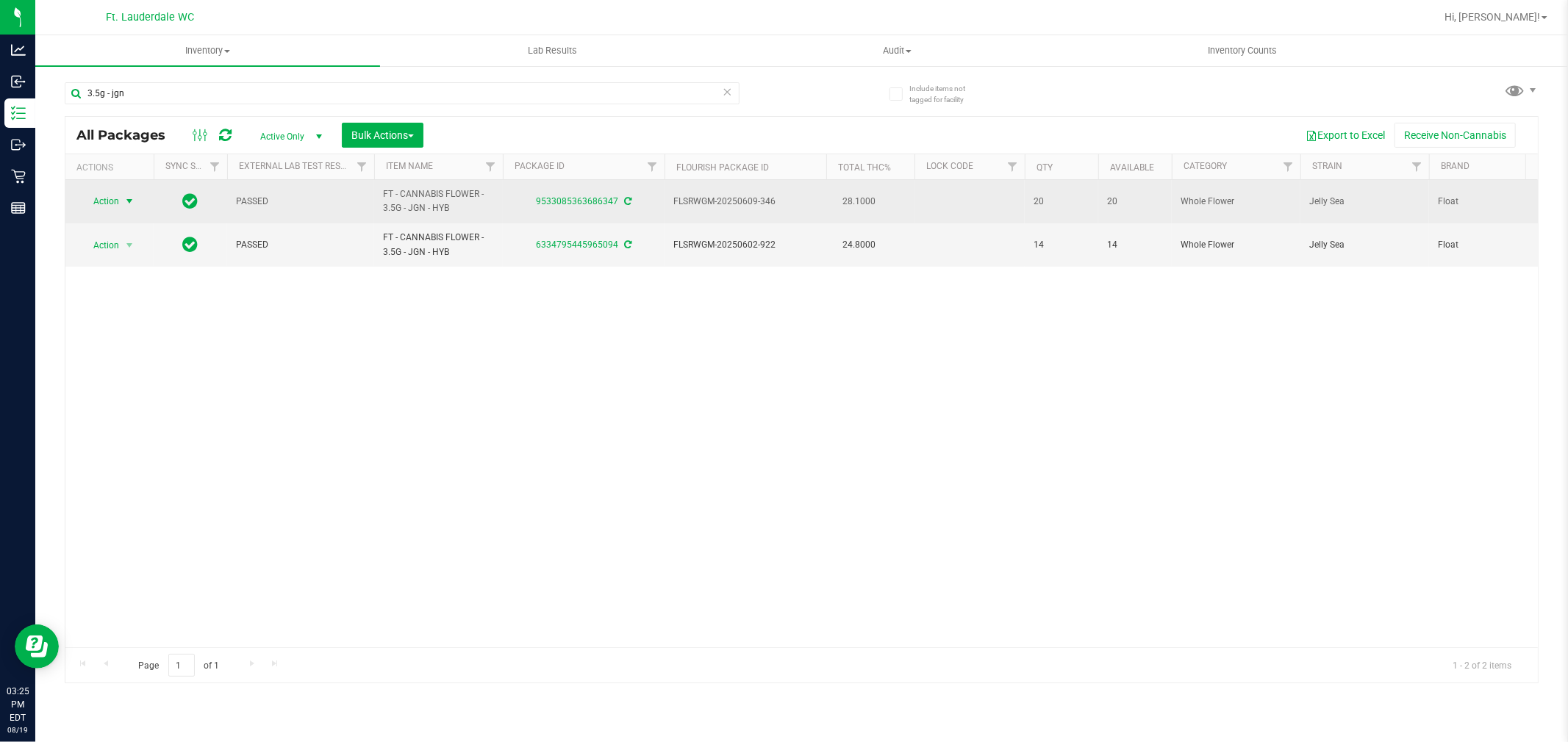
click at [113, 206] on span "Action" at bounding box center [100, 201] width 40 height 21
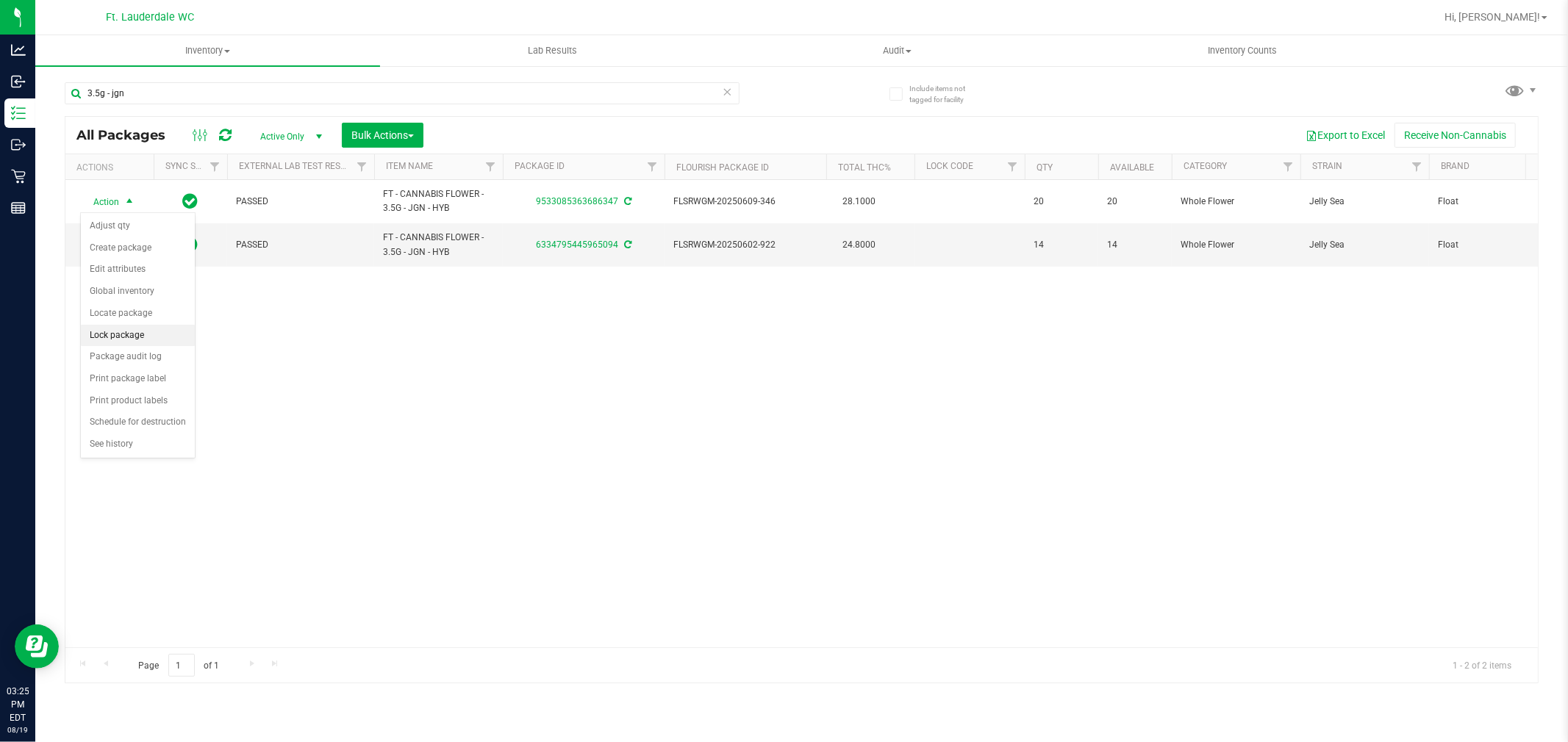
click at [136, 336] on li "Lock package" at bounding box center [138, 336] width 114 height 22
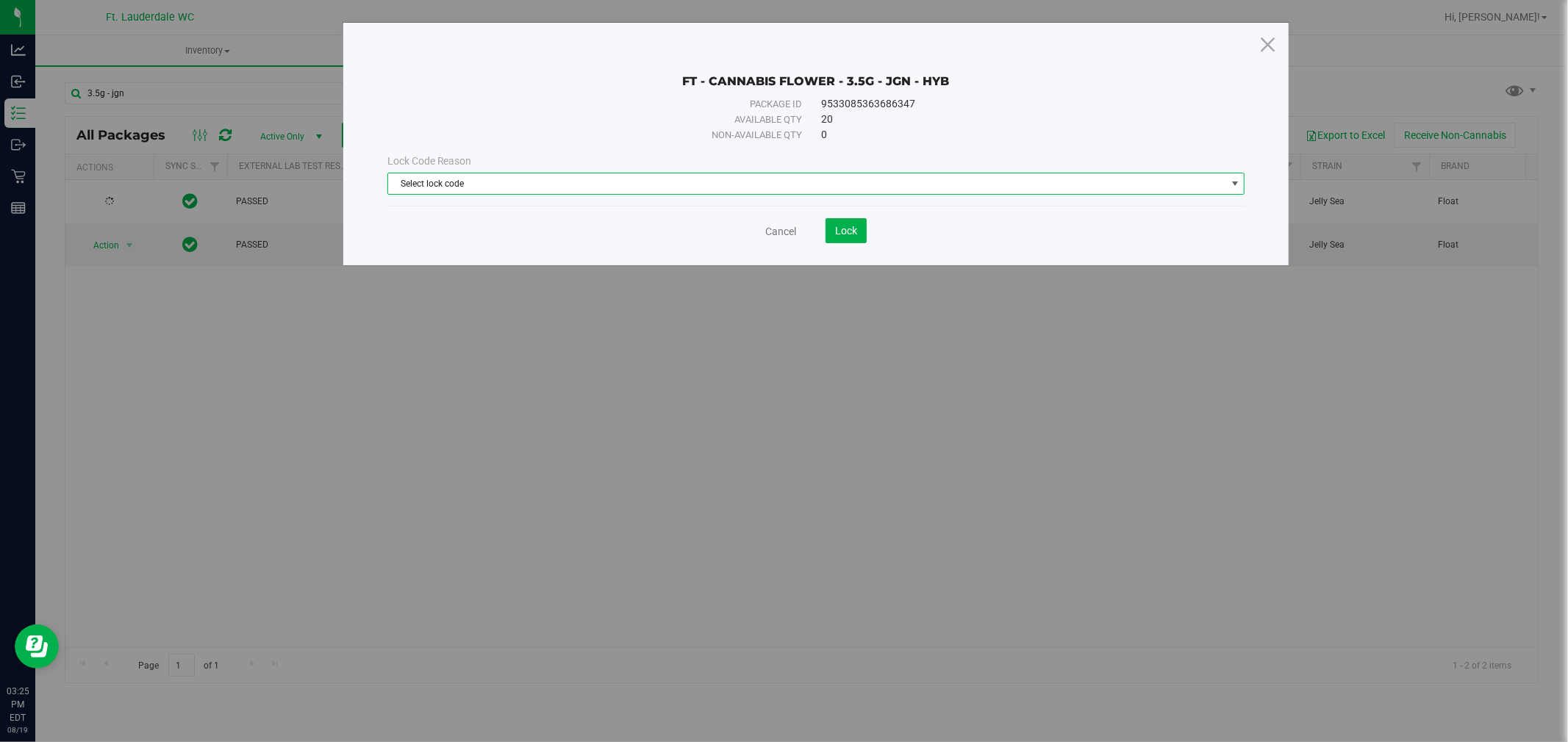
click at [464, 184] on span "Select lock code" at bounding box center [807, 184] width 838 height 21
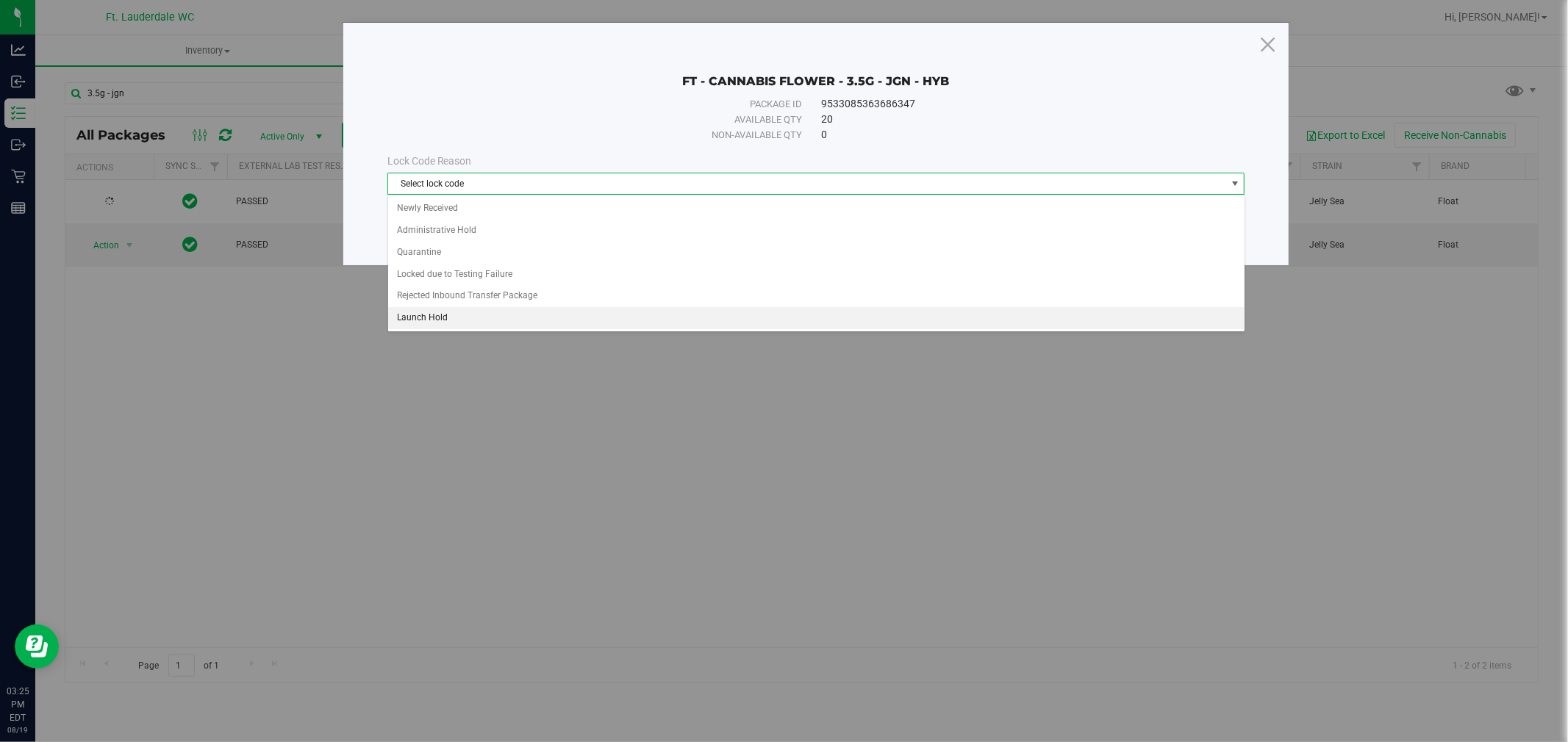
click at [462, 312] on li "Launch Hold" at bounding box center [816, 318] width 857 height 22
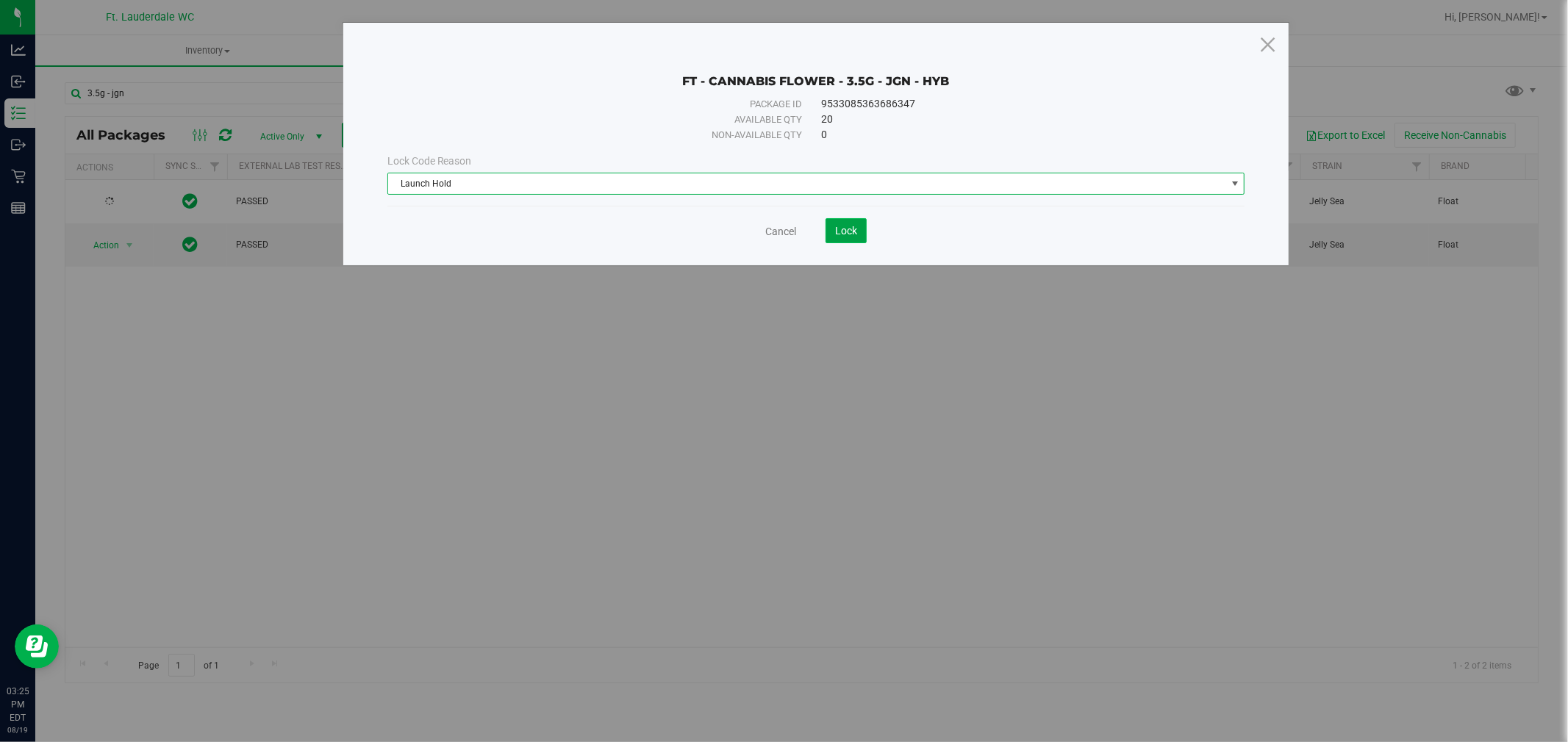
click at [857, 229] on span "Lock" at bounding box center [846, 231] width 22 height 12
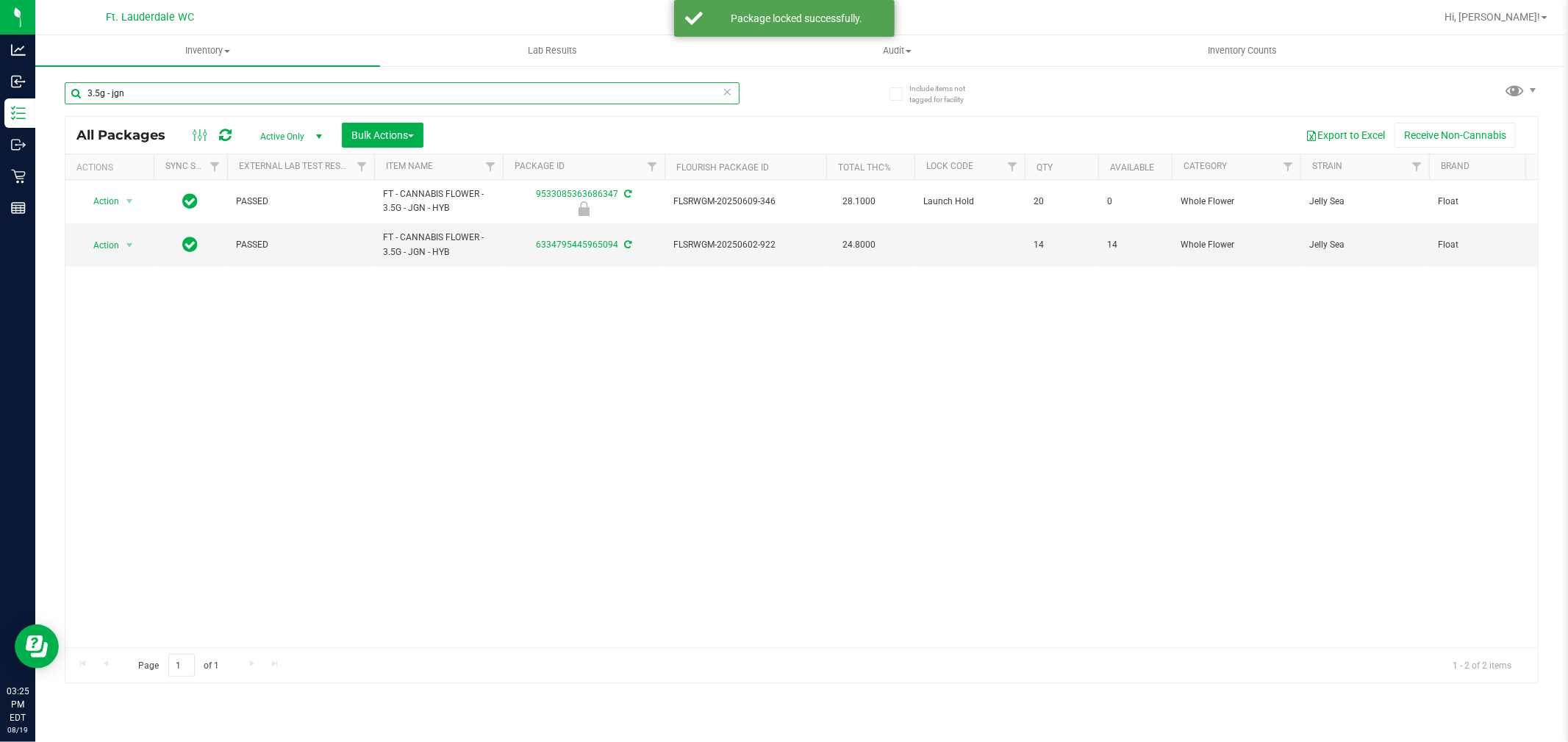
click at [255, 98] on input "3.5g - jgn" at bounding box center [402, 94] width 675 height 22
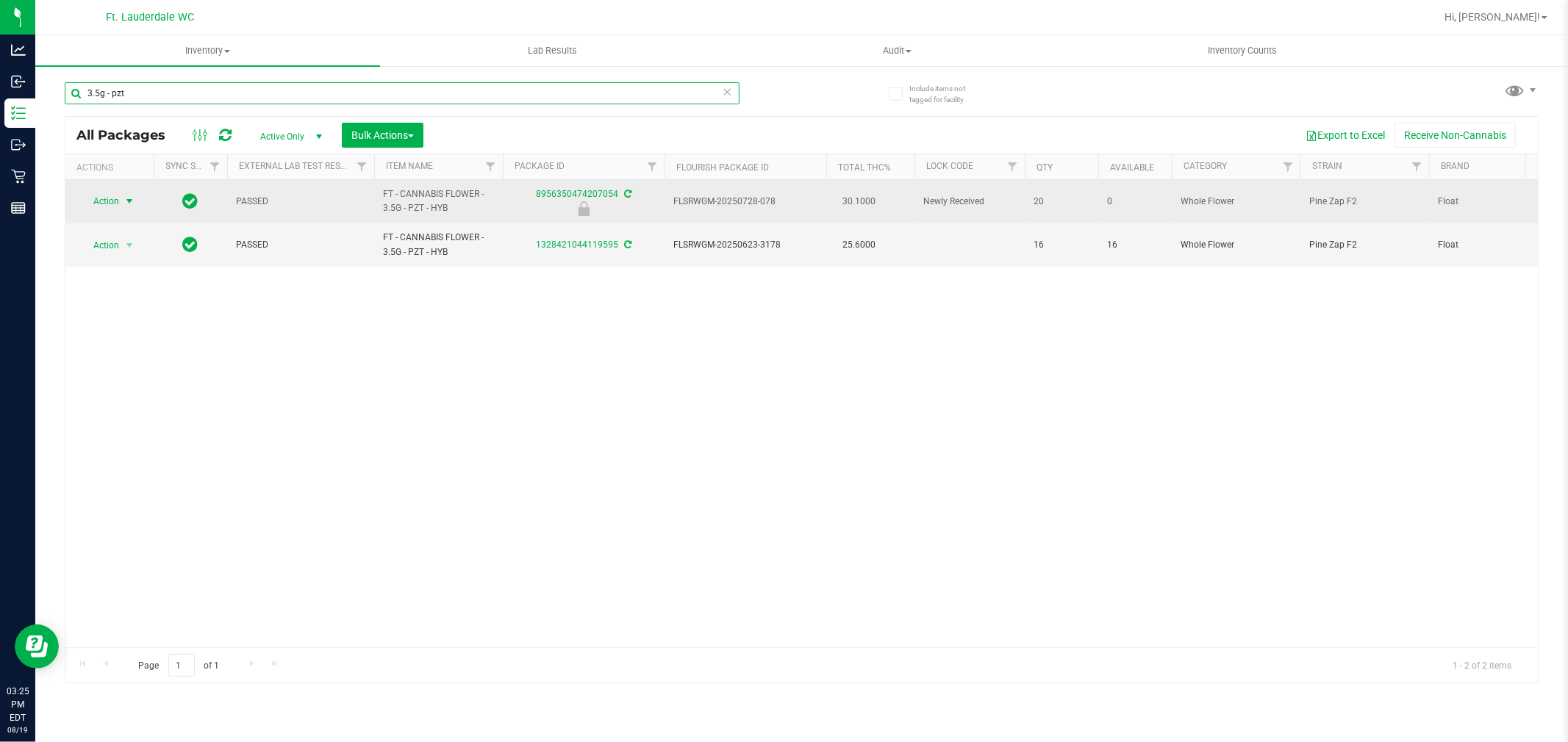
type input "3.5g - pzt"
click at [103, 210] on span "Action" at bounding box center [100, 201] width 40 height 21
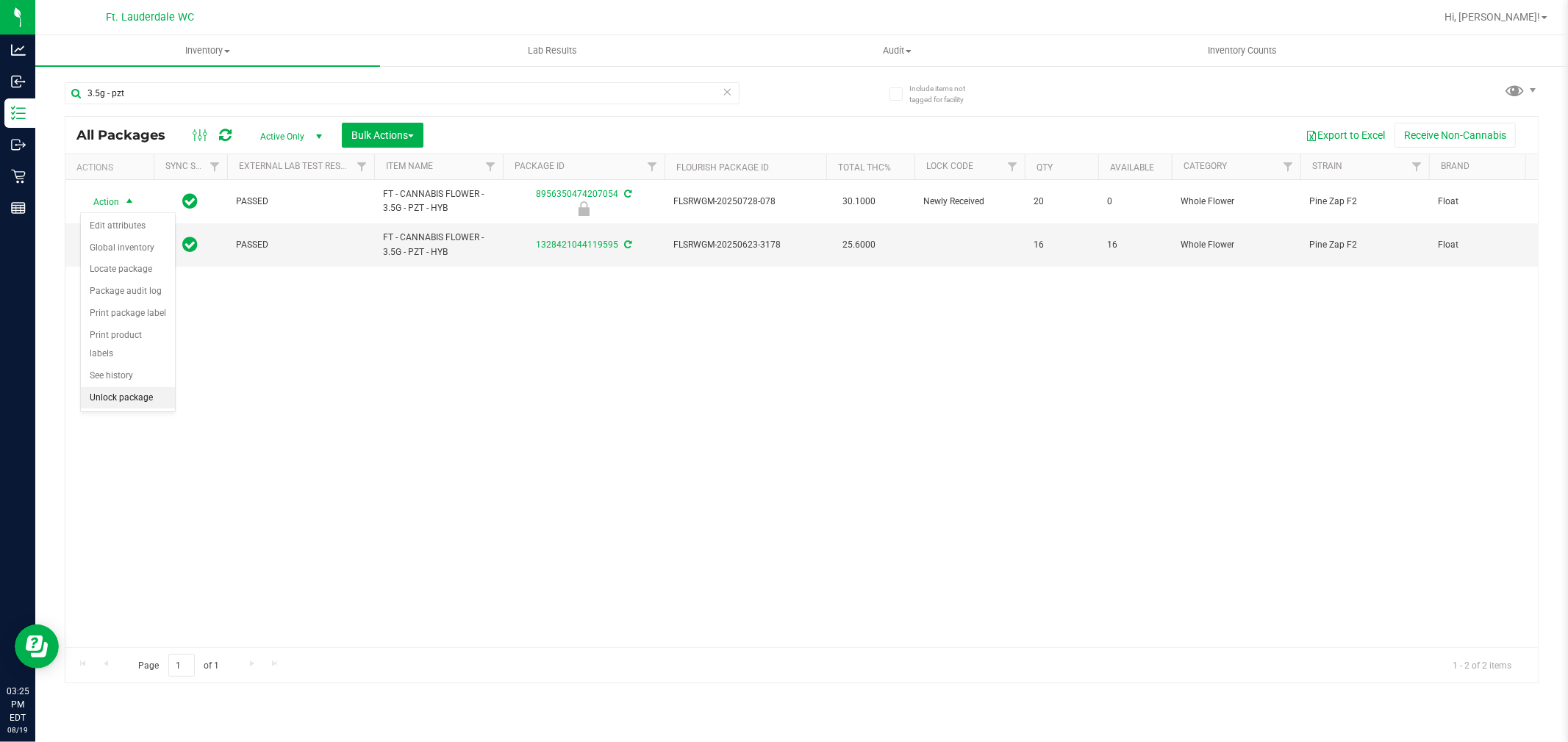
click at [135, 408] on li "Unlock package" at bounding box center [128, 398] width 94 height 22
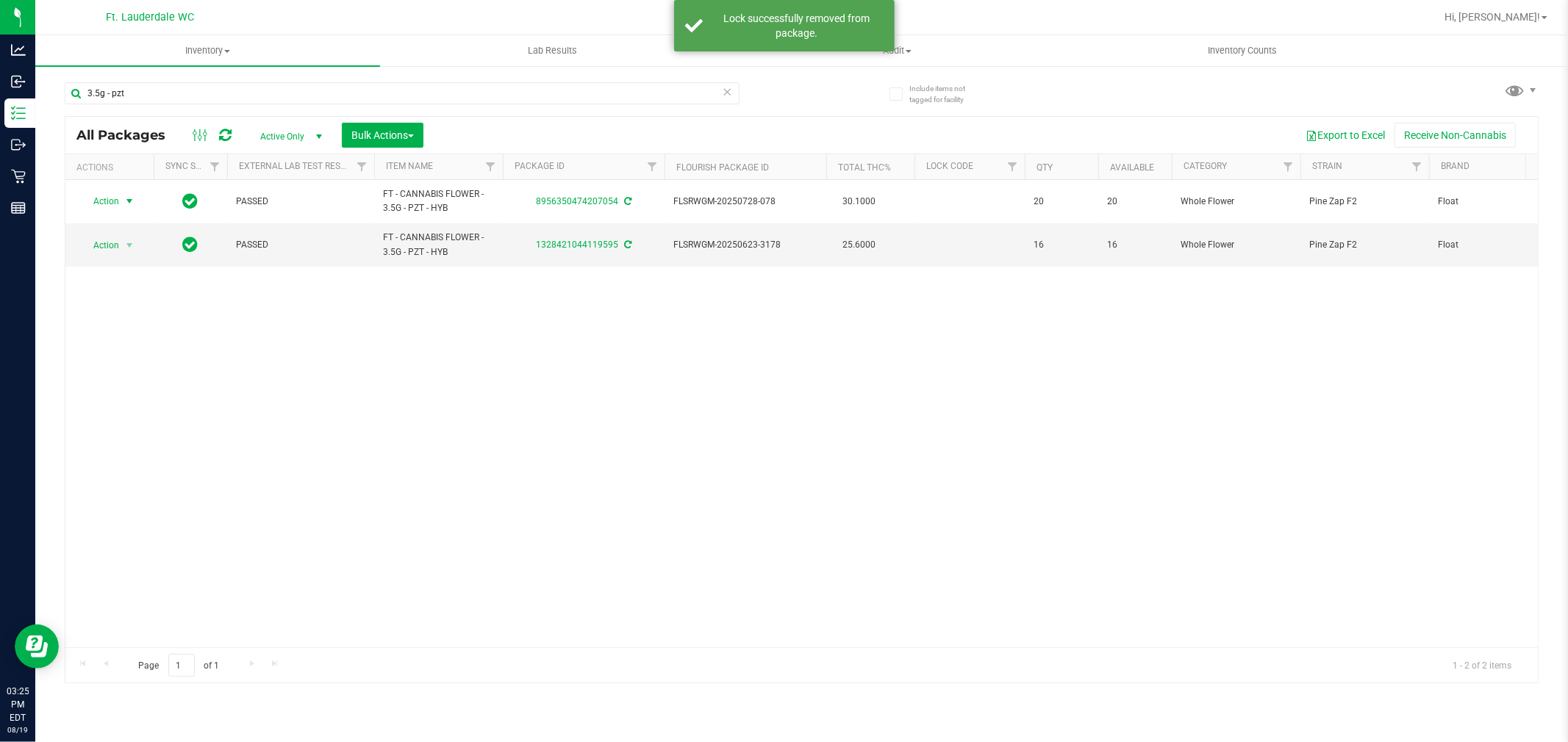
click at [114, 202] on span "Action" at bounding box center [100, 201] width 40 height 21
click at [138, 341] on li "Lock package" at bounding box center [138, 336] width 114 height 22
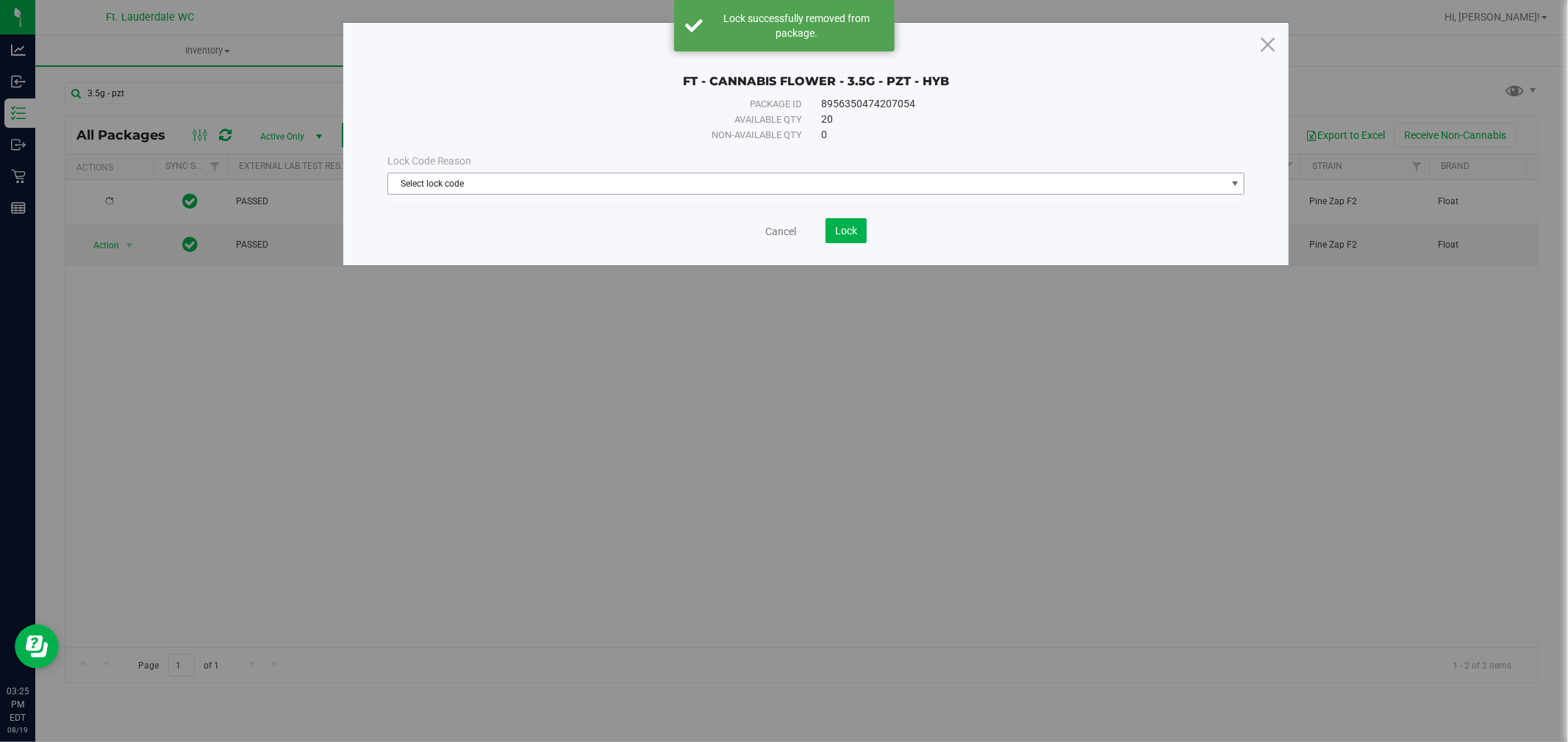
click at [402, 186] on span "Select lock code" at bounding box center [807, 184] width 838 height 21
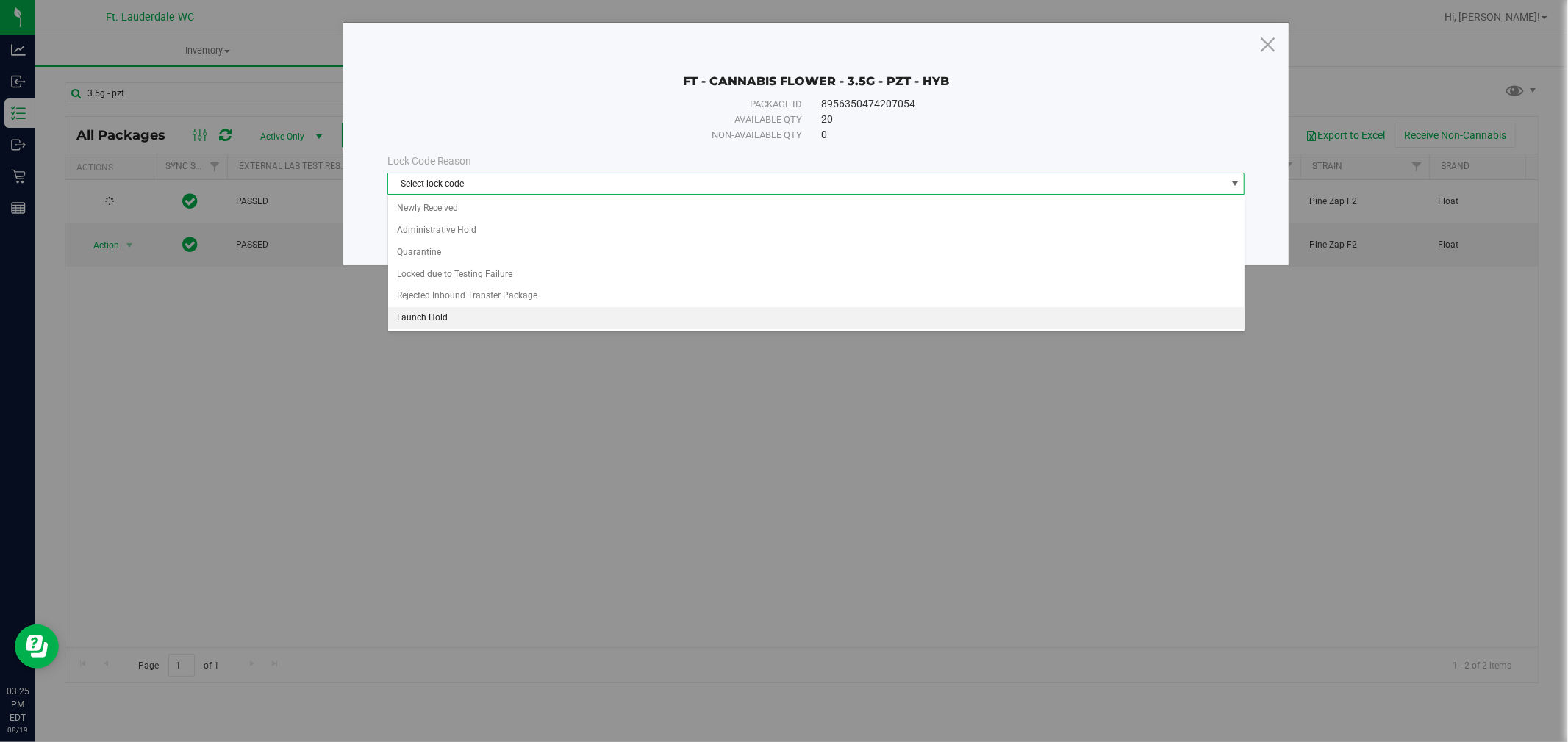
click at [454, 327] on li "Launch Hold" at bounding box center [816, 318] width 857 height 22
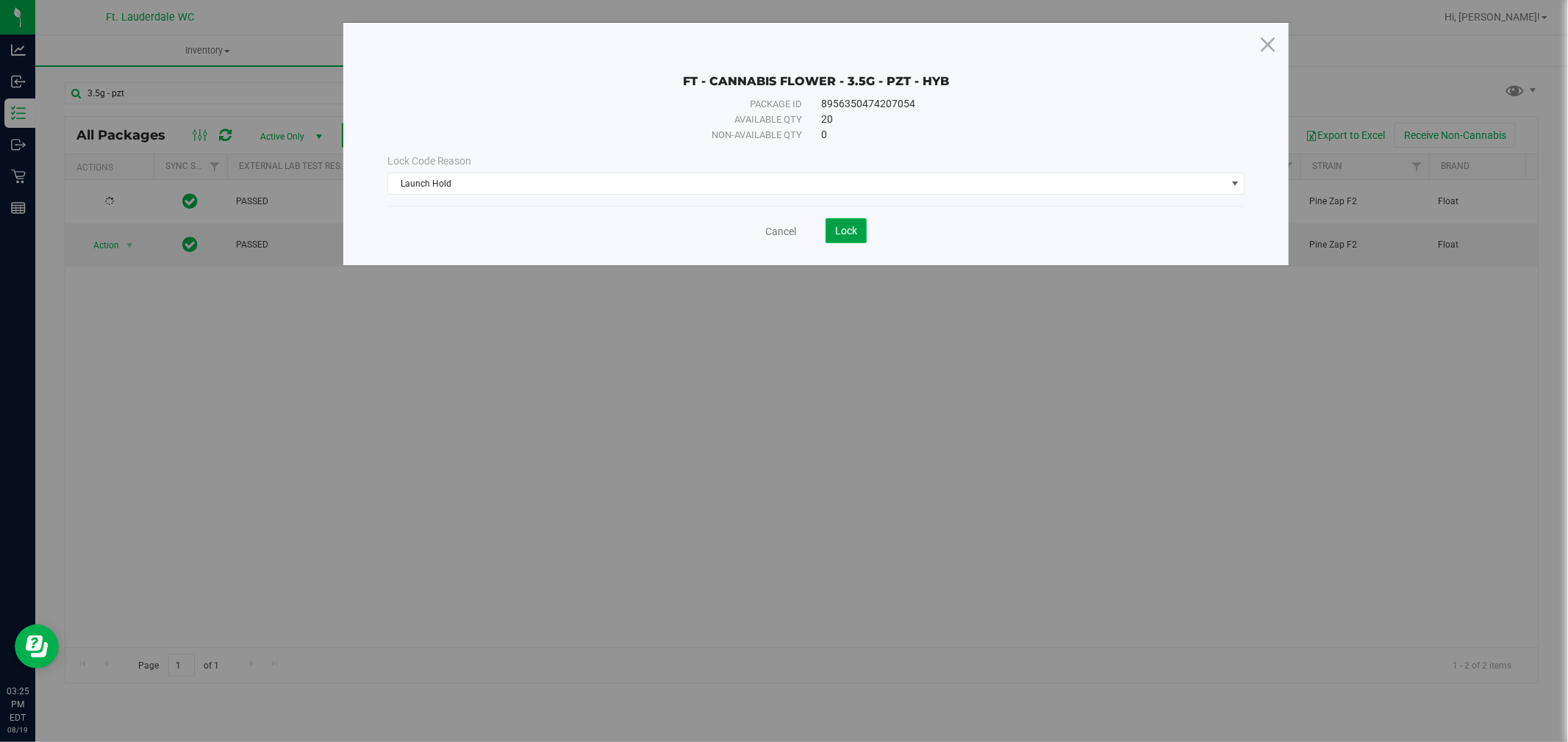
click at [842, 226] on span "Lock" at bounding box center [846, 231] width 22 height 12
